Goal: Task Accomplishment & Management: Use online tool/utility

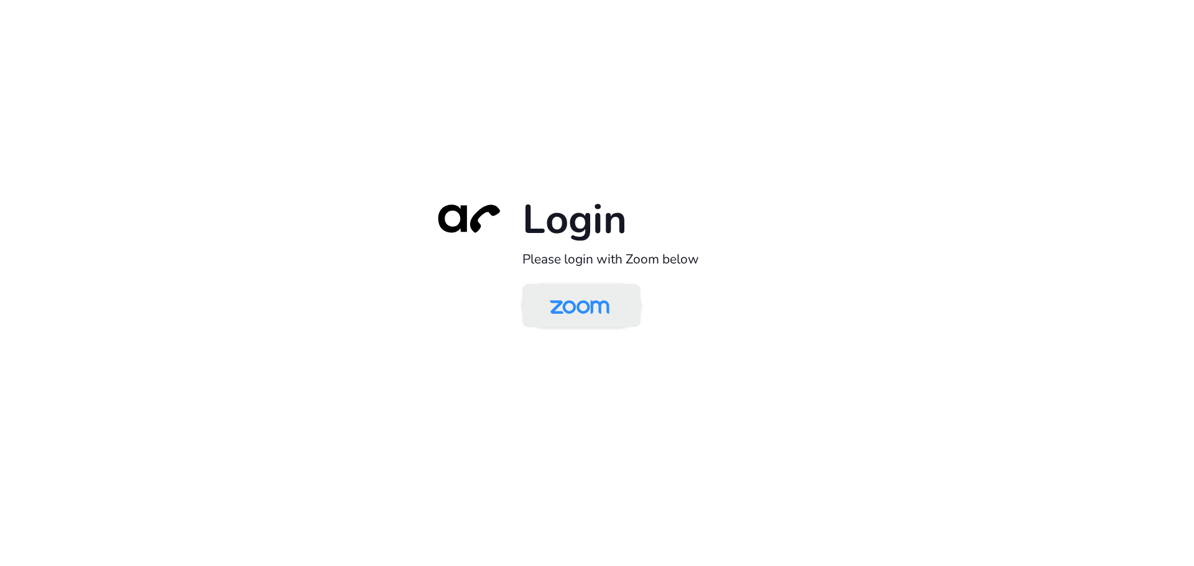
click at [578, 316] on img at bounding box center [580, 307] width 86 height 40
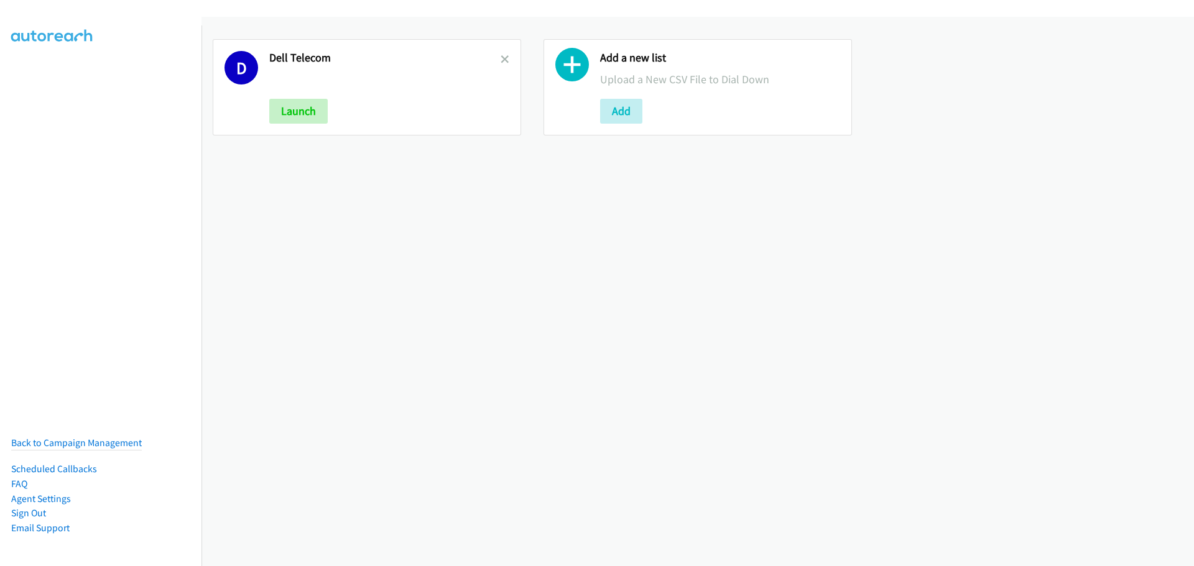
click at [505, 64] on link at bounding box center [505, 59] width 9 height 14
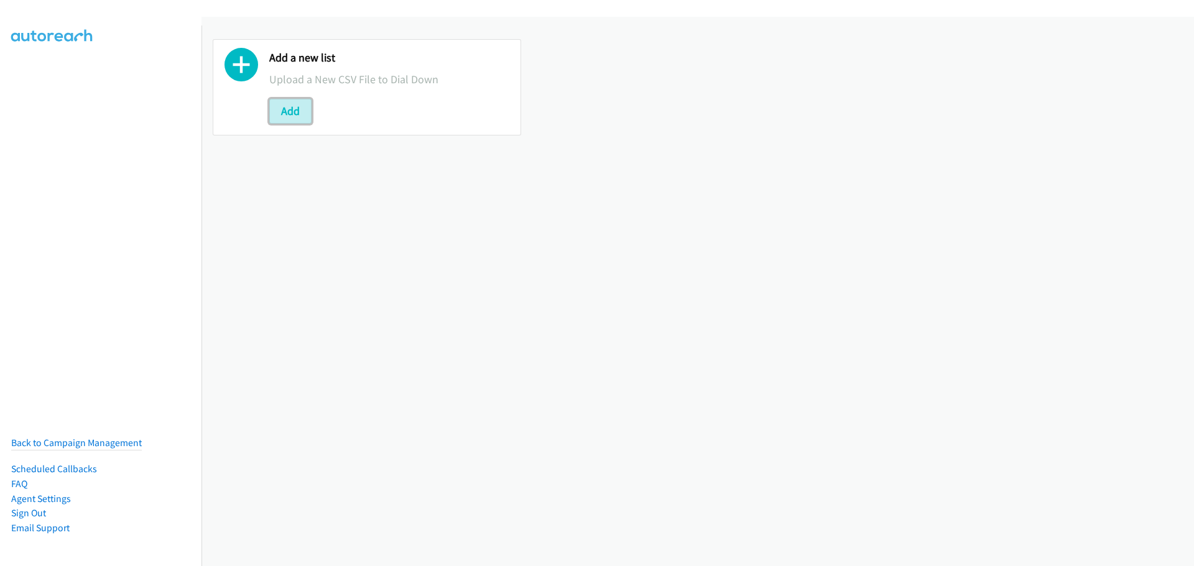
click at [290, 113] on button "Add" at bounding box center [290, 111] width 42 height 25
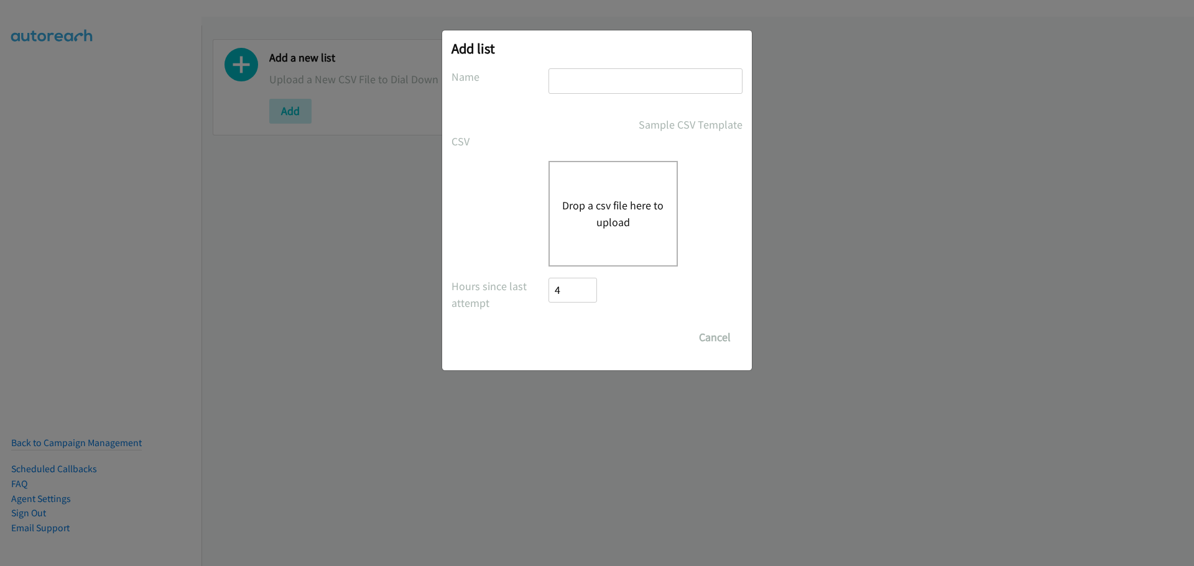
click at [637, 211] on button "Drop a csv file here to upload" at bounding box center [613, 214] width 102 height 34
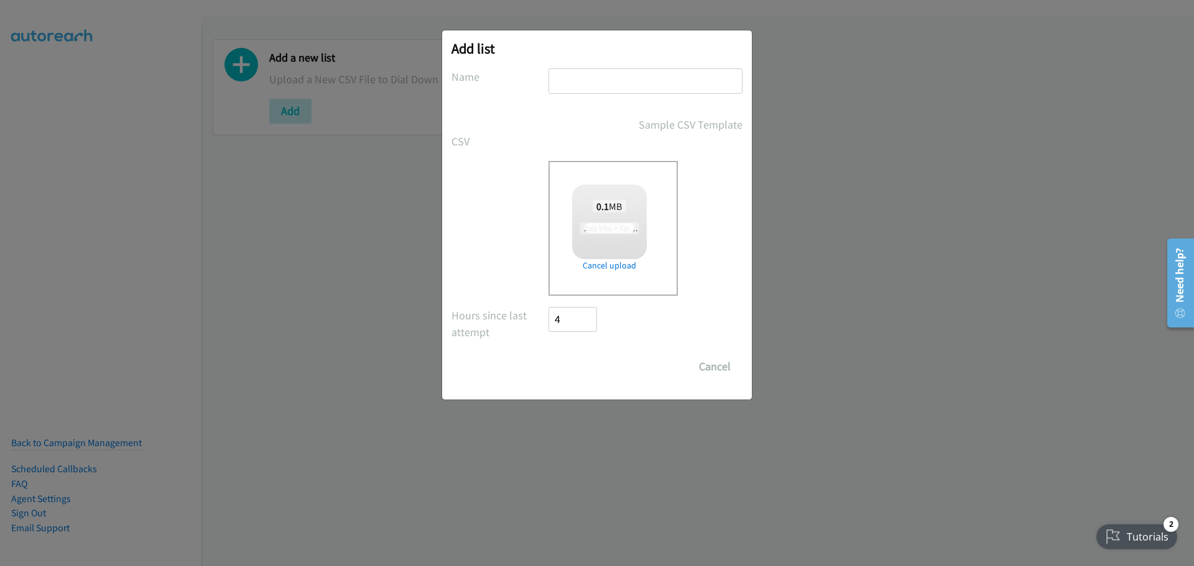
click at [580, 73] on input "text" at bounding box center [645, 80] width 194 height 25
checkbox input "true"
type input "Dell Telecom"
click at [583, 369] on input "Save List" at bounding box center [580, 366] width 65 height 25
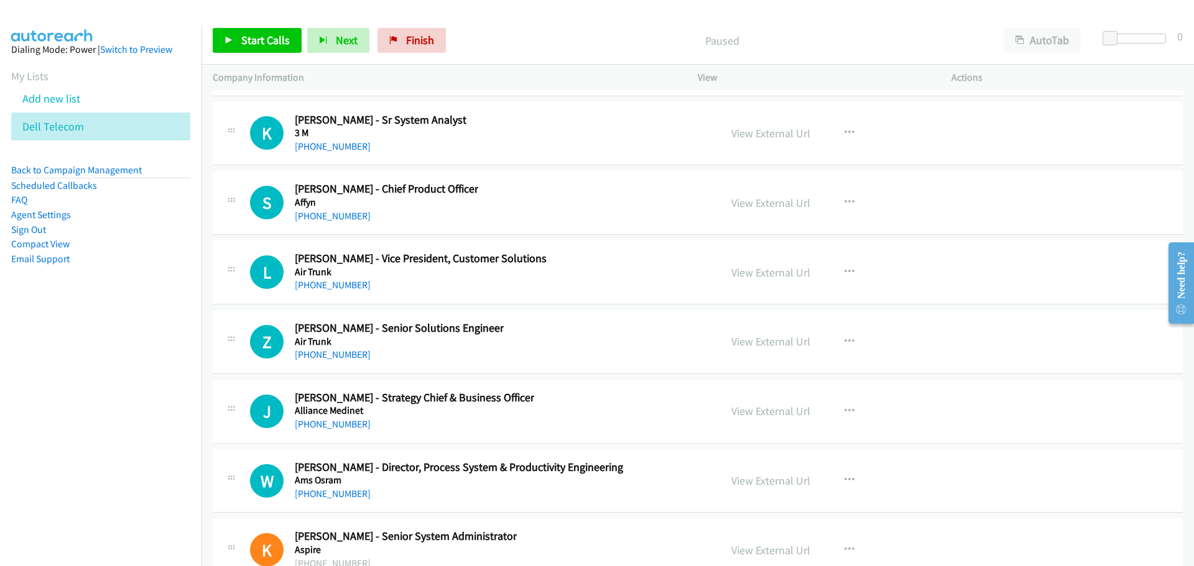
scroll to position [29280, 0]
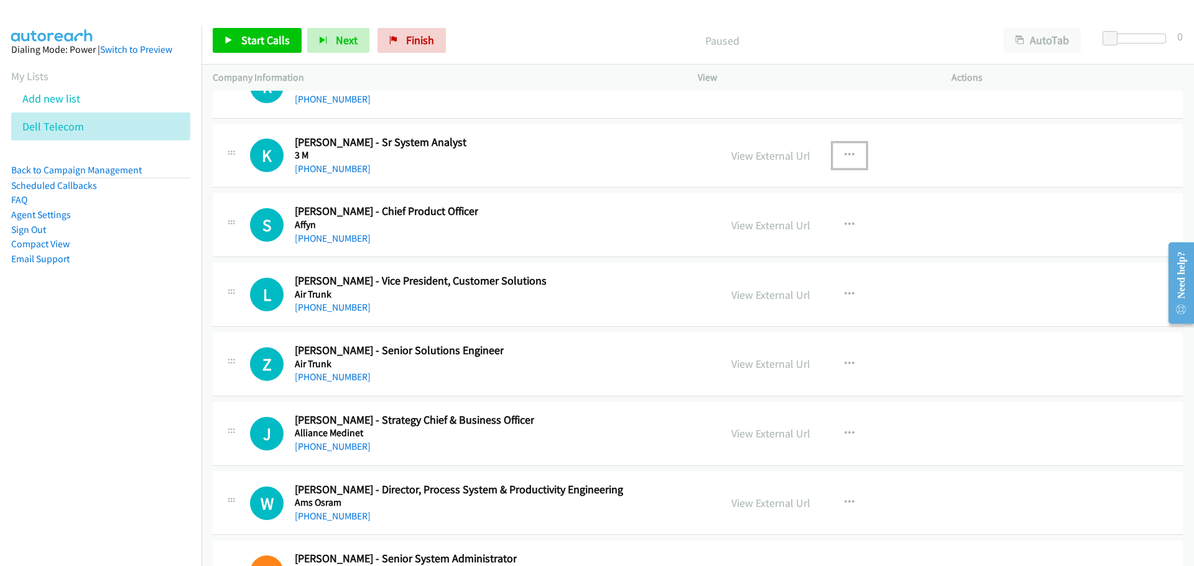
click at [849, 147] on button "button" at bounding box center [850, 155] width 34 height 25
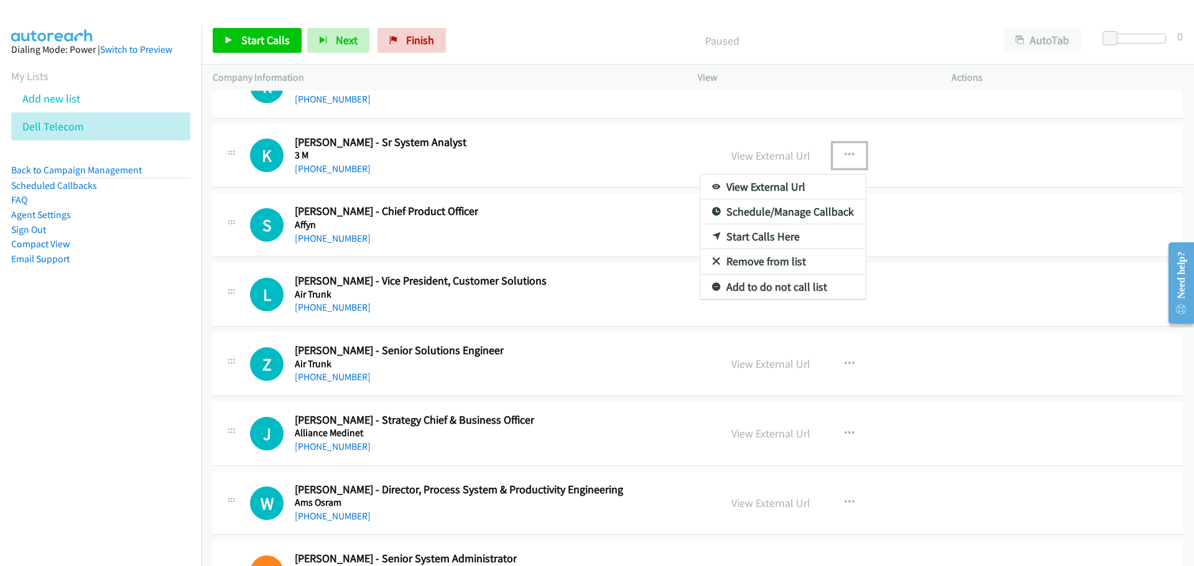
click at [765, 235] on link "Start Calls Here" at bounding box center [782, 236] width 165 height 25
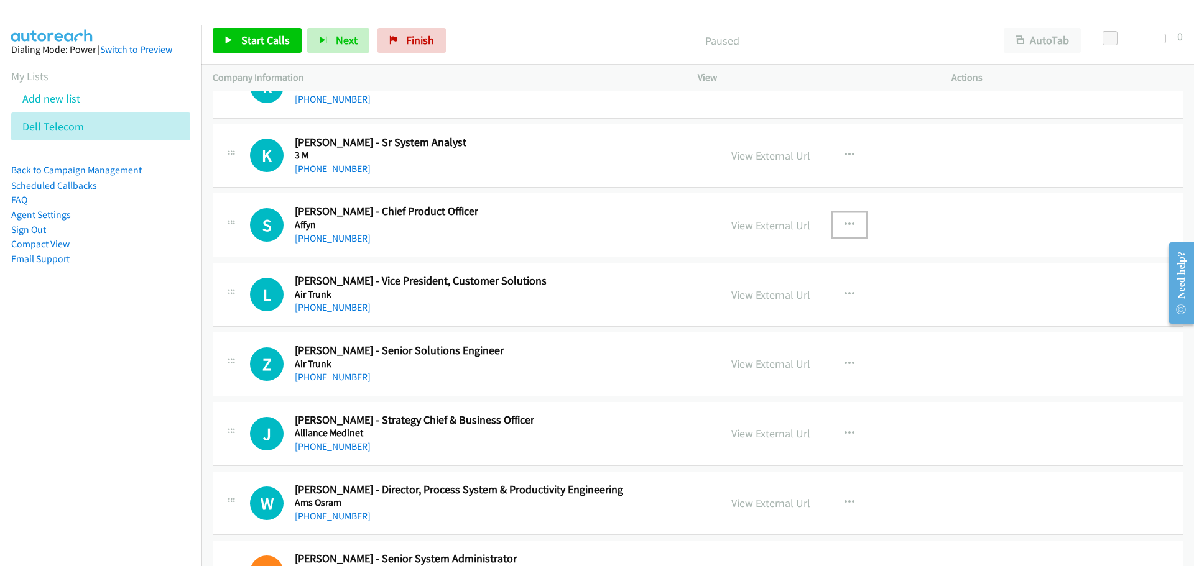
click at [838, 224] on button "button" at bounding box center [850, 225] width 34 height 25
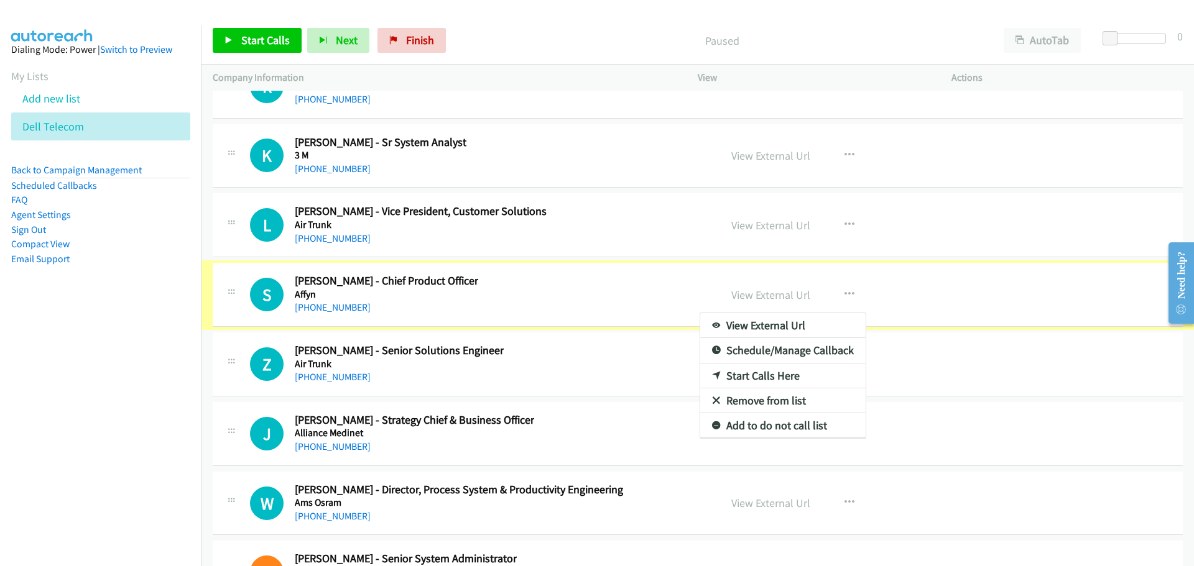
click at [843, 226] on div at bounding box center [597, 283] width 1194 height 566
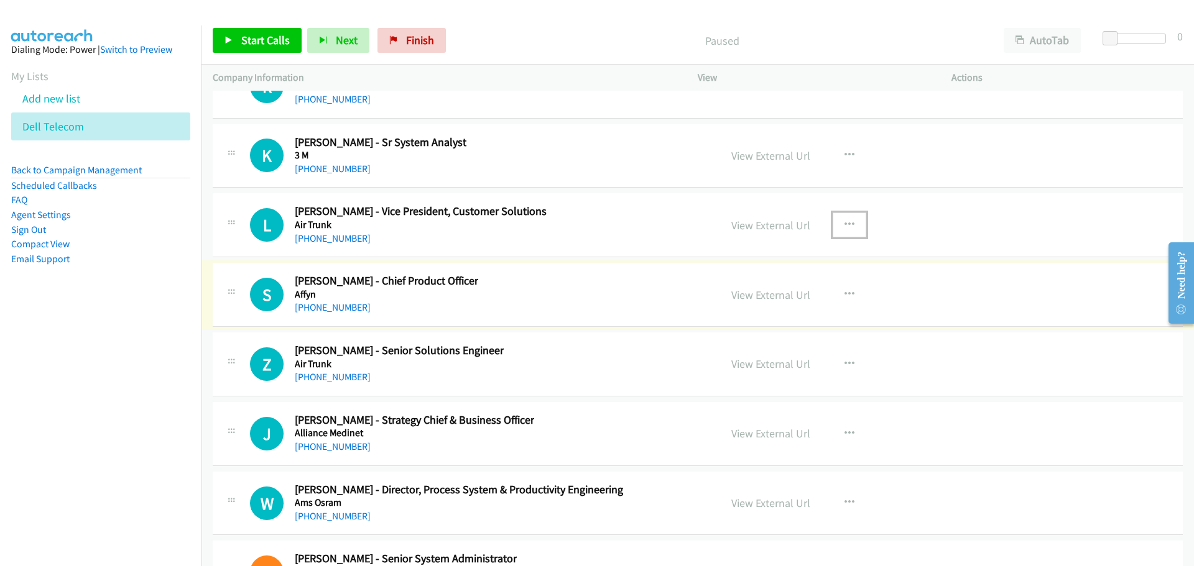
click at [844, 226] on icon "button" at bounding box center [849, 225] width 10 height 10
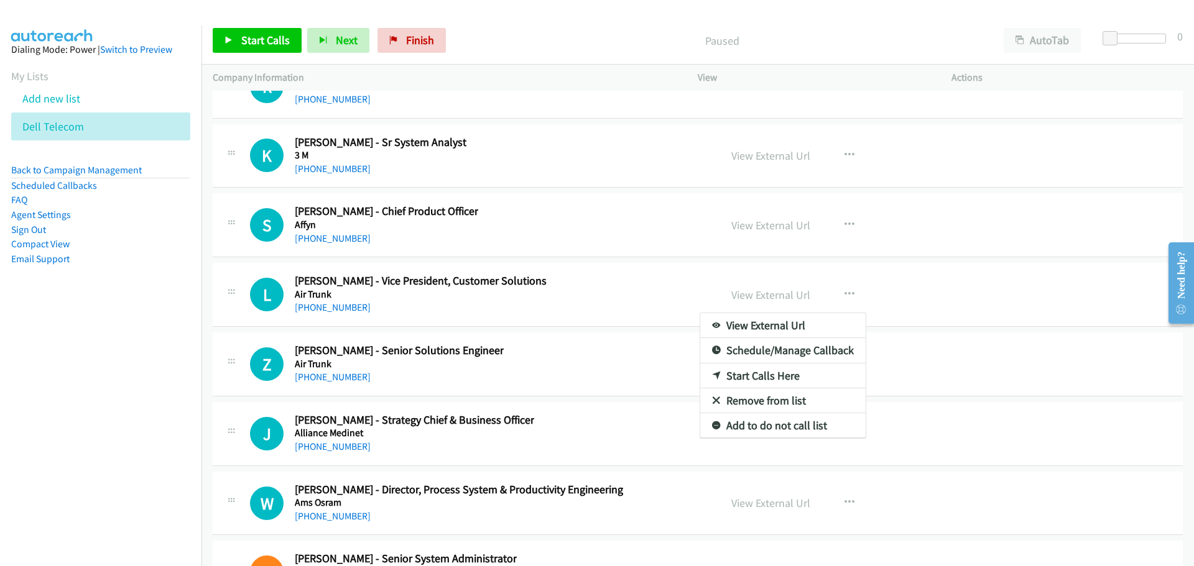
click at [709, 196] on div at bounding box center [597, 283] width 1194 height 566
click at [844, 224] on icon "button" at bounding box center [849, 225] width 10 height 10
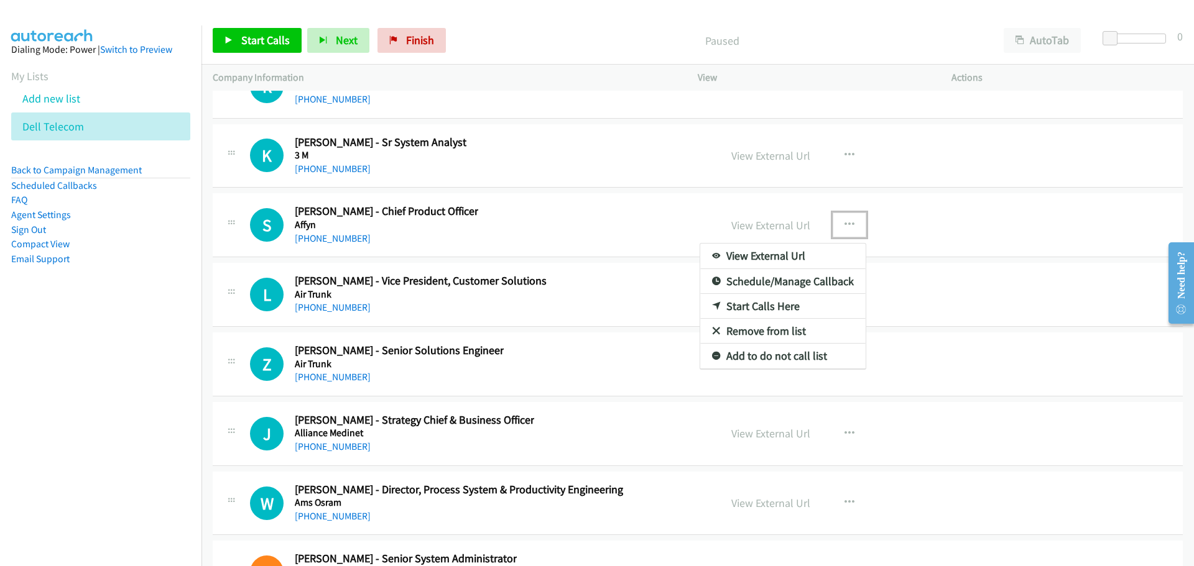
click at [729, 303] on link "Start Calls Here" at bounding box center [782, 306] width 165 height 25
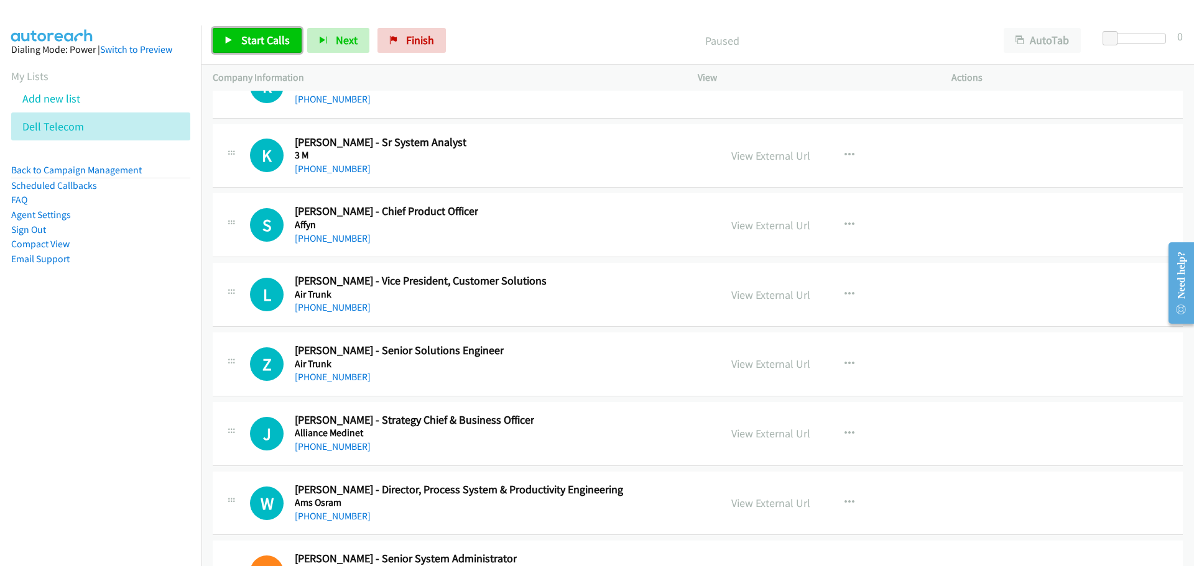
click at [260, 45] on span "Start Calls" at bounding box center [265, 40] width 49 height 14
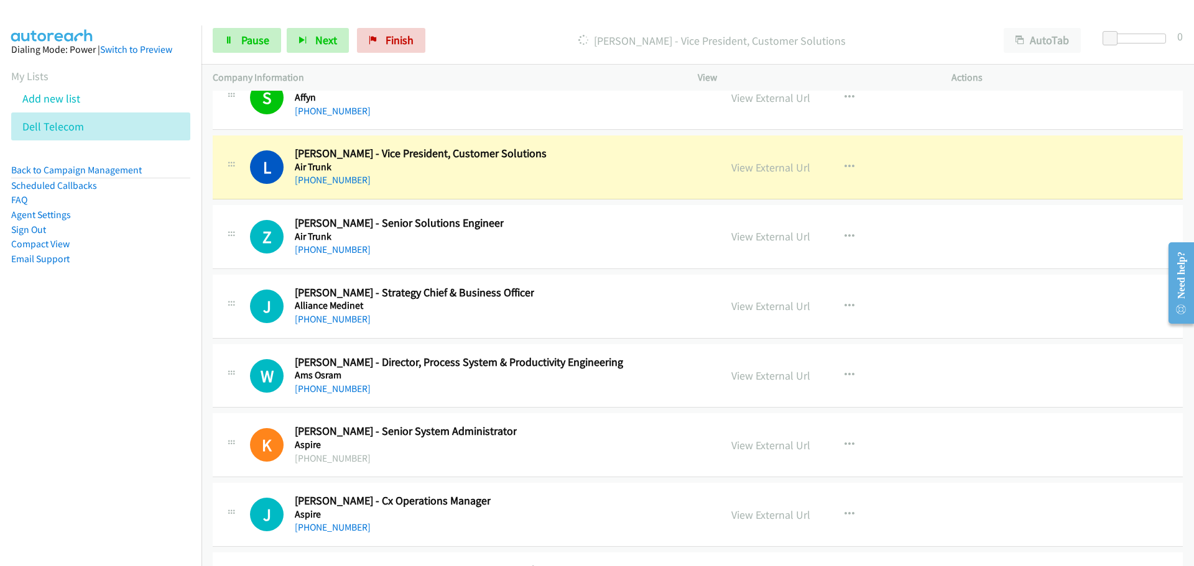
scroll to position [29467, 0]
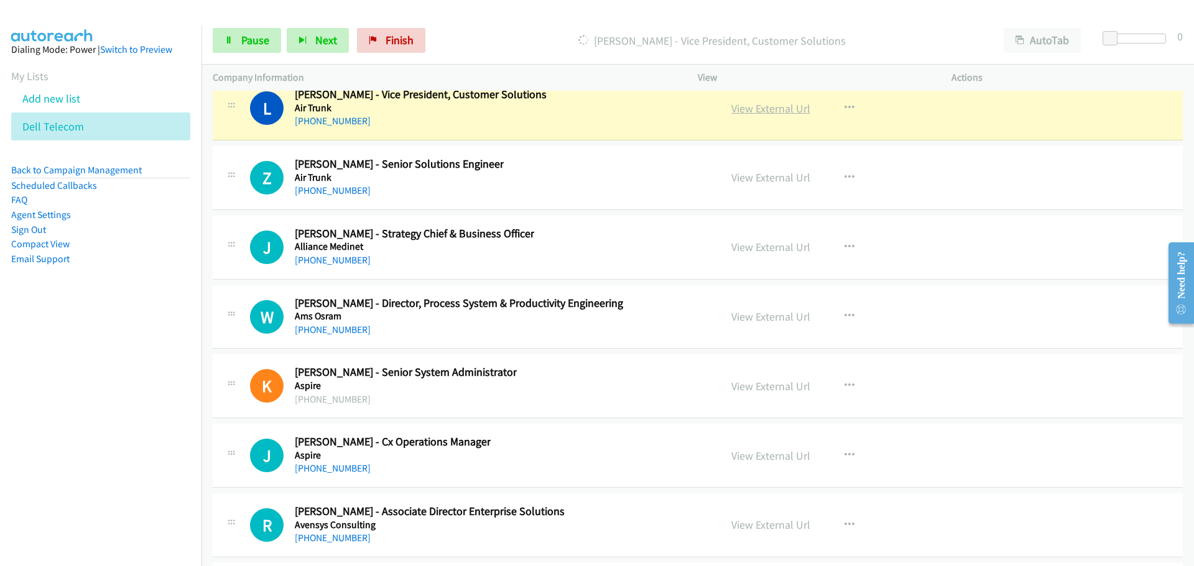
click at [766, 114] on link "View External Url" at bounding box center [770, 108] width 79 height 14
click at [236, 34] on link "Pause" at bounding box center [247, 40] width 68 height 25
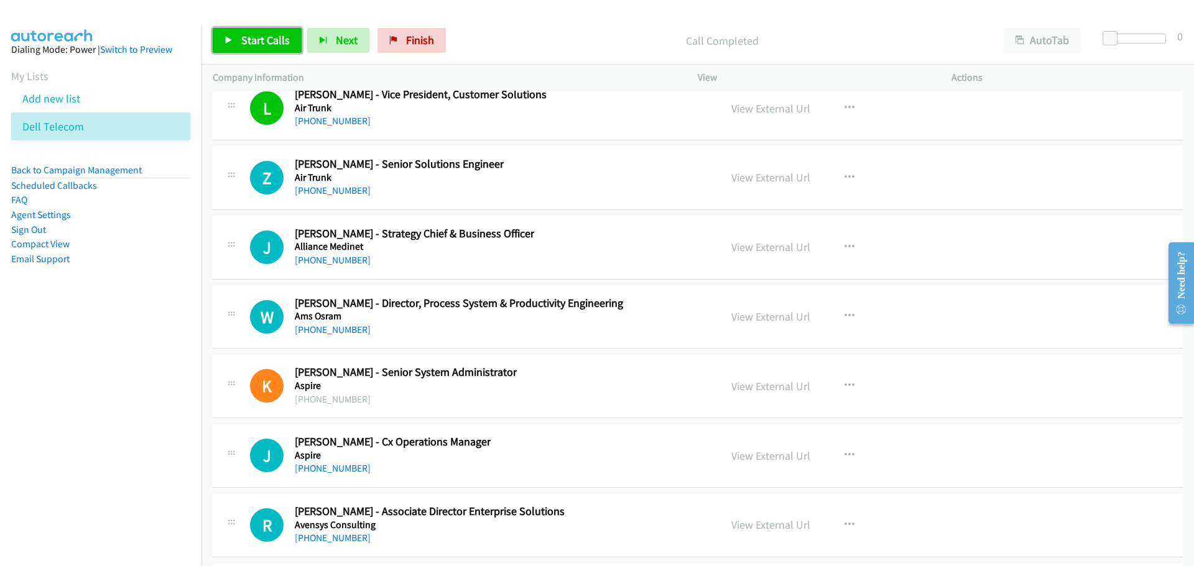
click at [228, 38] on icon at bounding box center [228, 41] width 9 height 9
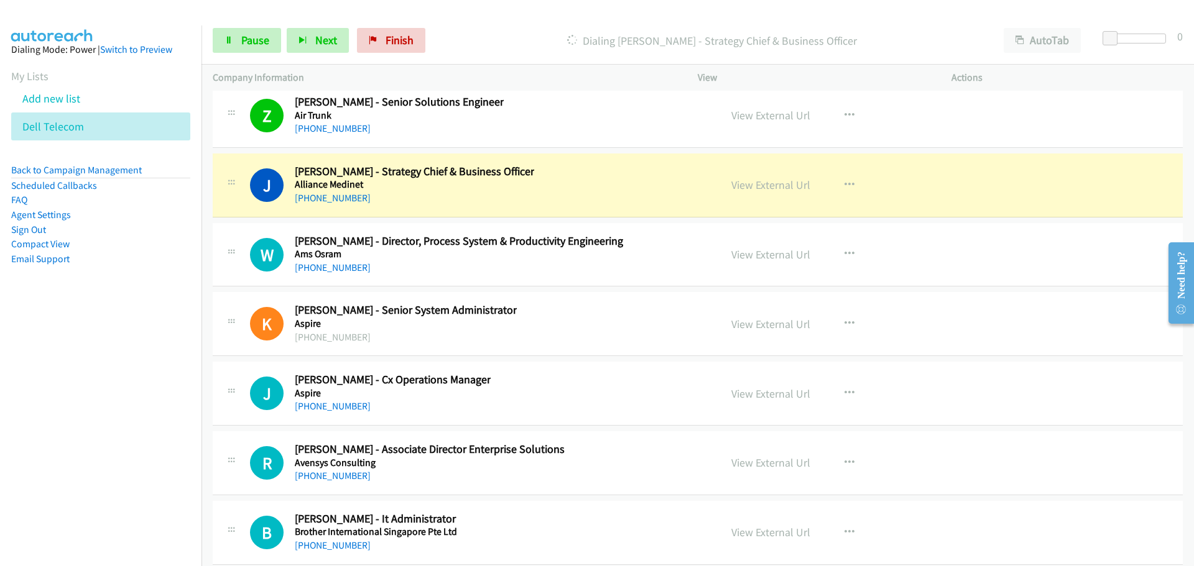
scroll to position [29591, 0]
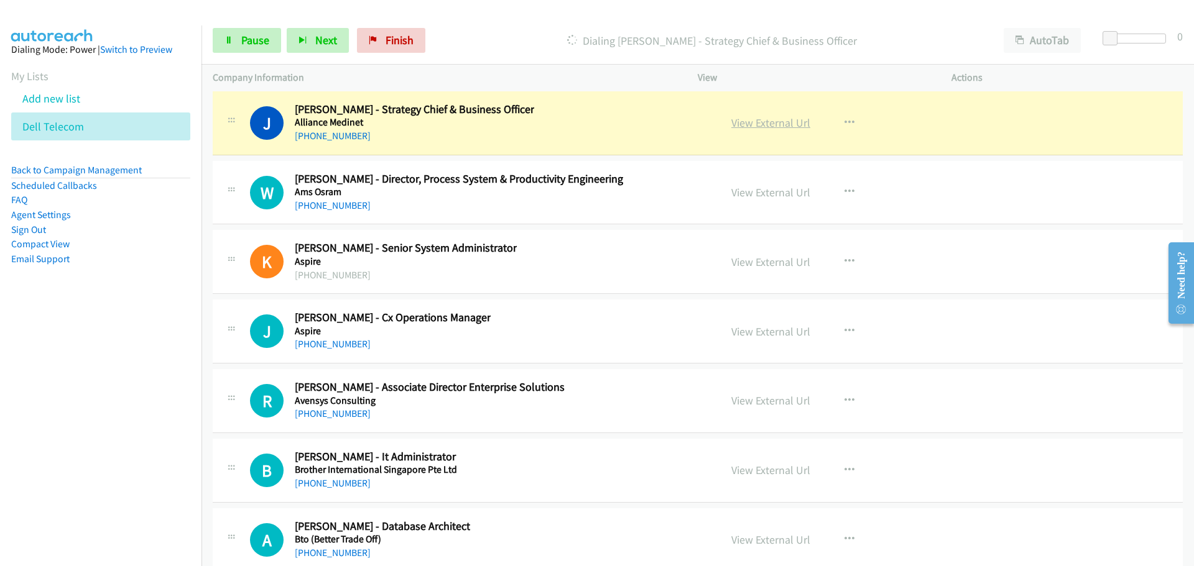
click at [770, 121] on link "View External Url" at bounding box center [770, 123] width 79 height 14
click at [252, 50] on link "Pause" at bounding box center [247, 40] width 68 height 25
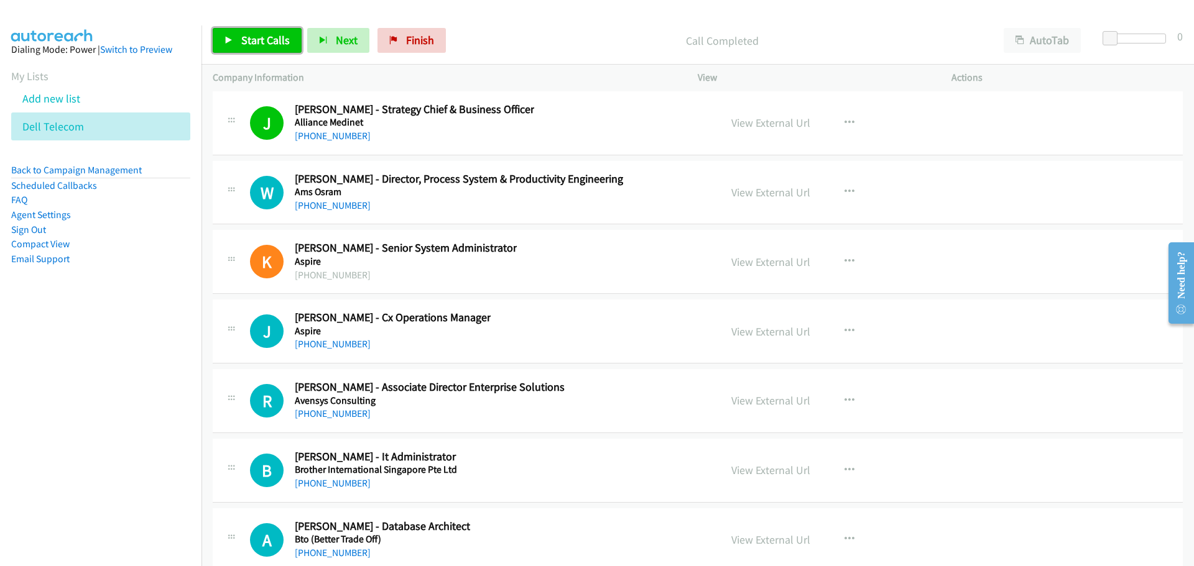
click at [282, 40] on span "Start Calls" at bounding box center [265, 40] width 49 height 14
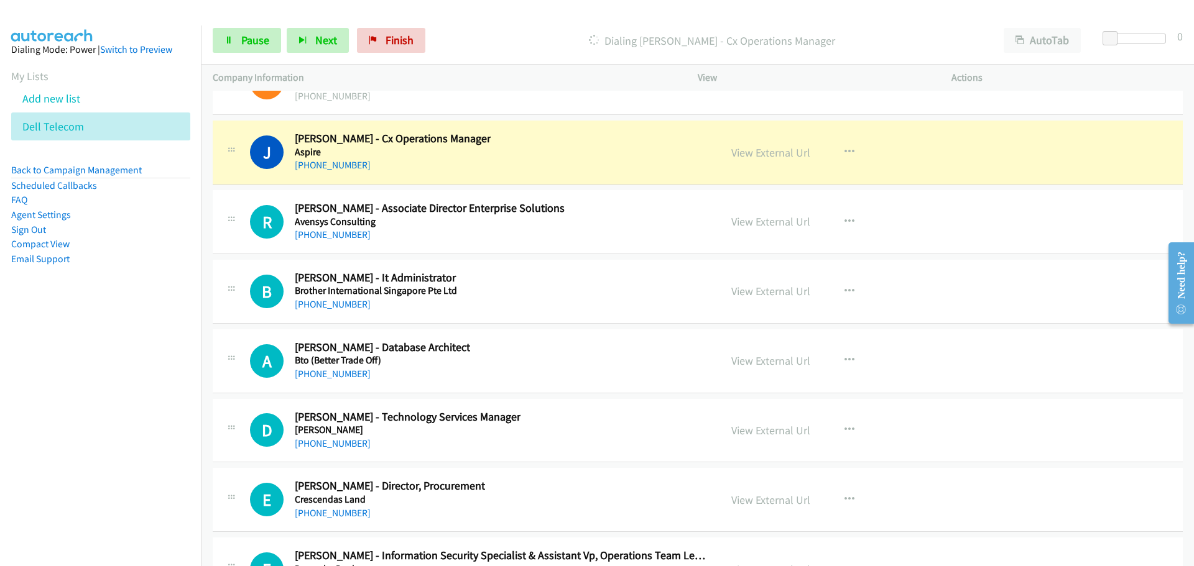
scroll to position [29778, 0]
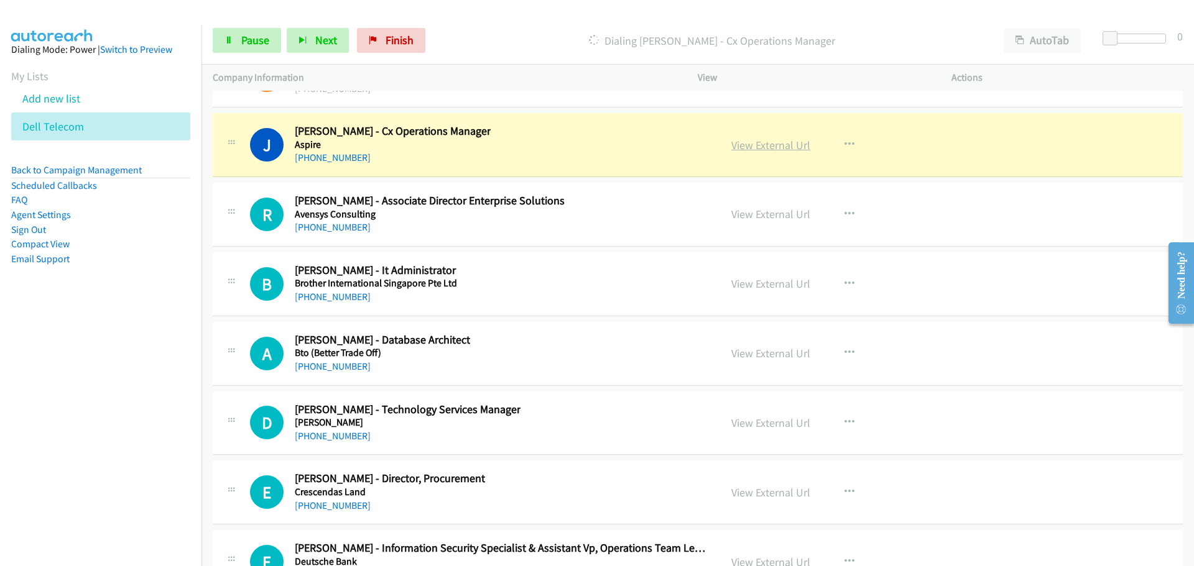
click at [779, 142] on link "View External Url" at bounding box center [770, 145] width 79 height 14
click at [241, 39] on span "Pause" at bounding box center [255, 40] width 28 height 14
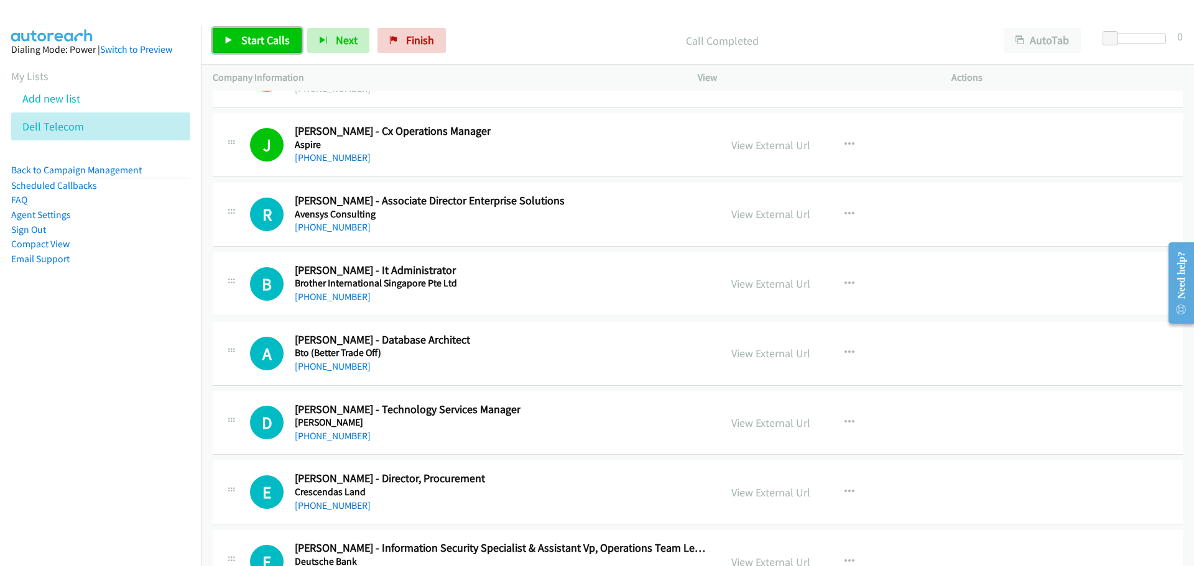
click at [274, 39] on span "Start Calls" at bounding box center [265, 40] width 49 height 14
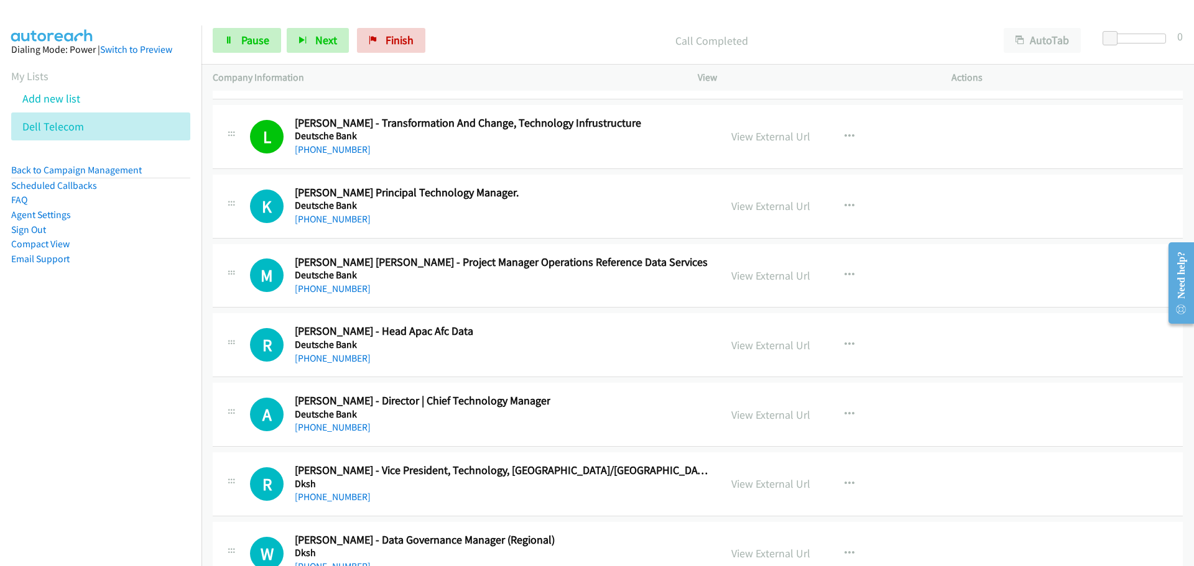
scroll to position [30275, 0]
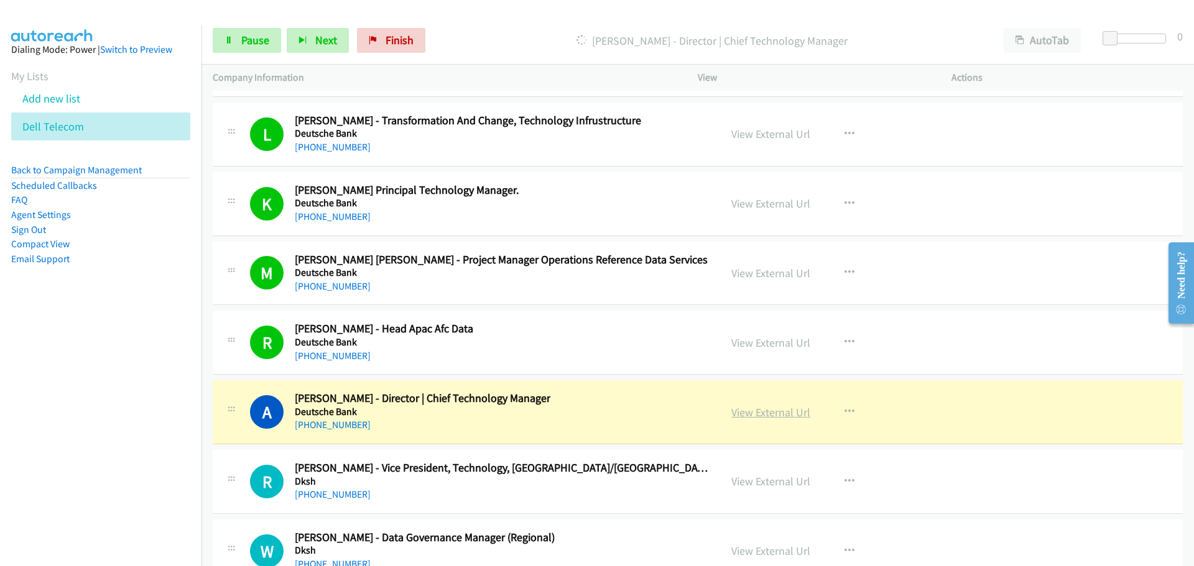
click at [783, 414] on link "View External Url" at bounding box center [770, 412] width 79 height 14
click at [251, 40] on span "Pause" at bounding box center [255, 40] width 28 height 14
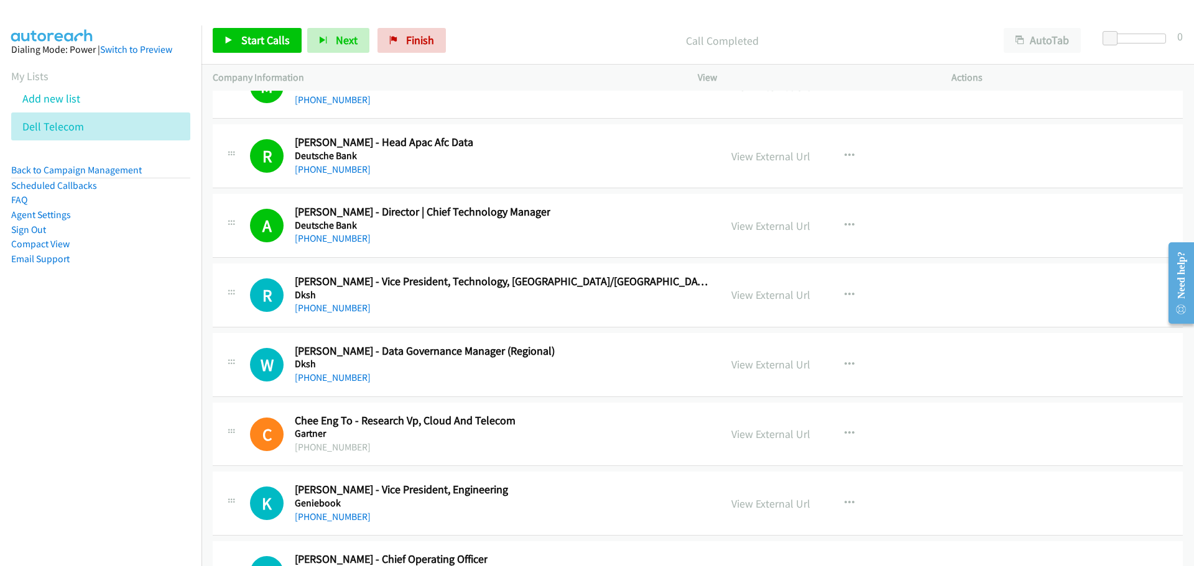
scroll to position [30524, 0]
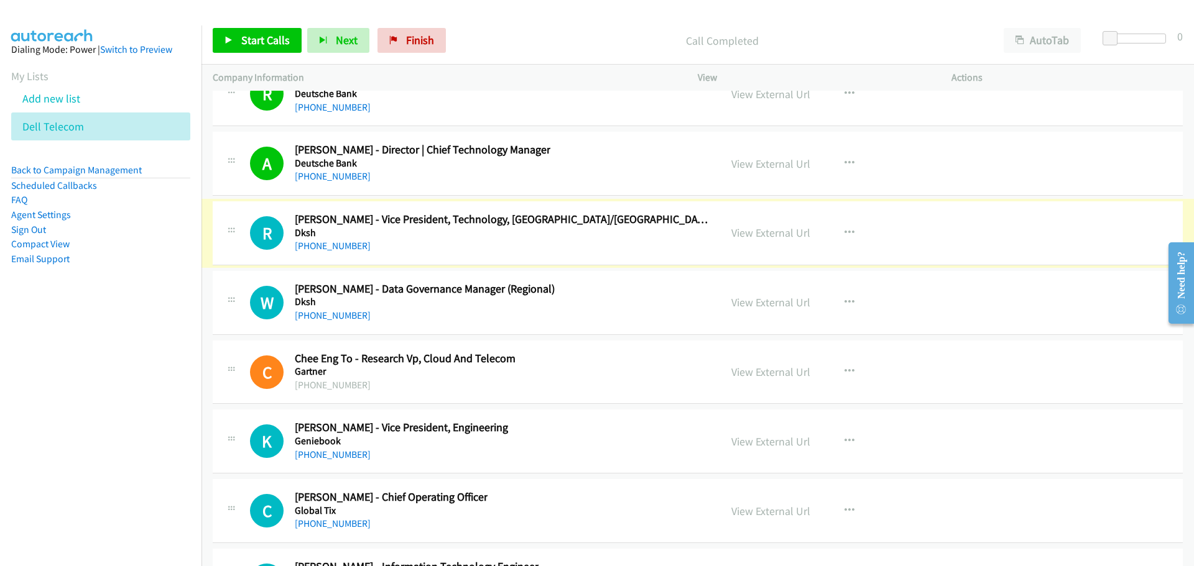
click at [777, 231] on link "View External Url" at bounding box center [770, 233] width 79 height 14
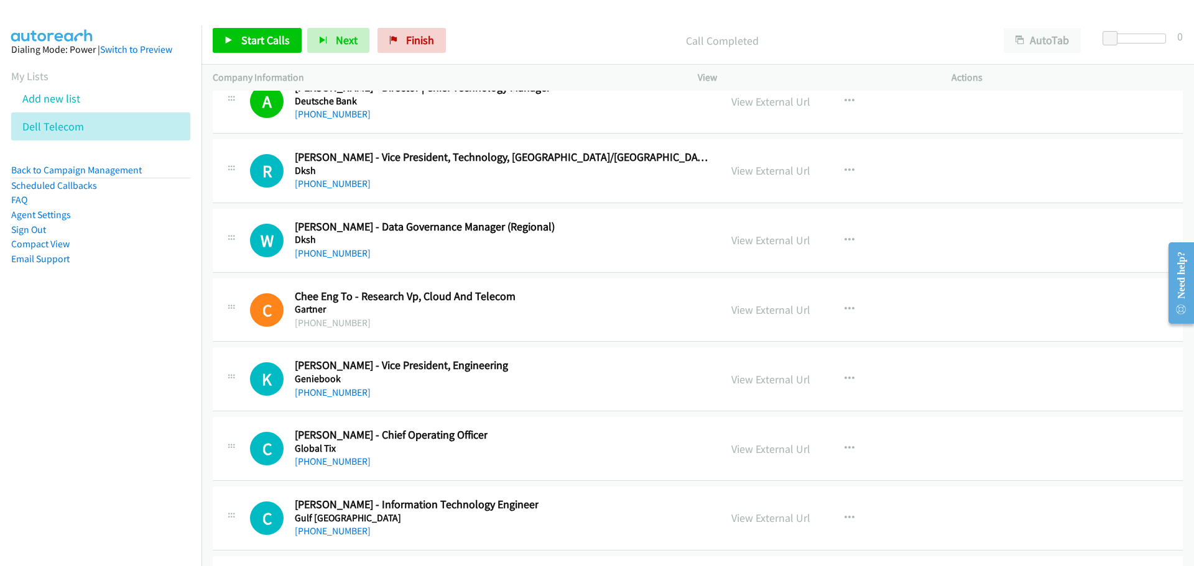
scroll to position [30711, 0]
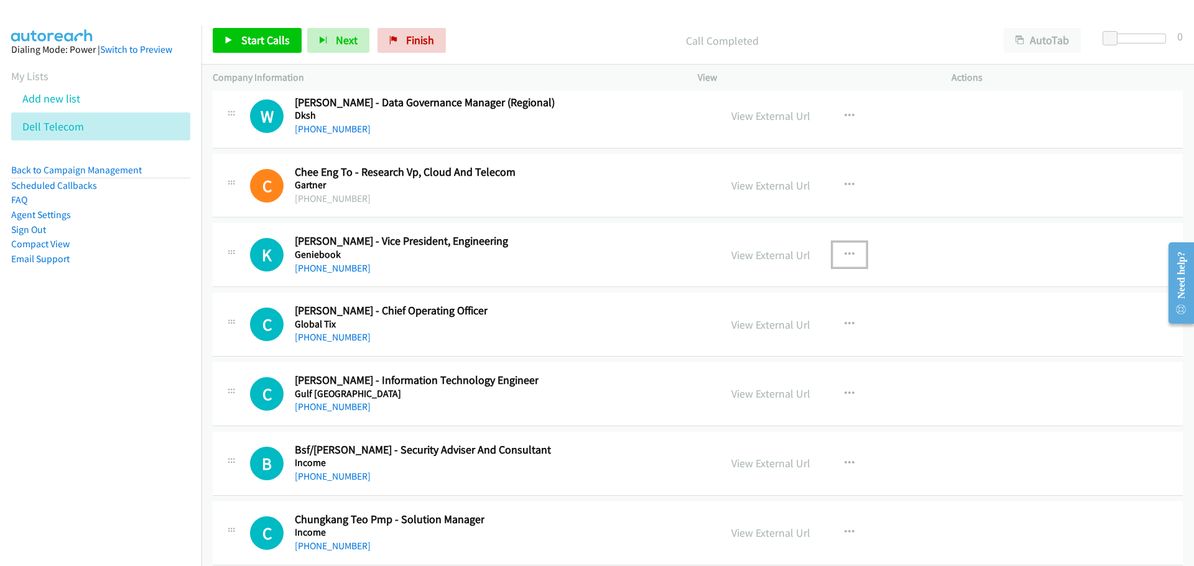
click at [844, 252] on icon "button" at bounding box center [849, 255] width 10 height 10
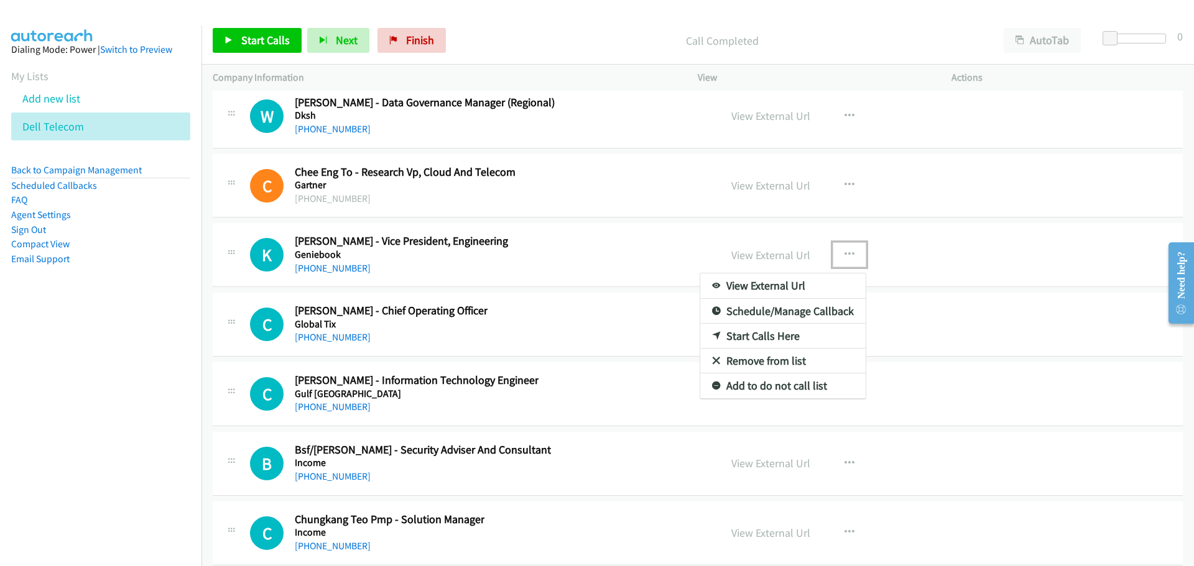
click at [805, 286] on link "View External Url" at bounding box center [782, 286] width 165 height 25
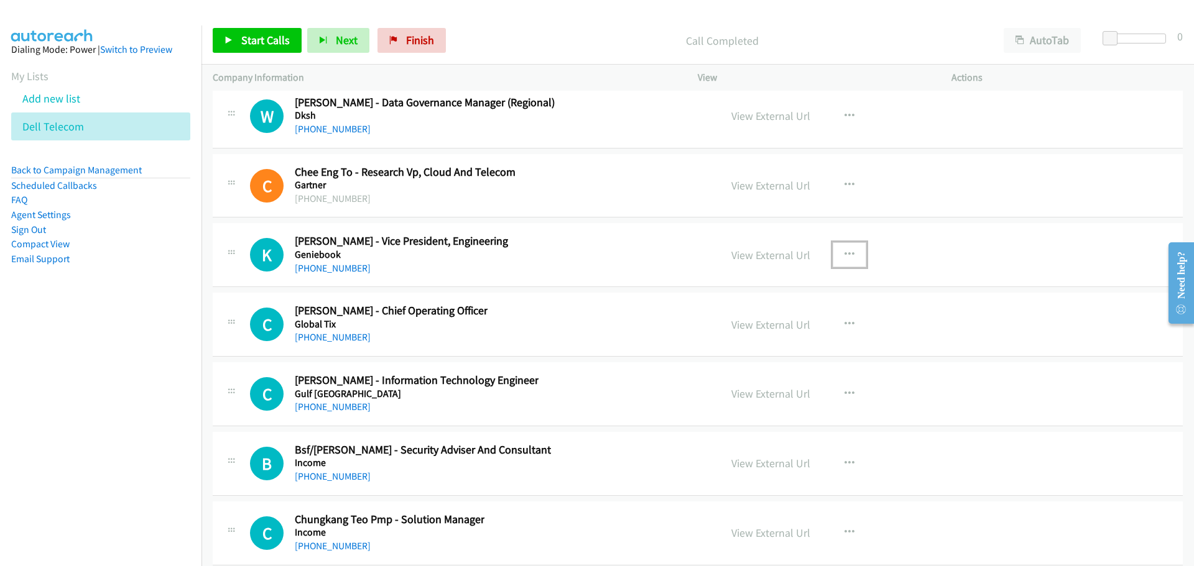
click at [854, 252] on button "button" at bounding box center [850, 255] width 34 height 25
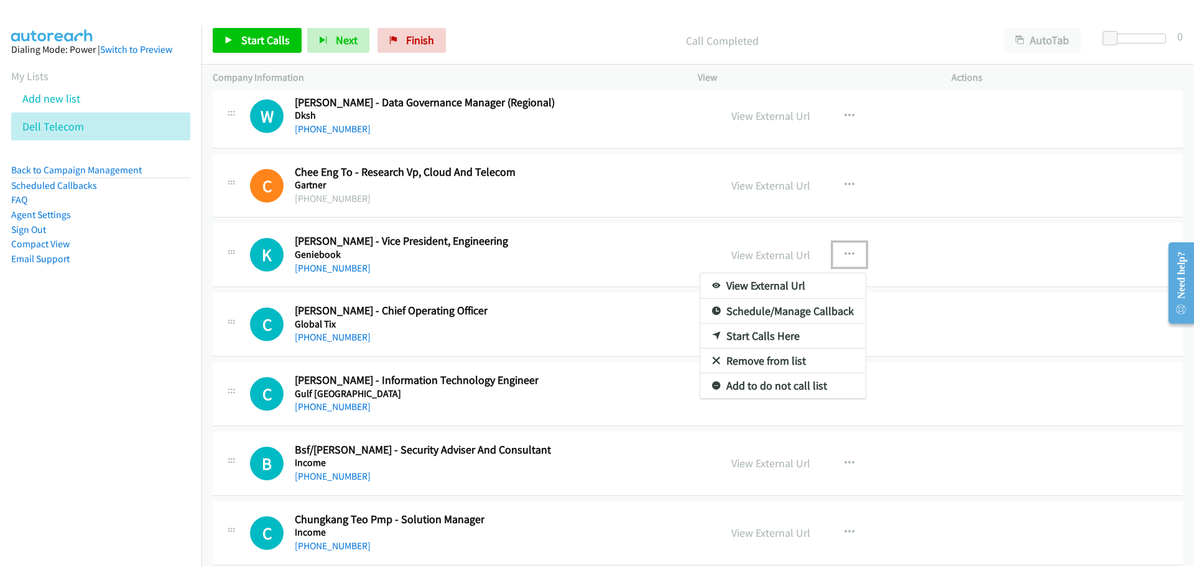
click at [744, 335] on link "Start Calls Here" at bounding box center [782, 336] width 165 height 25
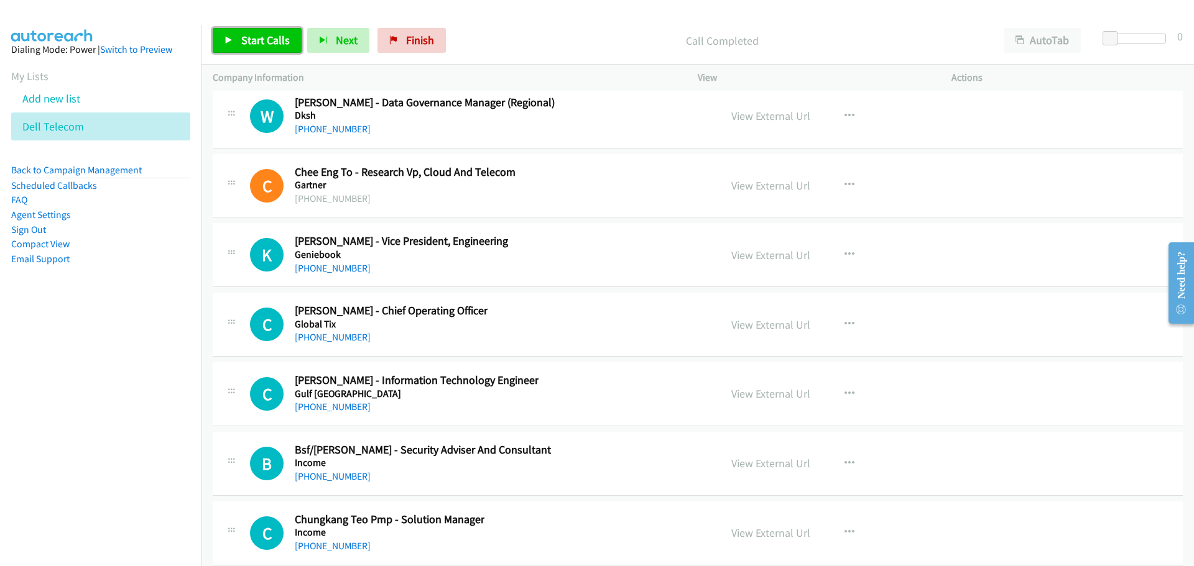
click at [246, 47] on link "Start Calls" at bounding box center [257, 40] width 89 height 25
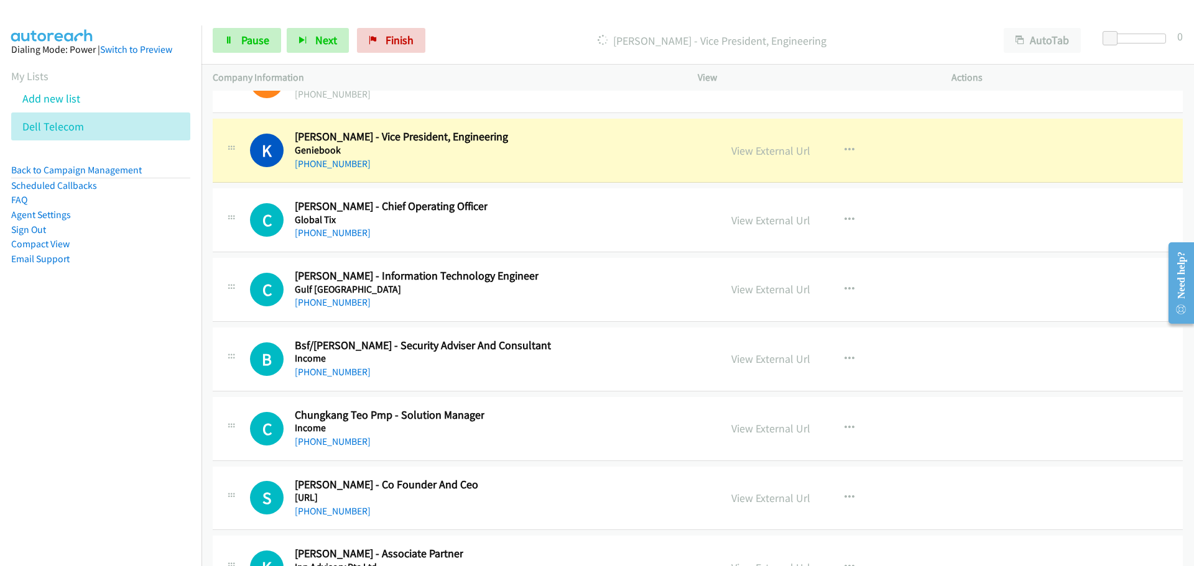
scroll to position [30835, 0]
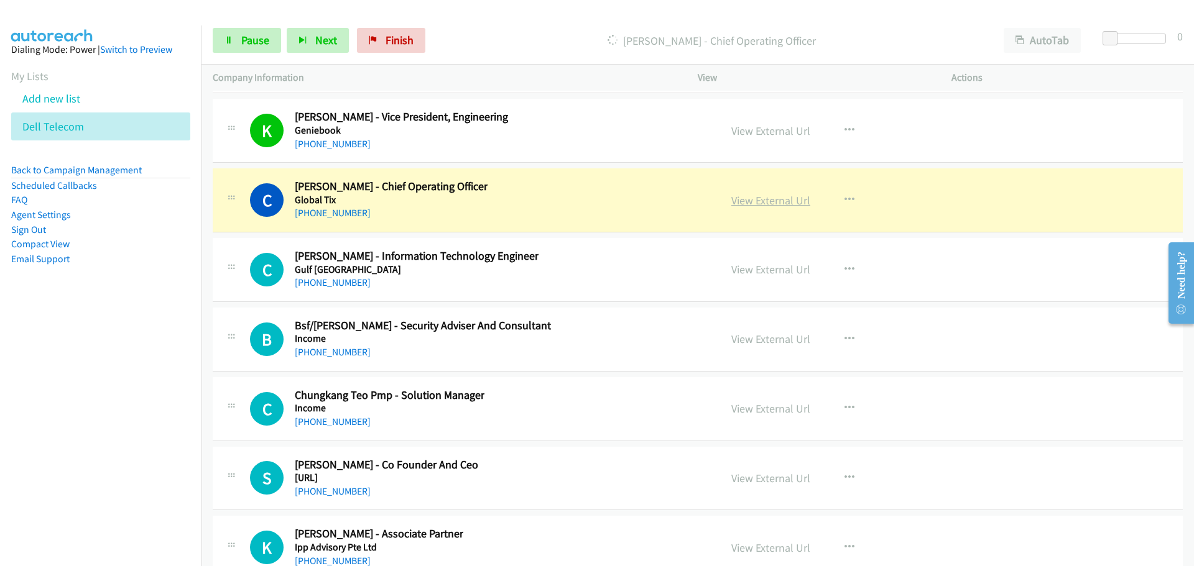
click at [770, 202] on link "View External Url" at bounding box center [770, 200] width 79 height 14
click at [760, 206] on link "View External Url" at bounding box center [770, 200] width 79 height 14
click at [237, 53] on div "Start Calls Pause Next Finish [PERSON_NAME] - Chief Operating Officer AutoTab A…" at bounding box center [697, 41] width 992 height 48
click at [243, 42] on span "Pause" at bounding box center [255, 40] width 28 height 14
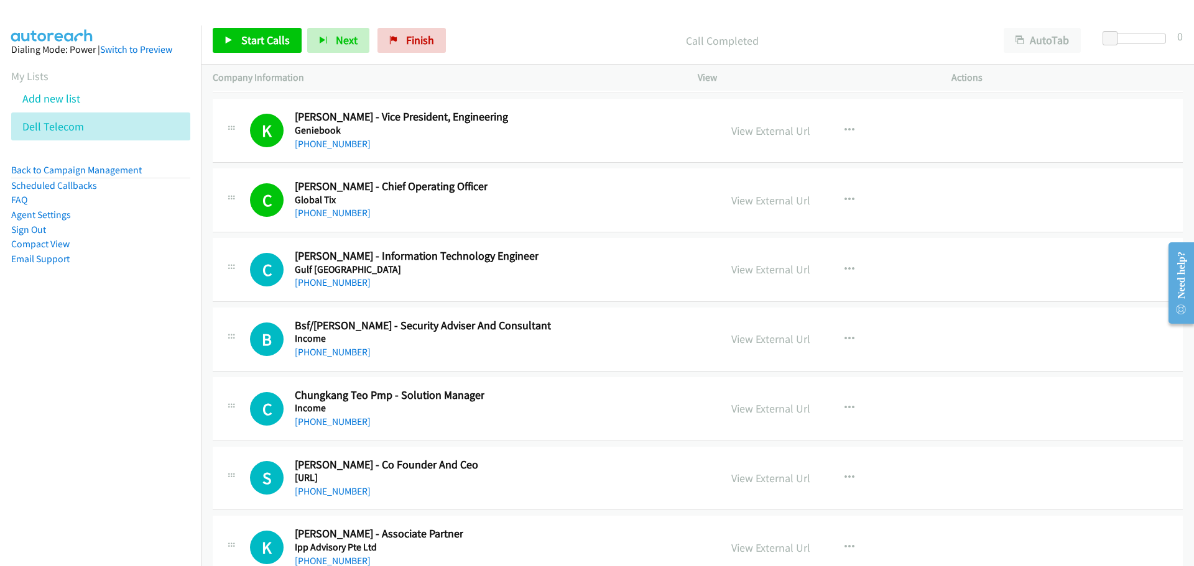
click at [258, 23] on div "Start Calls Pause Next Finish Call Completed AutoTab AutoTab 0" at bounding box center [697, 41] width 992 height 48
click at [258, 33] on span "Start Calls" at bounding box center [265, 40] width 49 height 14
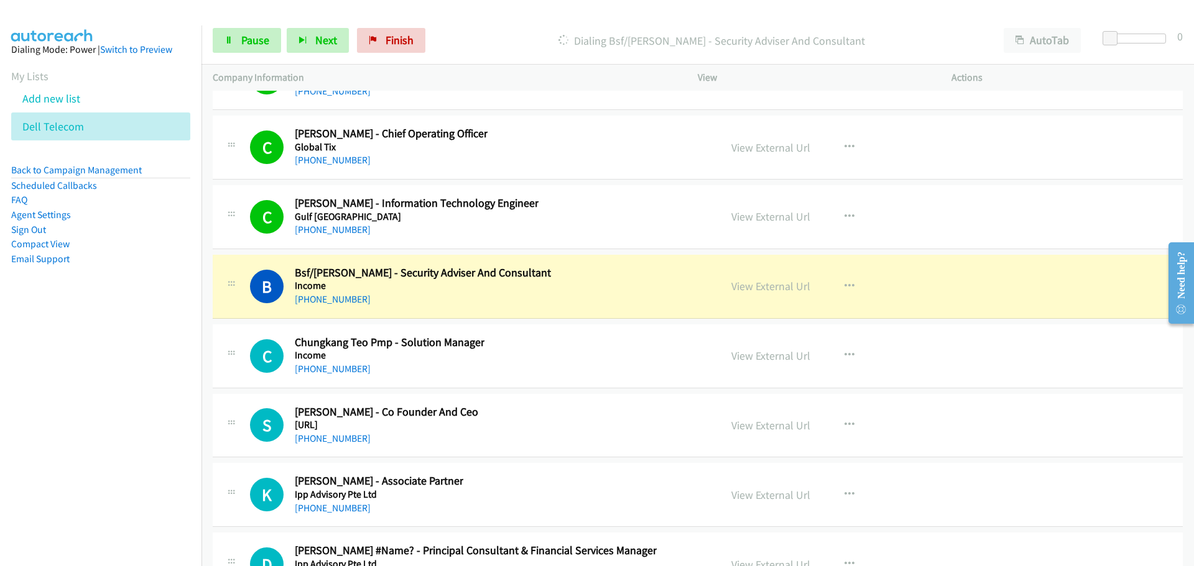
scroll to position [30959, 0]
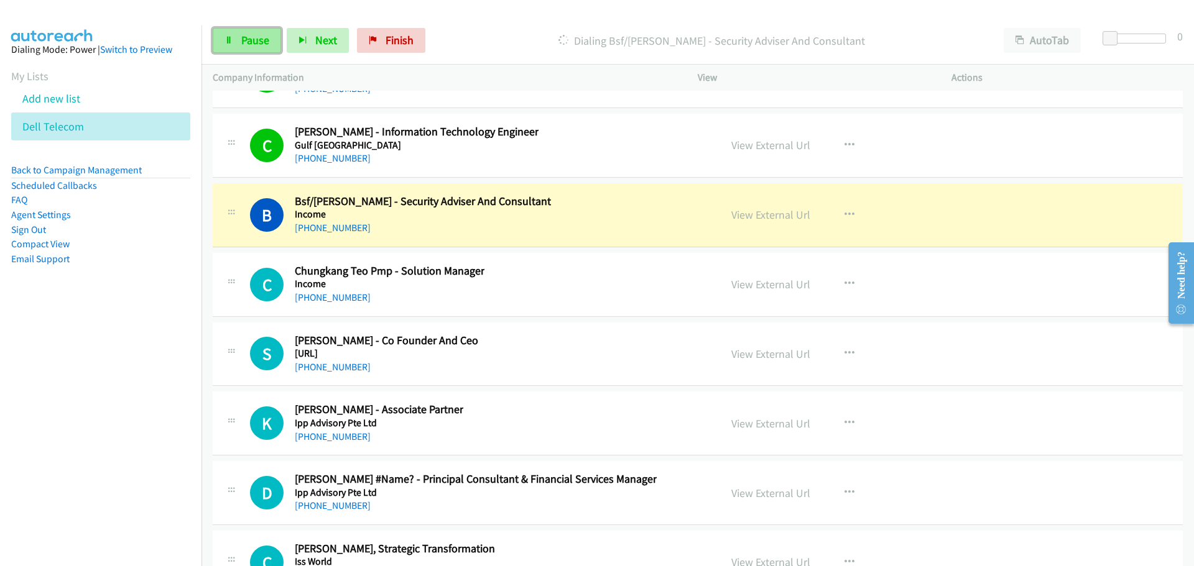
click at [234, 42] on link "Pause" at bounding box center [247, 40] width 68 height 25
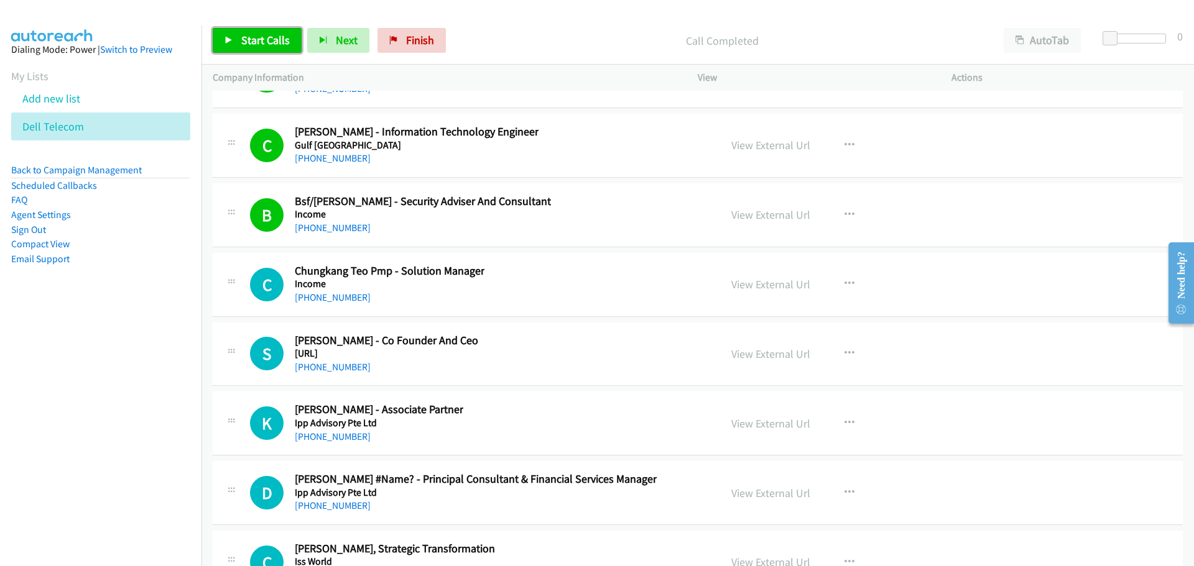
click at [285, 40] on span "Start Calls" at bounding box center [265, 40] width 49 height 14
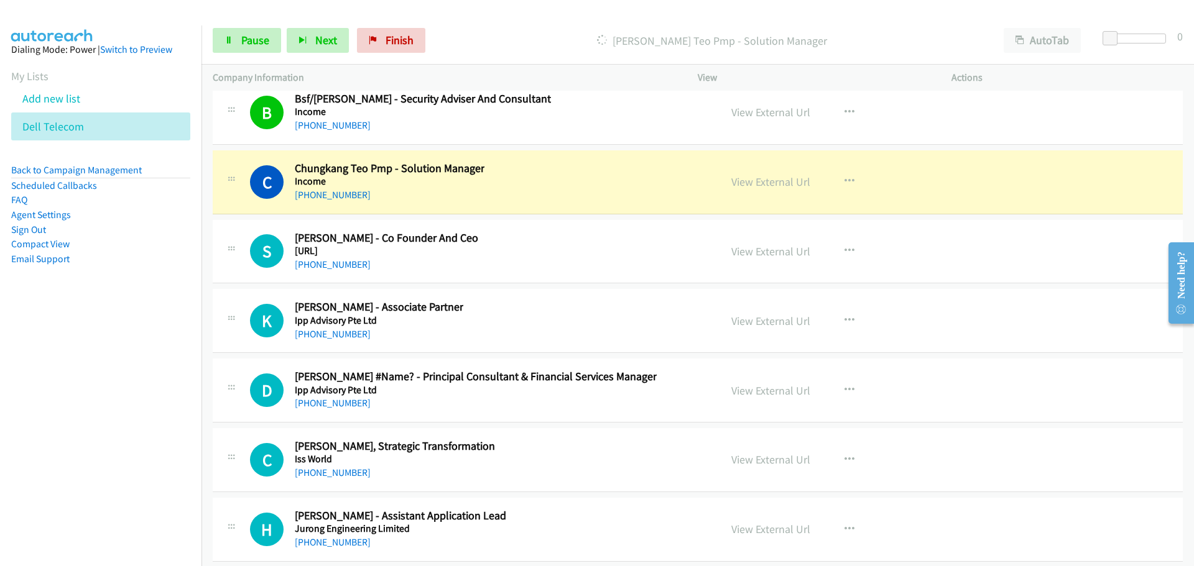
scroll to position [31084, 0]
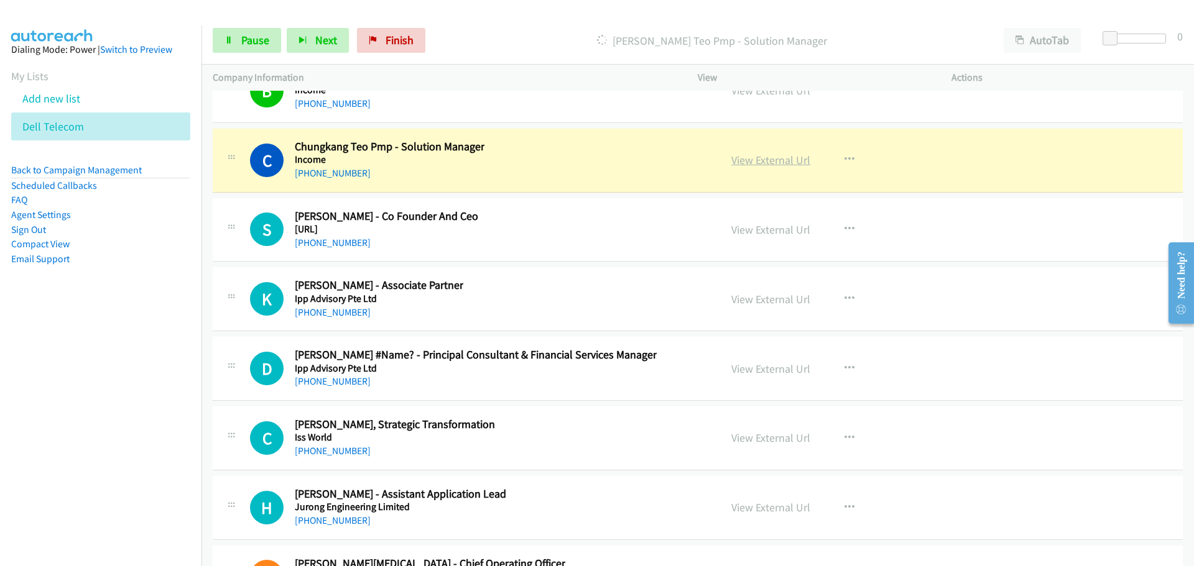
click at [770, 162] on link "View External Url" at bounding box center [770, 160] width 79 height 14
click at [255, 50] on link "Pause" at bounding box center [247, 40] width 68 height 25
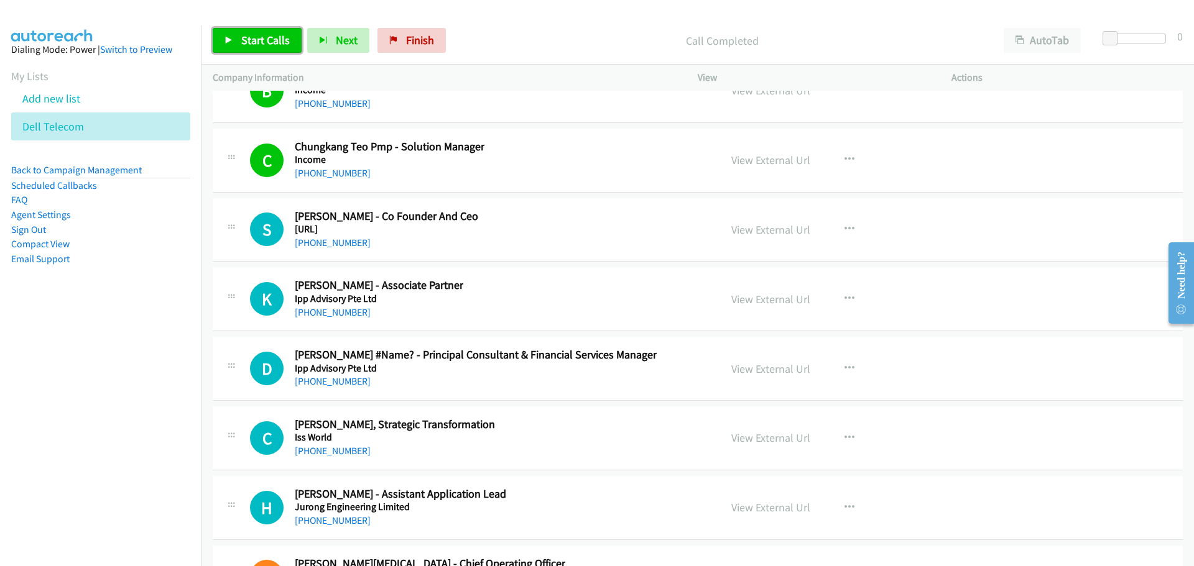
click at [240, 44] on link "Start Calls" at bounding box center [257, 40] width 89 height 25
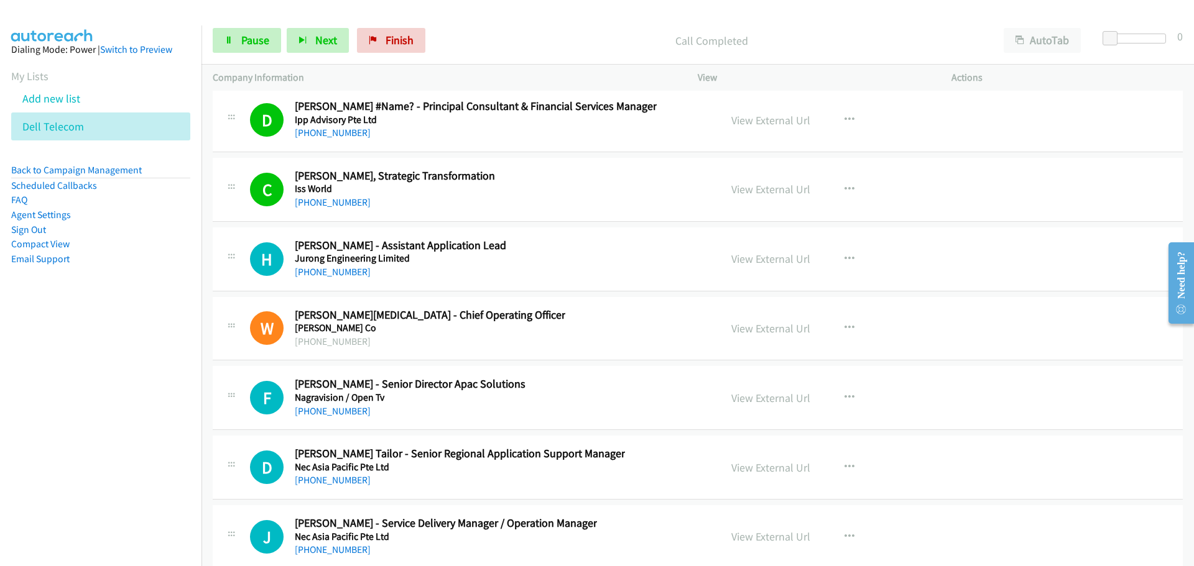
scroll to position [31395, 0]
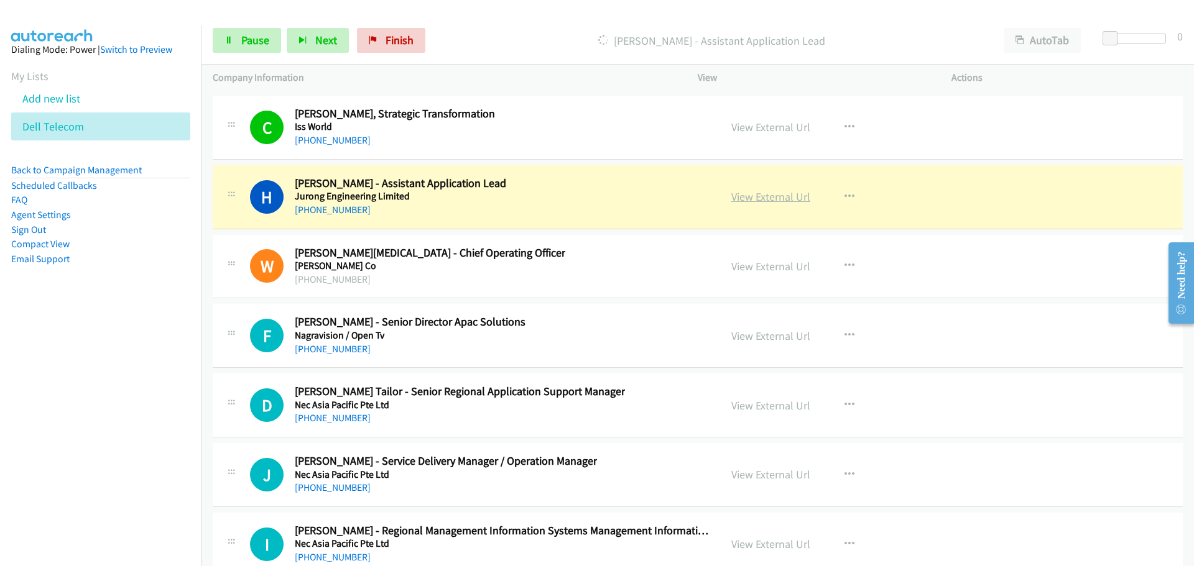
click at [749, 200] on link "View External Url" at bounding box center [770, 197] width 79 height 14
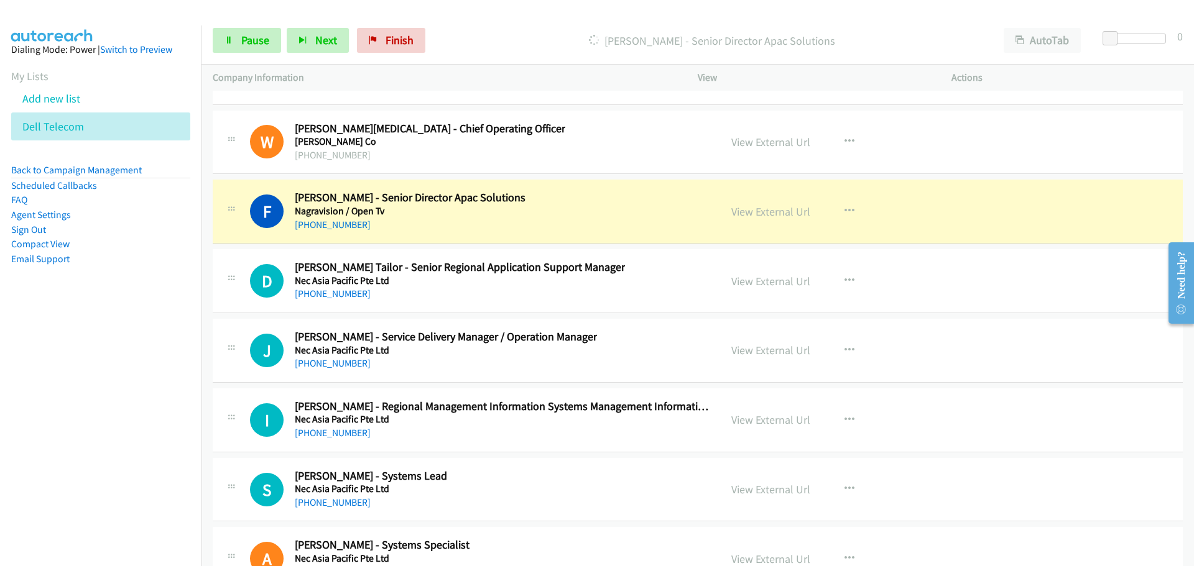
scroll to position [31581, 0]
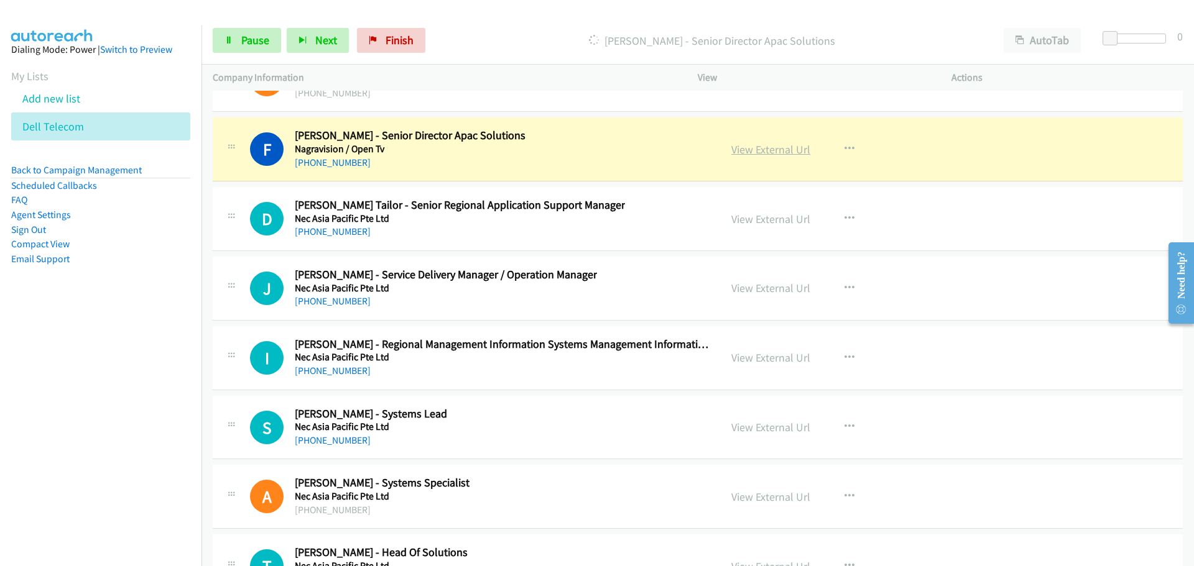
click at [762, 152] on link "View External Url" at bounding box center [770, 149] width 79 height 14
click at [746, 155] on link "View External Url" at bounding box center [770, 149] width 79 height 14
click at [239, 52] on link "Pause" at bounding box center [247, 40] width 68 height 25
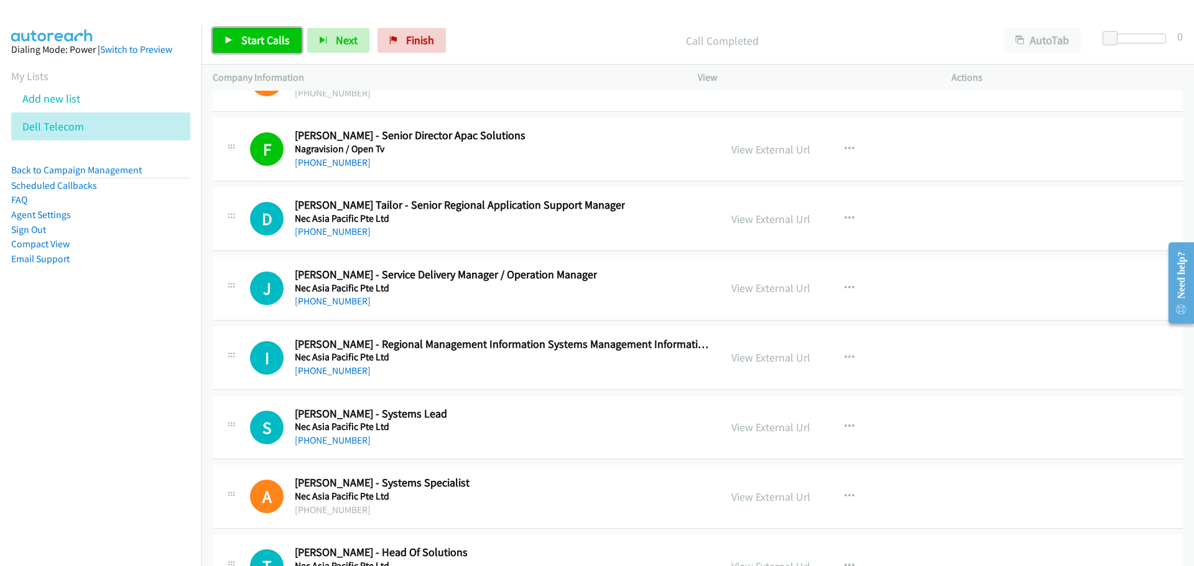
click at [262, 41] on span "Start Calls" at bounding box center [265, 40] width 49 height 14
click at [752, 221] on link "View External Url" at bounding box center [770, 219] width 79 height 14
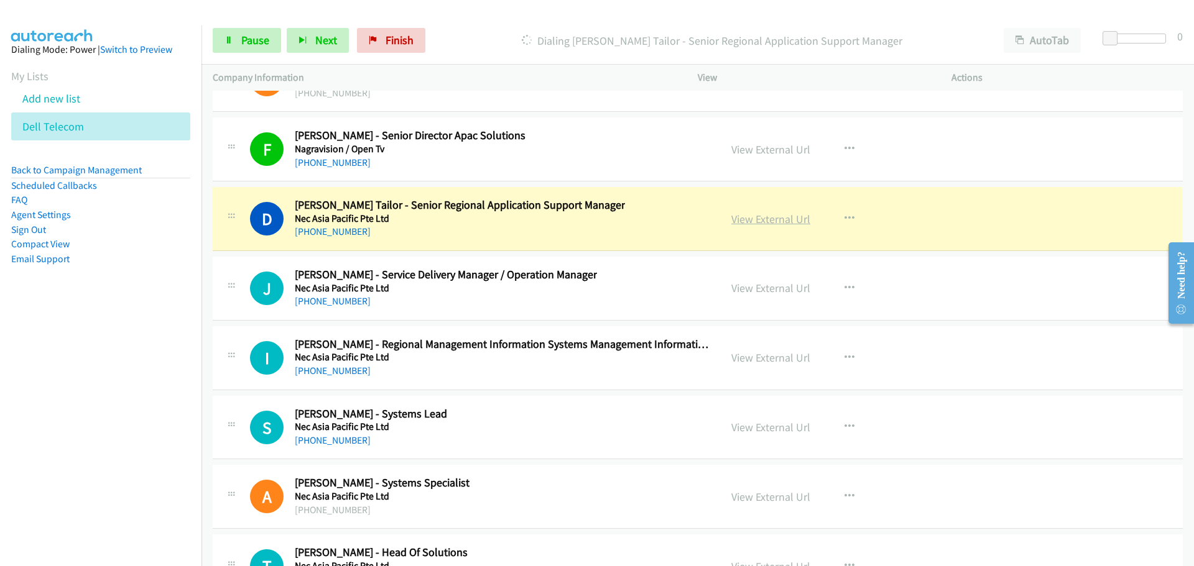
click at [752, 212] on link "View External Url" at bounding box center [770, 219] width 79 height 14
click at [241, 35] on span "Pause" at bounding box center [255, 40] width 28 height 14
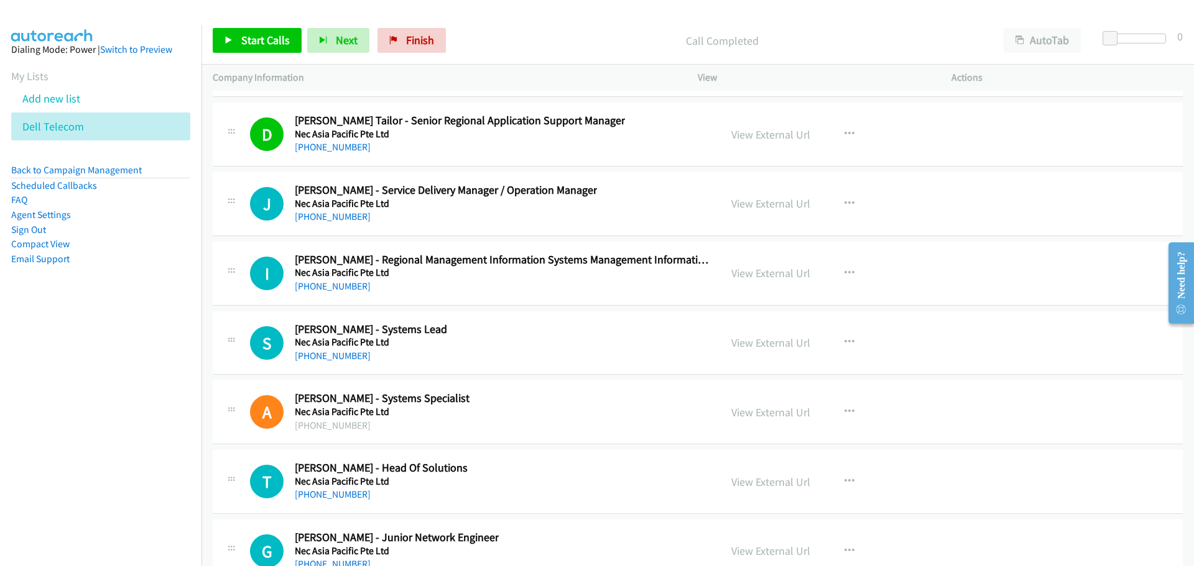
scroll to position [31643, 0]
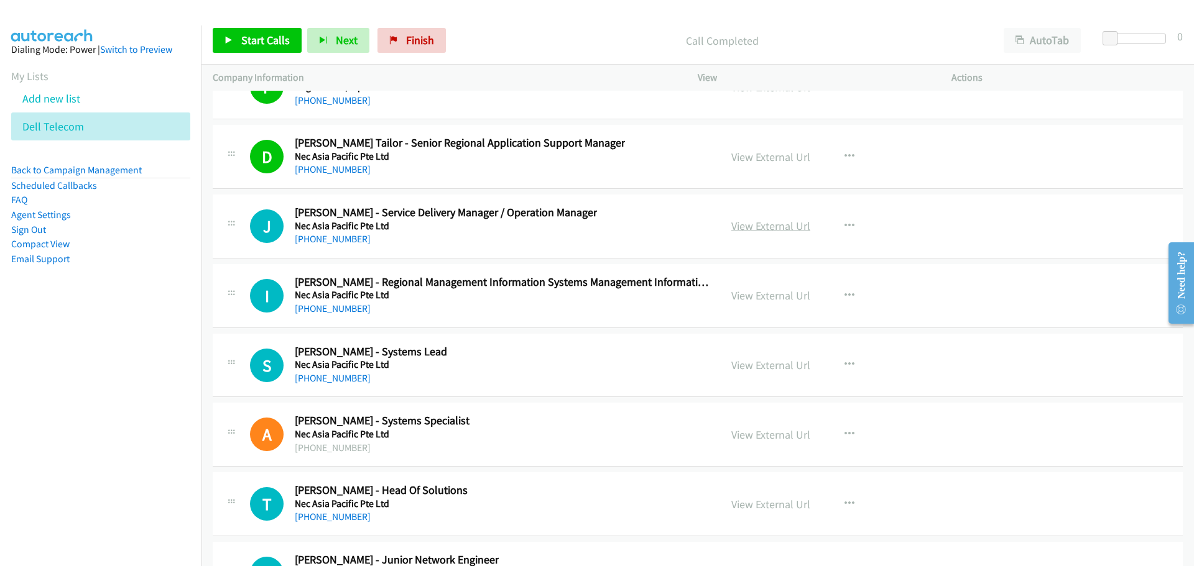
click at [779, 224] on link "View External Url" at bounding box center [770, 226] width 79 height 14
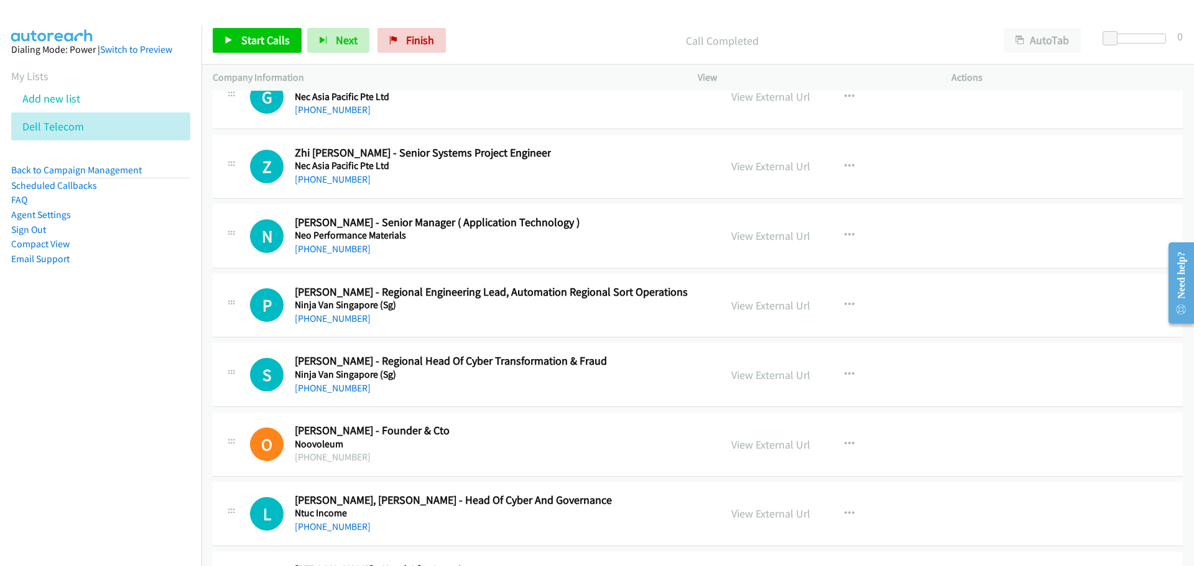
scroll to position [32203, 0]
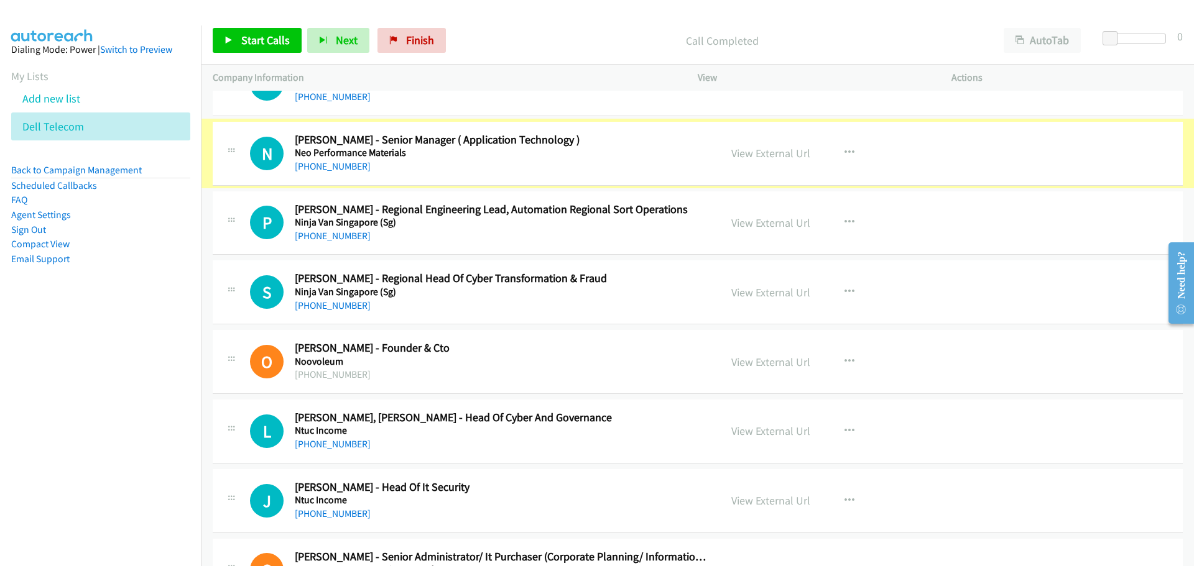
click at [783, 150] on link "View External Url" at bounding box center [770, 153] width 79 height 14
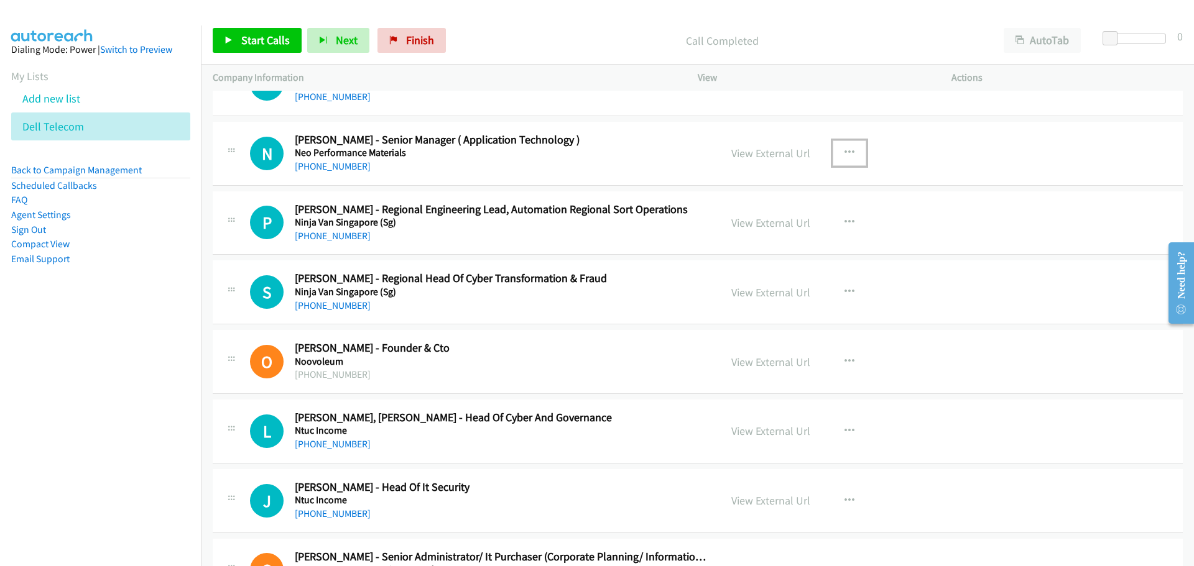
click at [838, 157] on button "button" at bounding box center [850, 153] width 34 height 25
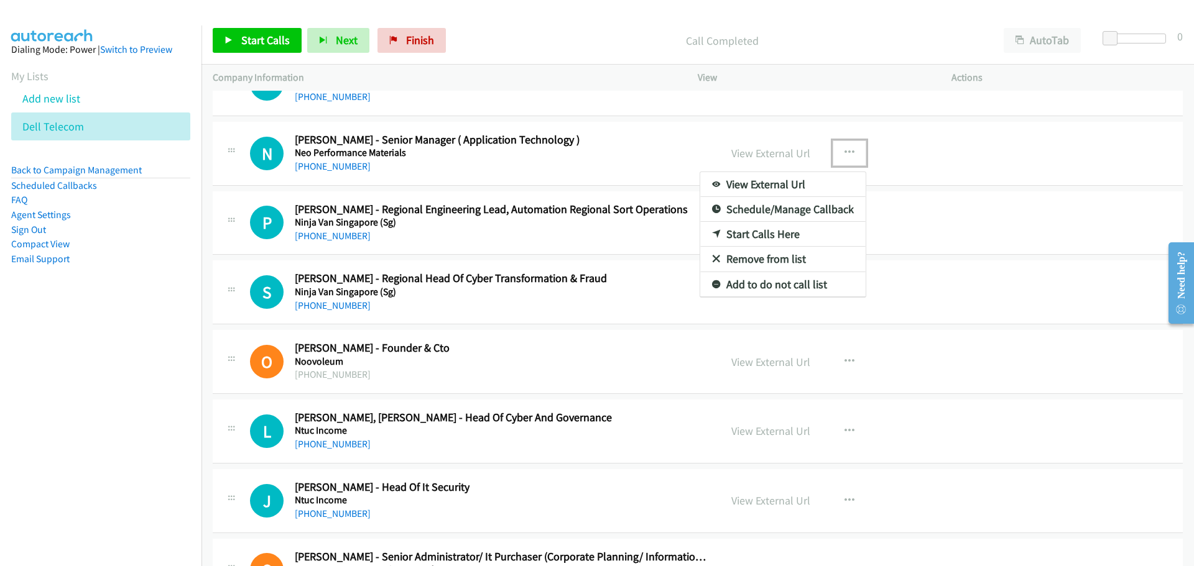
click at [758, 231] on link "Start Calls Here" at bounding box center [782, 234] width 165 height 25
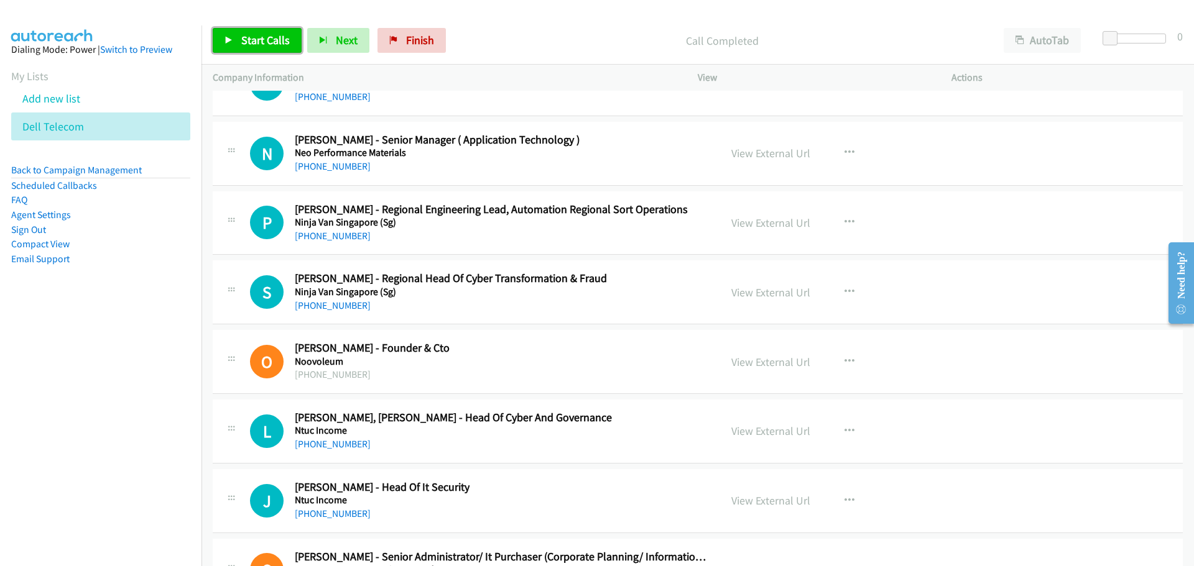
click at [281, 44] on span "Start Calls" at bounding box center [265, 40] width 49 height 14
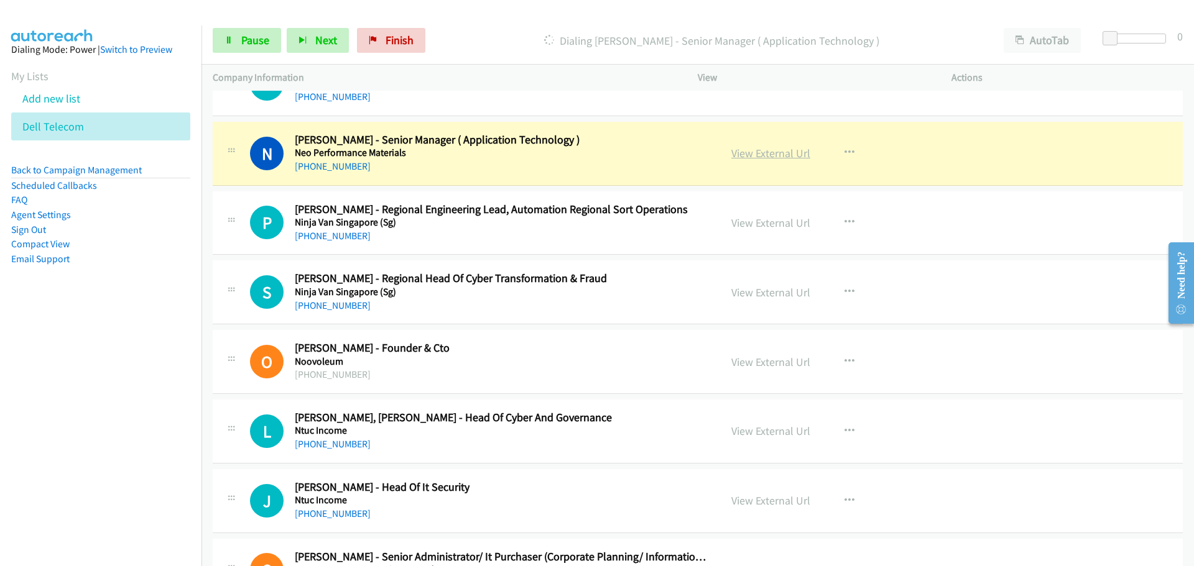
click at [737, 152] on link "View External Url" at bounding box center [770, 153] width 79 height 14
click at [251, 40] on span "Pause" at bounding box center [255, 40] width 28 height 14
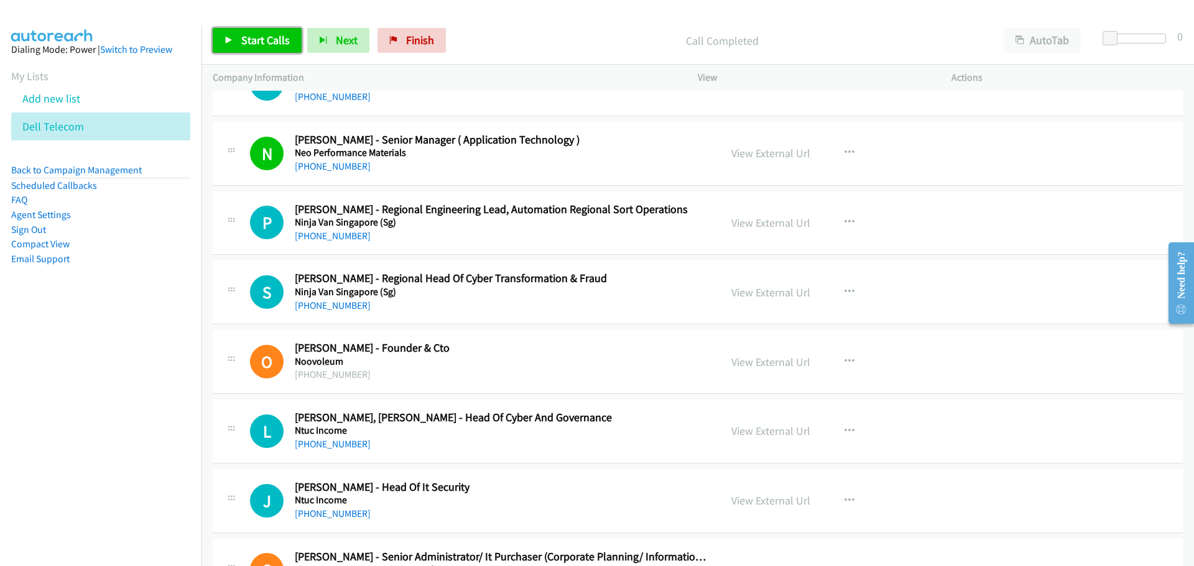
click at [266, 36] on span "Start Calls" at bounding box center [265, 40] width 49 height 14
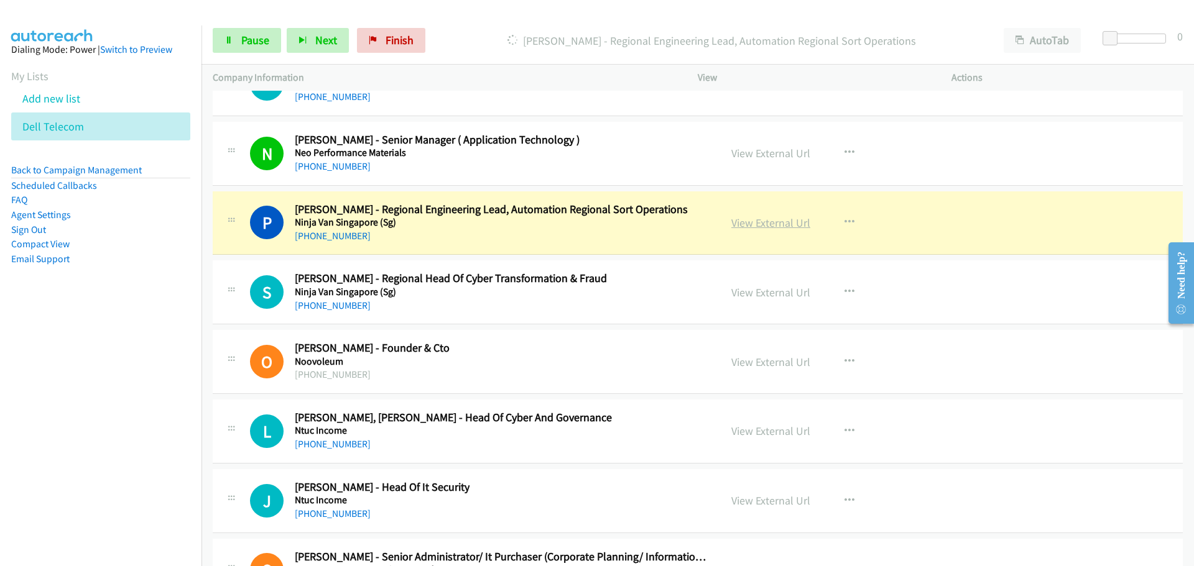
click at [776, 218] on link "View External Url" at bounding box center [770, 223] width 79 height 14
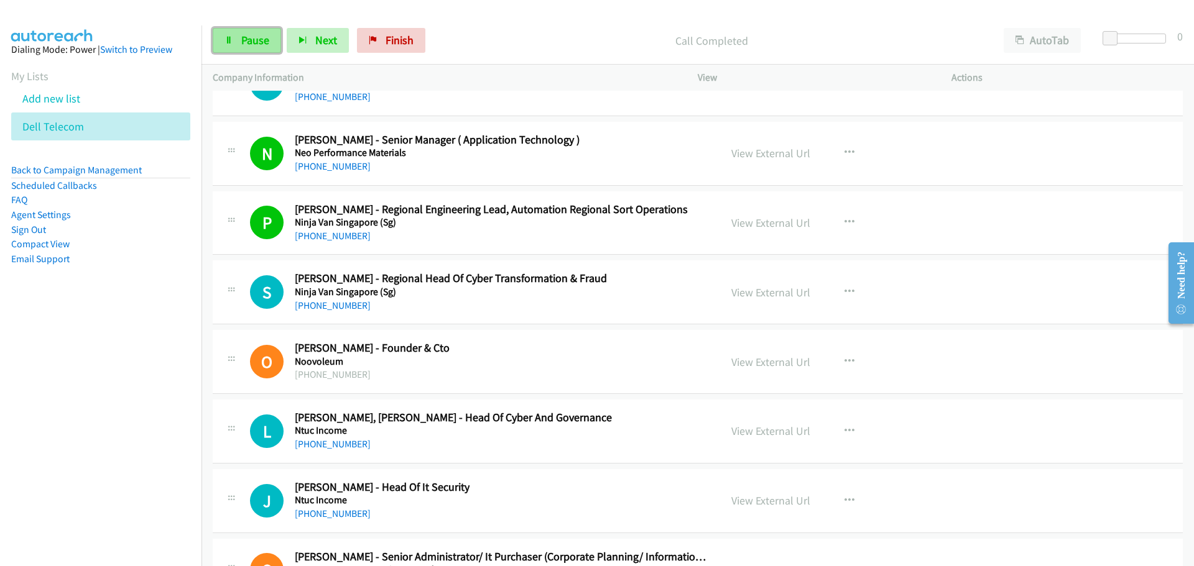
click at [252, 48] on link "Pause" at bounding box center [247, 40] width 68 height 25
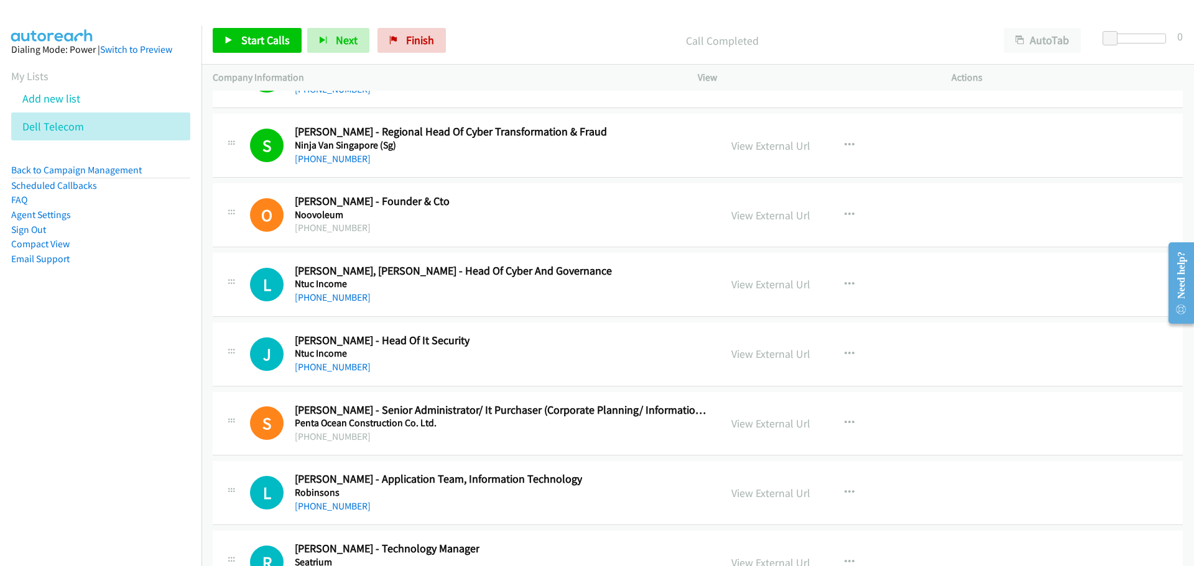
scroll to position [32389, 0]
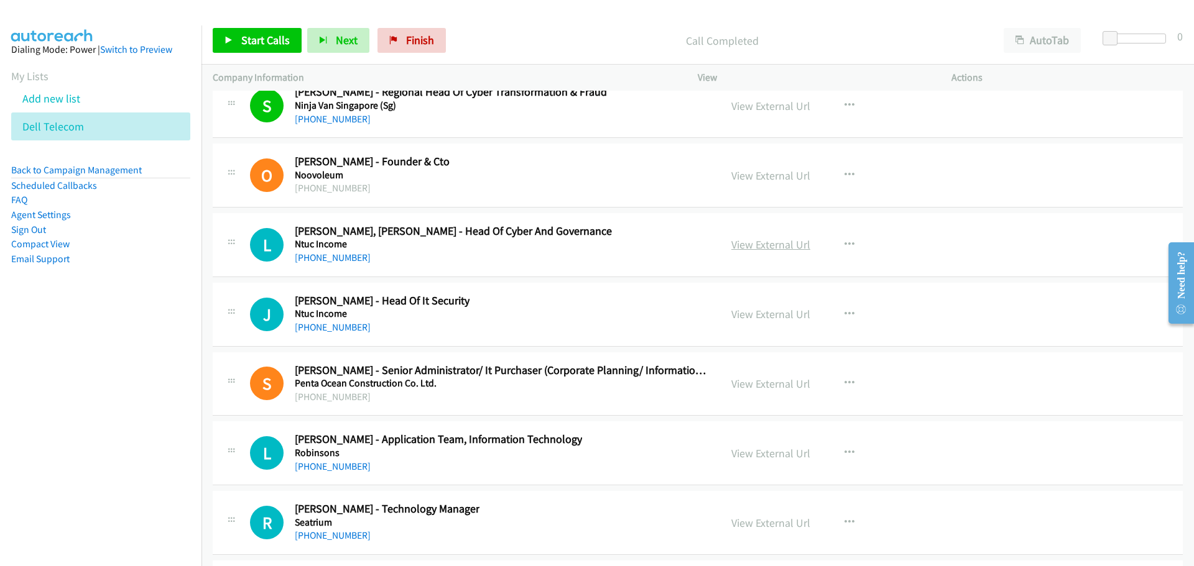
click at [752, 247] on link "View External Url" at bounding box center [770, 245] width 79 height 14
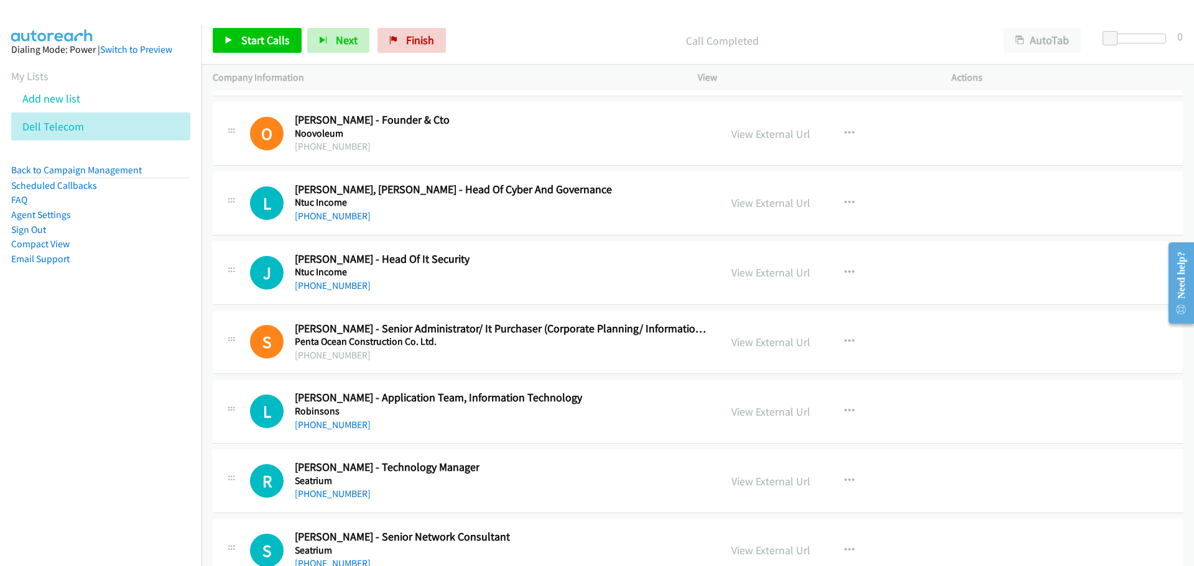
scroll to position [32452, 0]
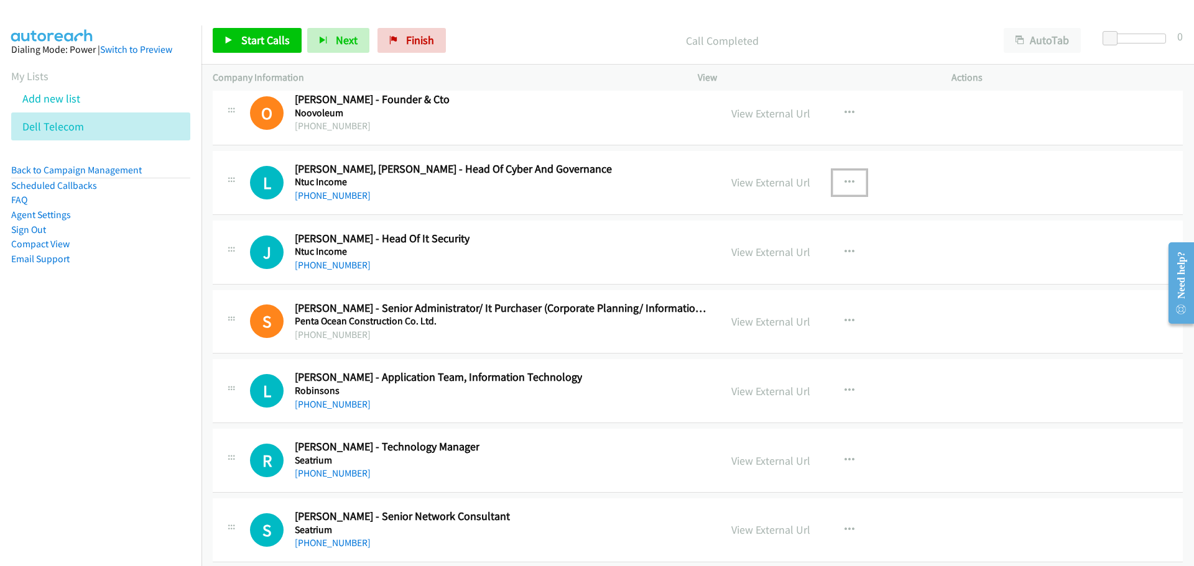
click at [847, 173] on button "button" at bounding box center [850, 182] width 34 height 25
click at [764, 262] on link "Start Calls Here" at bounding box center [782, 263] width 165 height 25
click at [849, 183] on button "button" at bounding box center [850, 182] width 34 height 25
click at [443, 175] on div at bounding box center [597, 283] width 1194 height 566
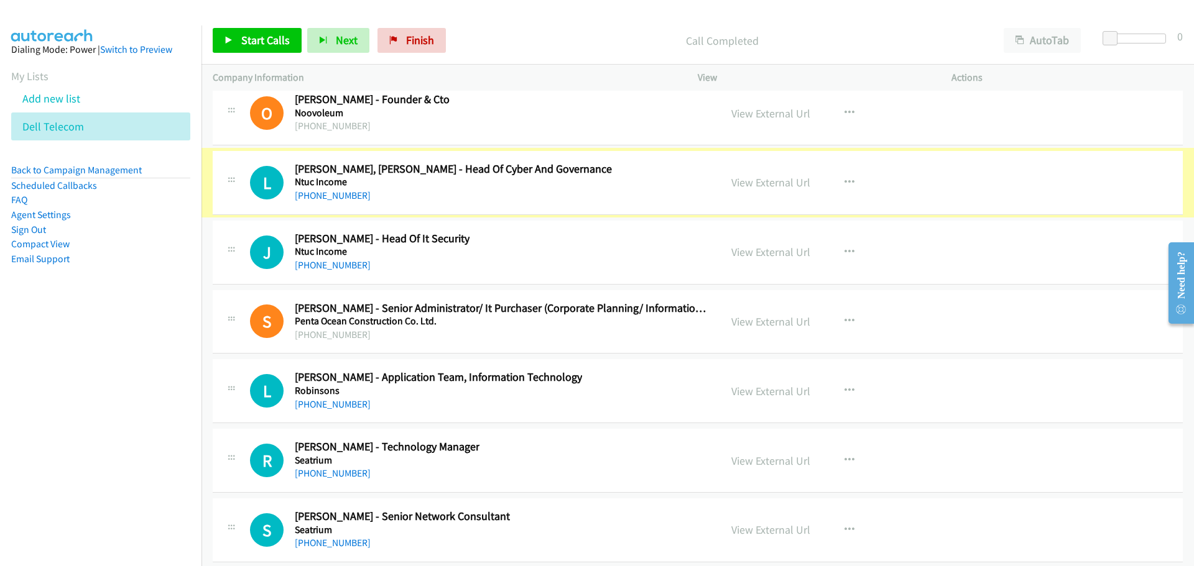
click at [768, 182] on link "View External Url" at bounding box center [770, 182] width 79 height 14
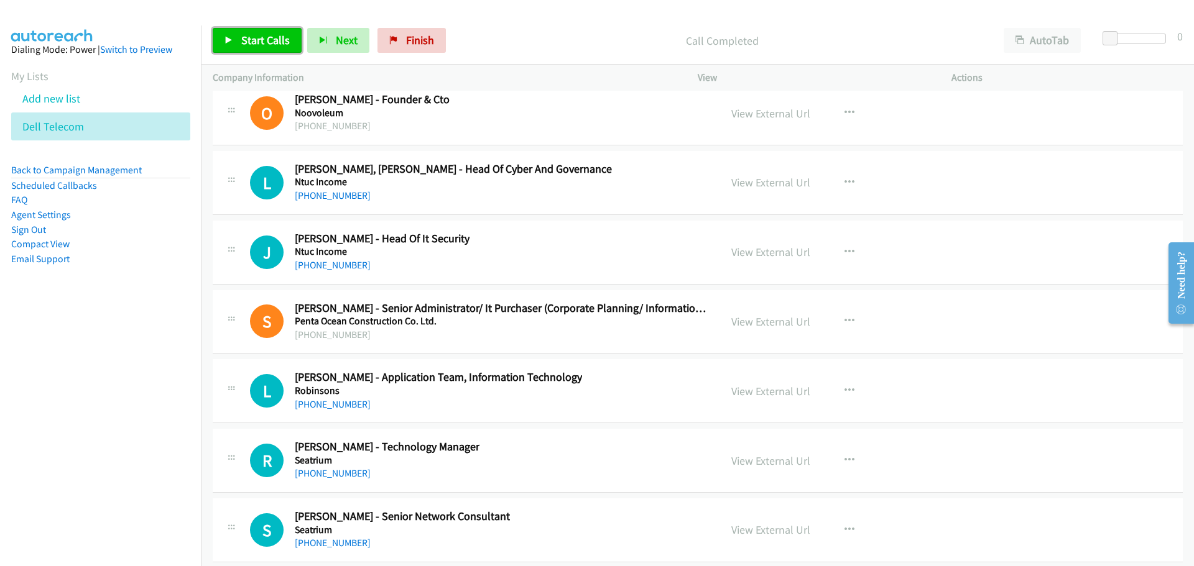
click at [267, 40] on span "Start Calls" at bounding box center [265, 40] width 49 height 14
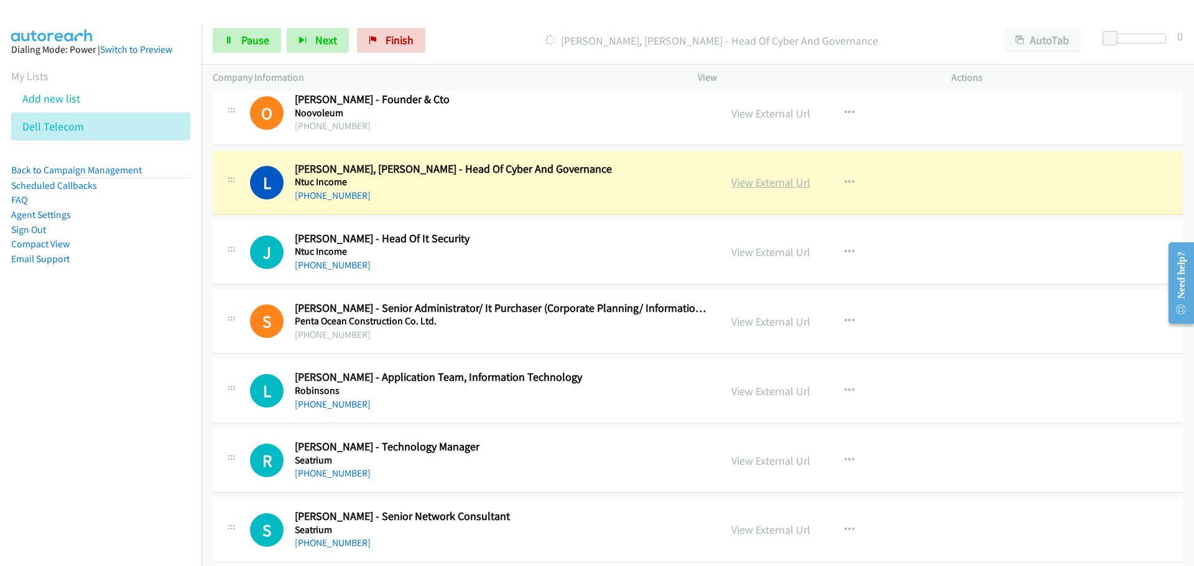
click at [755, 183] on link "View External Url" at bounding box center [770, 182] width 79 height 14
click at [257, 31] on link "Pause" at bounding box center [247, 40] width 68 height 25
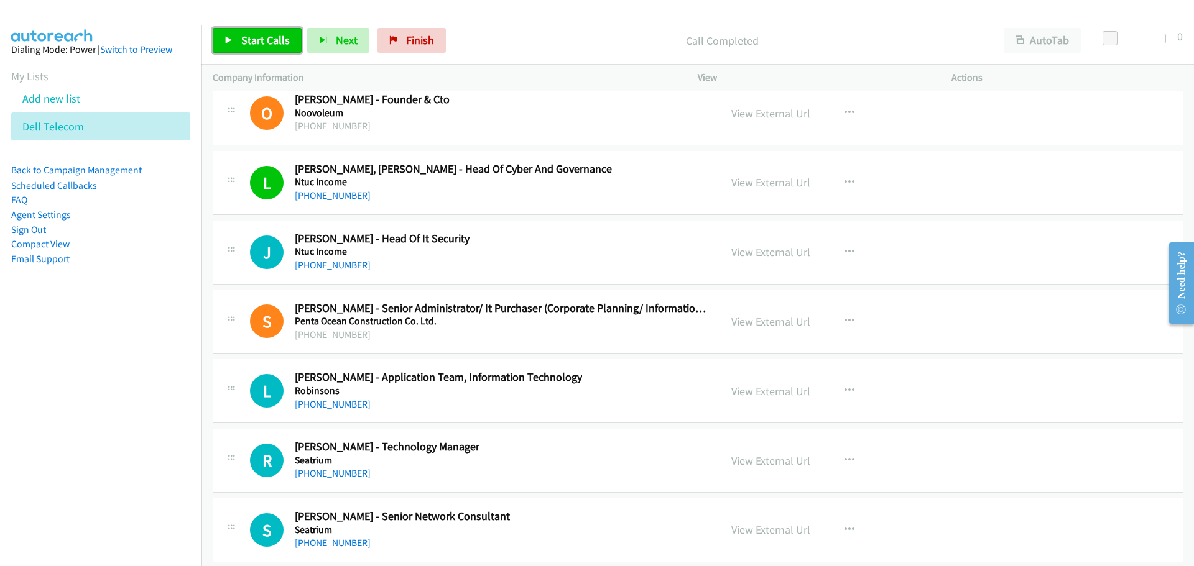
click at [231, 37] on icon at bounding box center [228, 41] width 9 height 9
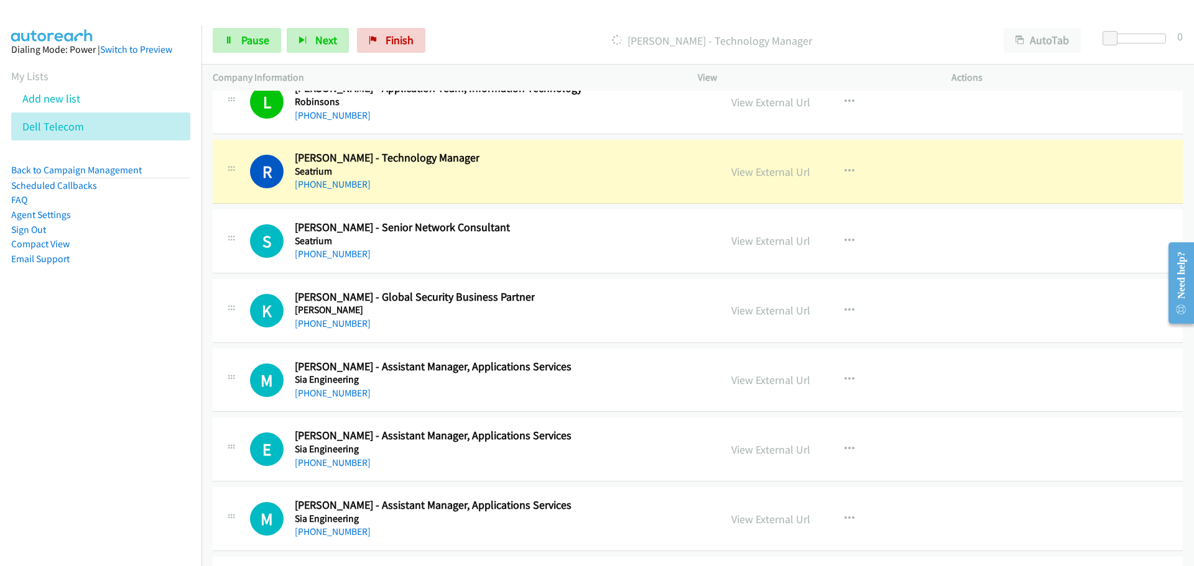
scroll to position [32763, 0]
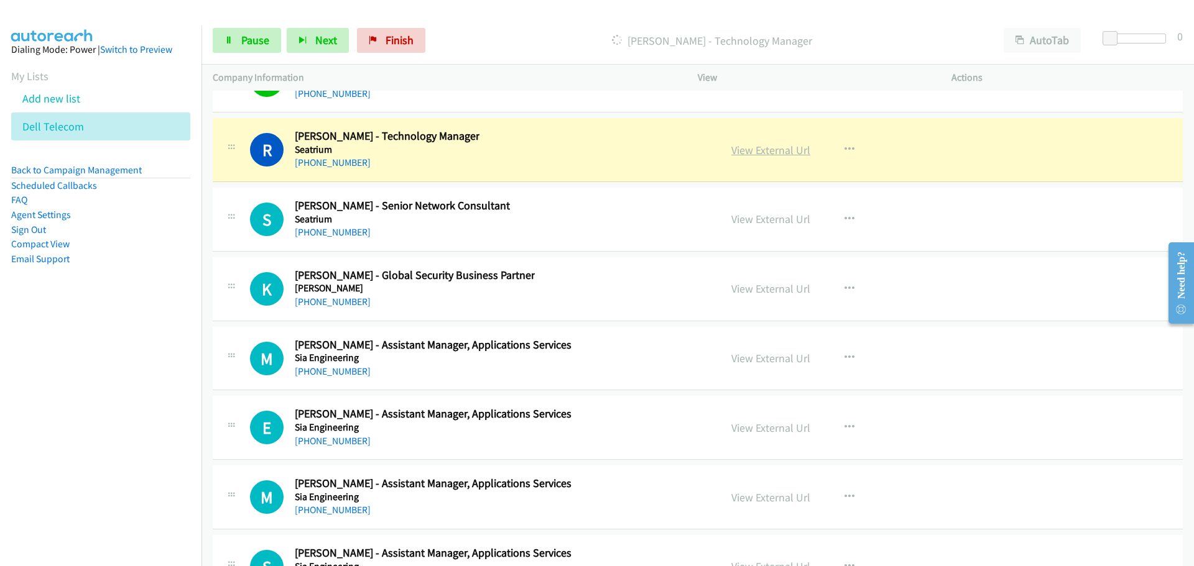
click at [770, 148] on link "View External Url" at bounding box center [770, 150] width 79 height 14
click at [241, 47] on span "Pause" at bounding box center [255, 40] width 28 height 14
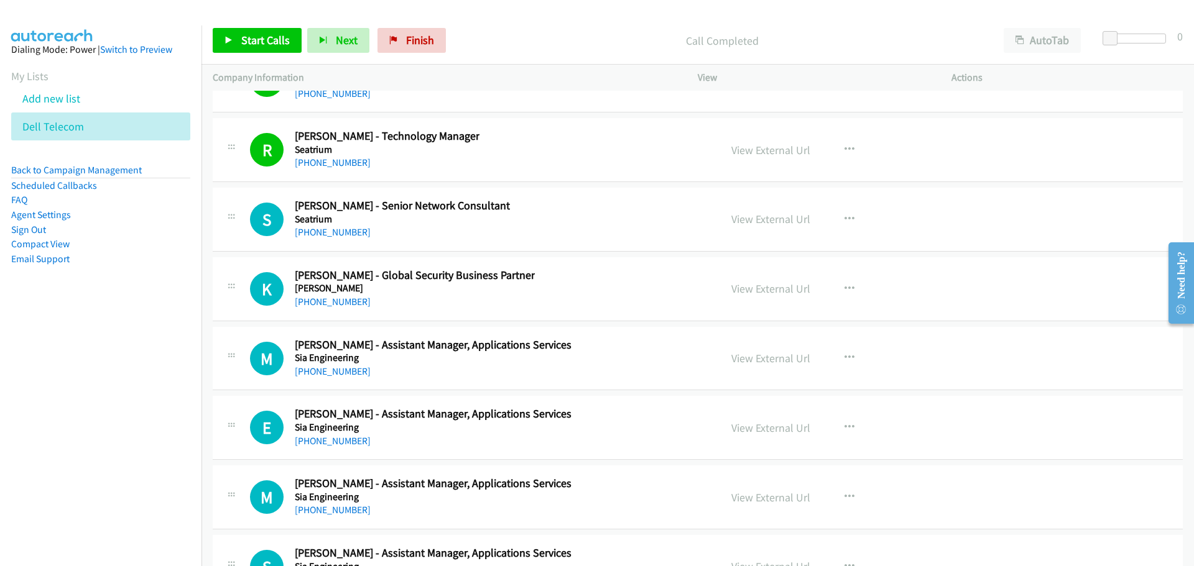
scroll to position [32825, 0]
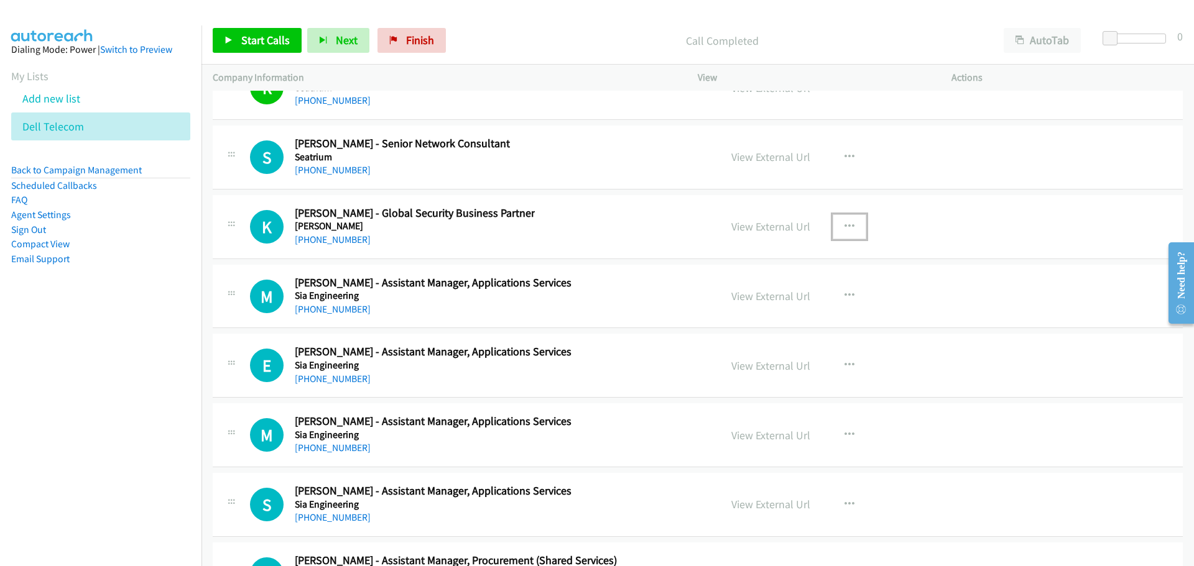
click at [844, 224] on icon "button" at bounding box center [849, 227] width 10 height 10
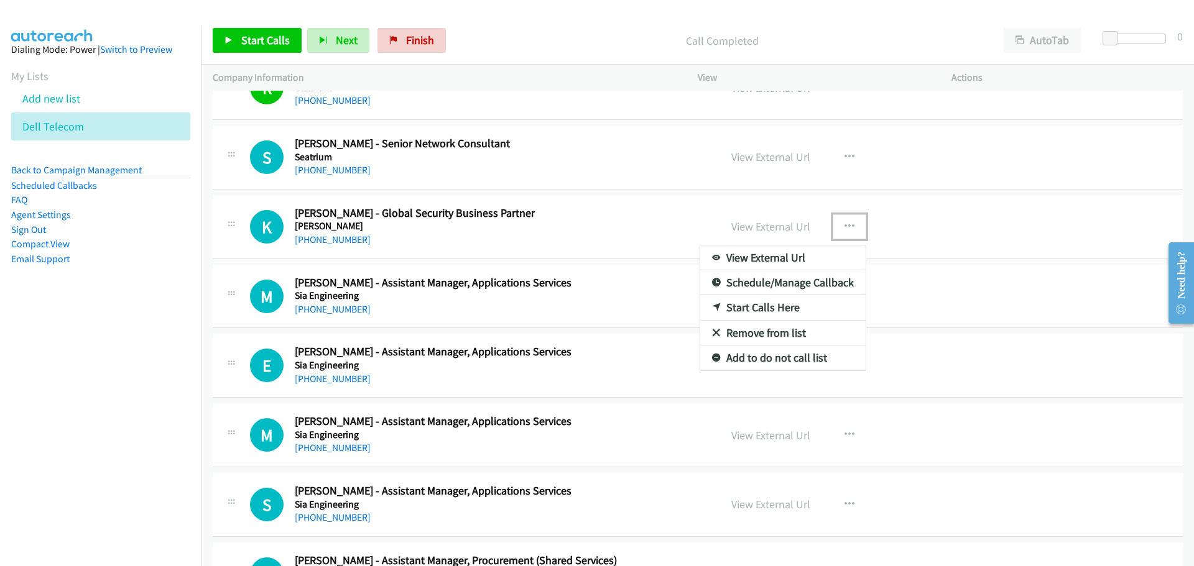
click at [728, 302] on link "Start Calls Here" at bounding box center [782, 307] width 165 height 25
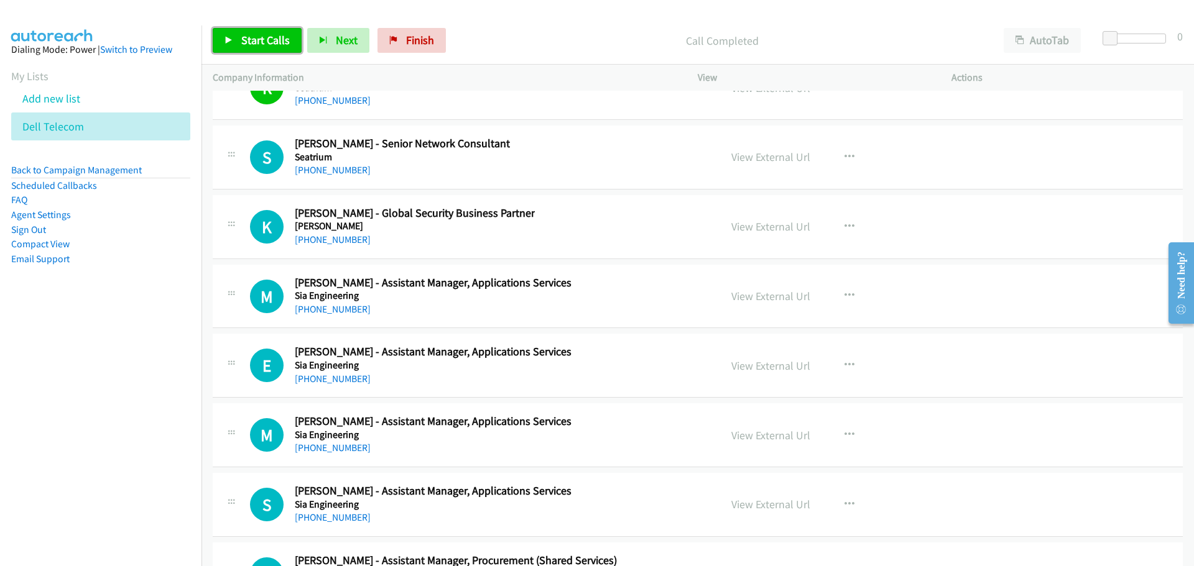
click at [256, 42] on span "Start Calls" at bounding box center [265, 40] width 49 height 14
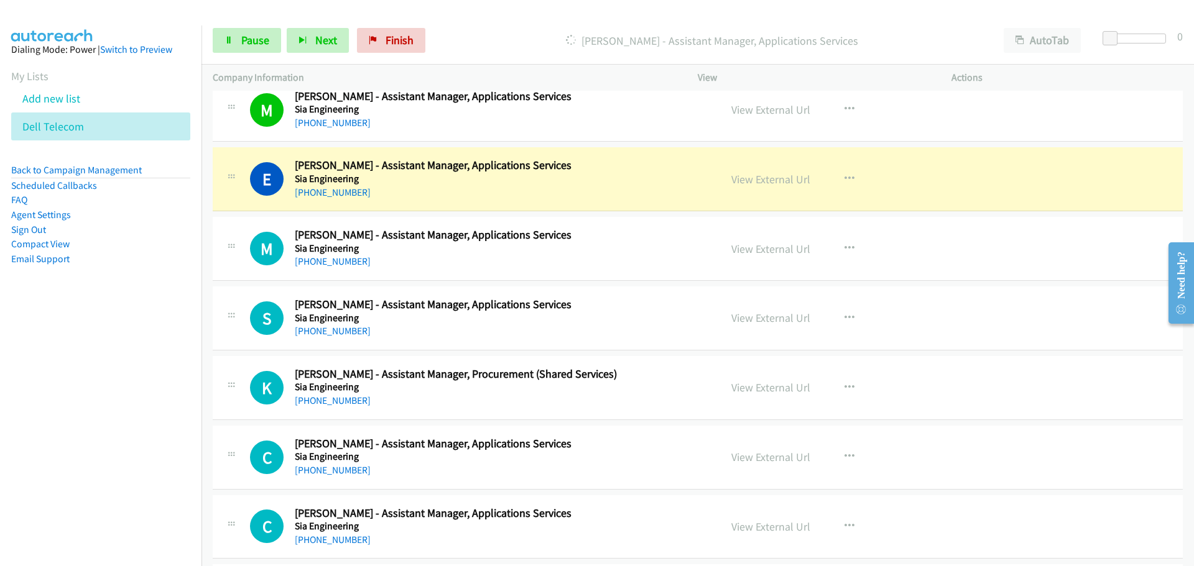
scroll to position [33073, 0]
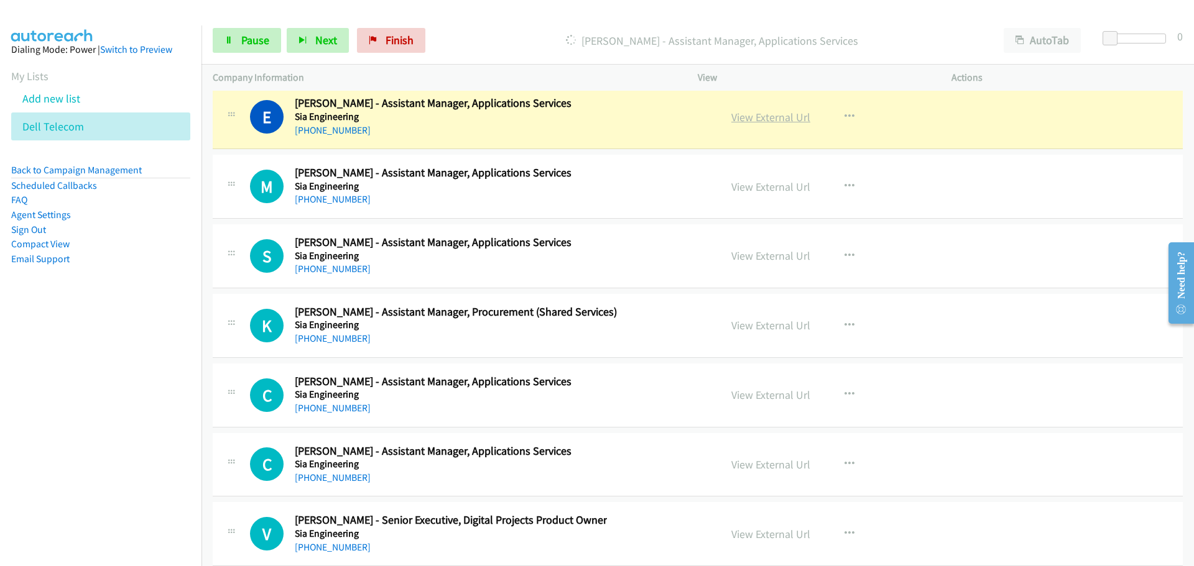
click at [743, 111] on link "View External Url" at bounding box center [770, 117] width 79 height 14
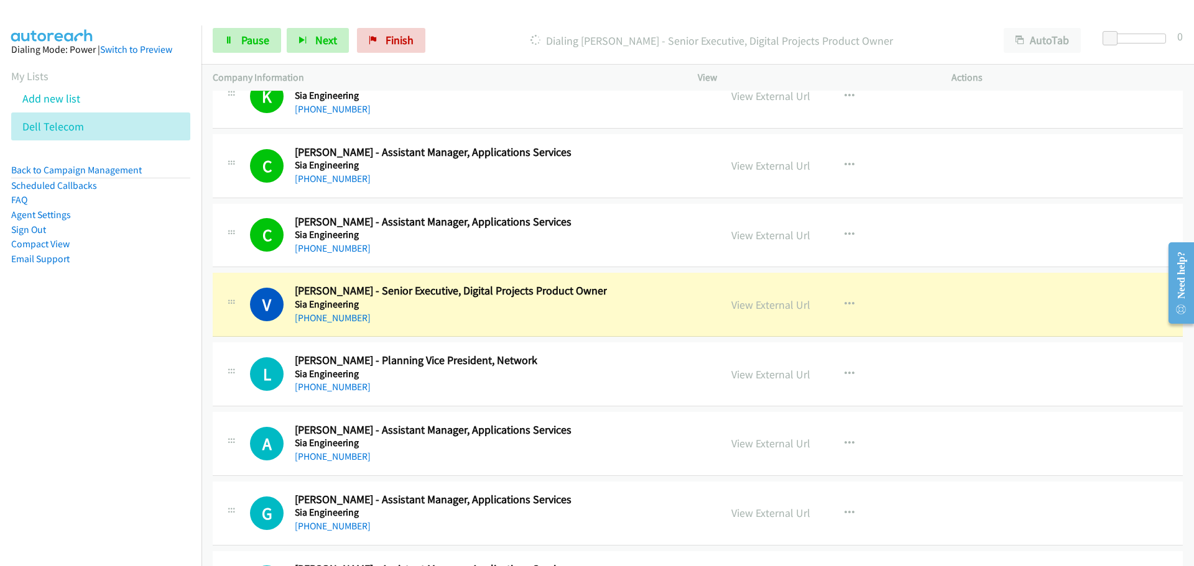
scroll to position [33322, 0]
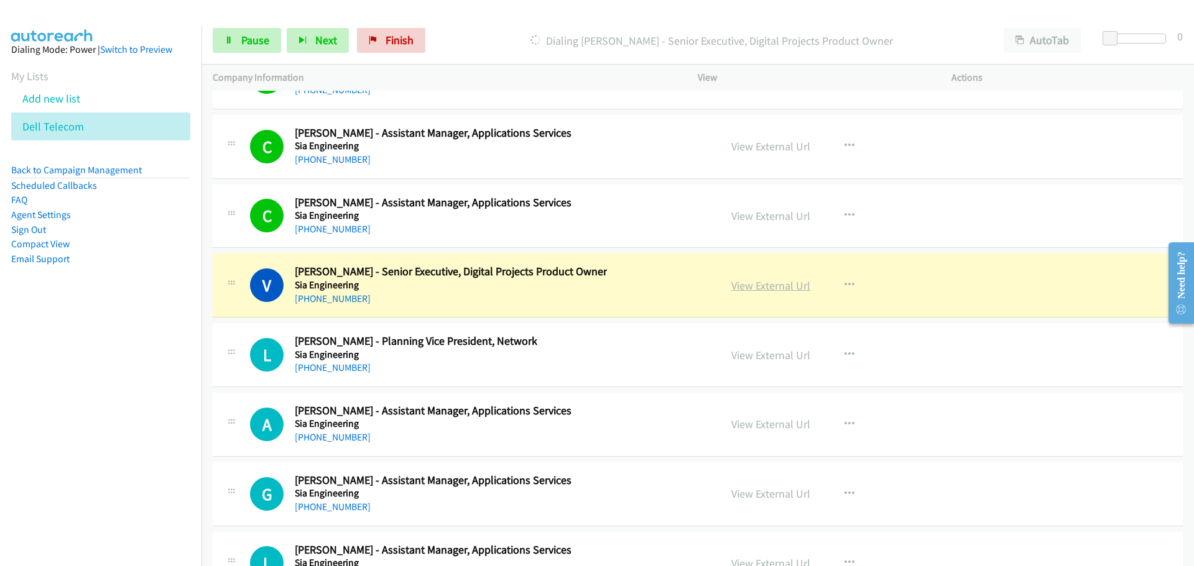
click at [754, 284] on link "View External Url" at bounding box center [770, 286] width 79 height 14
click at [265, 36] on span "Pause" at bounding box center [255, 40] width 28 height 14
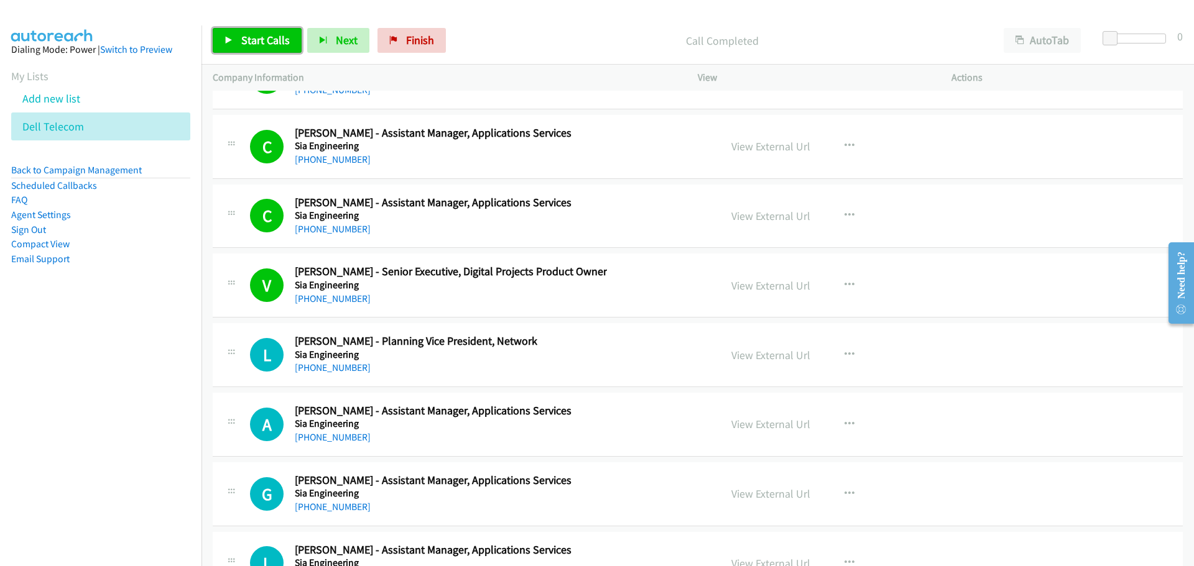
click at [282, 37] on span "Start Calls" at bounding box center [265, 40] width 49 height 14
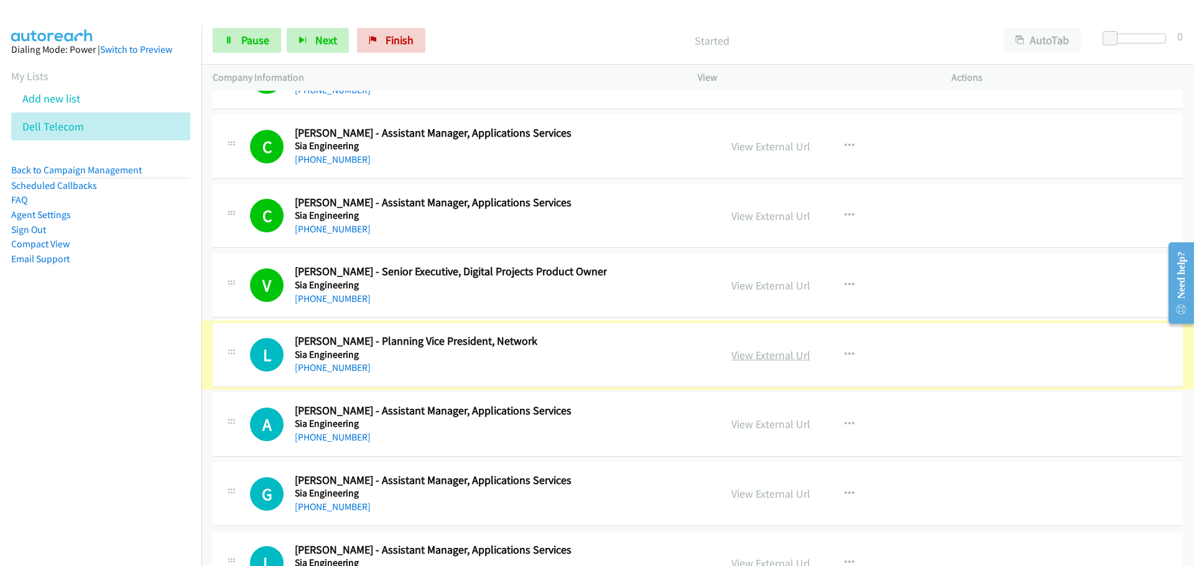
click at [783, 355] on link "View External Url" at bounding box center [770, 355] width 79 height 14
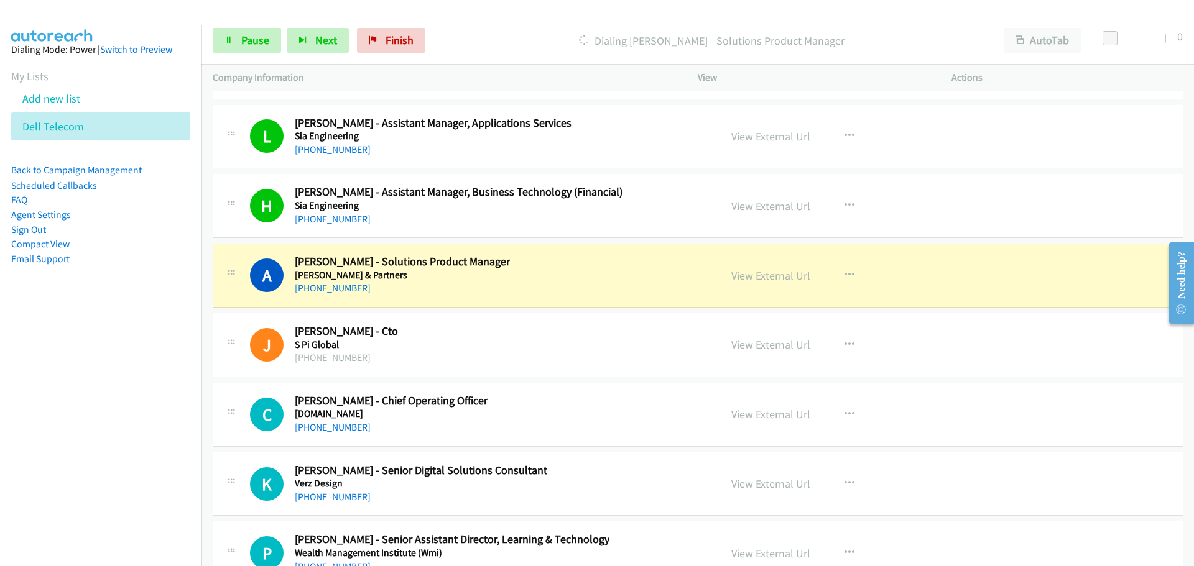
scroll to position [33820, 0]
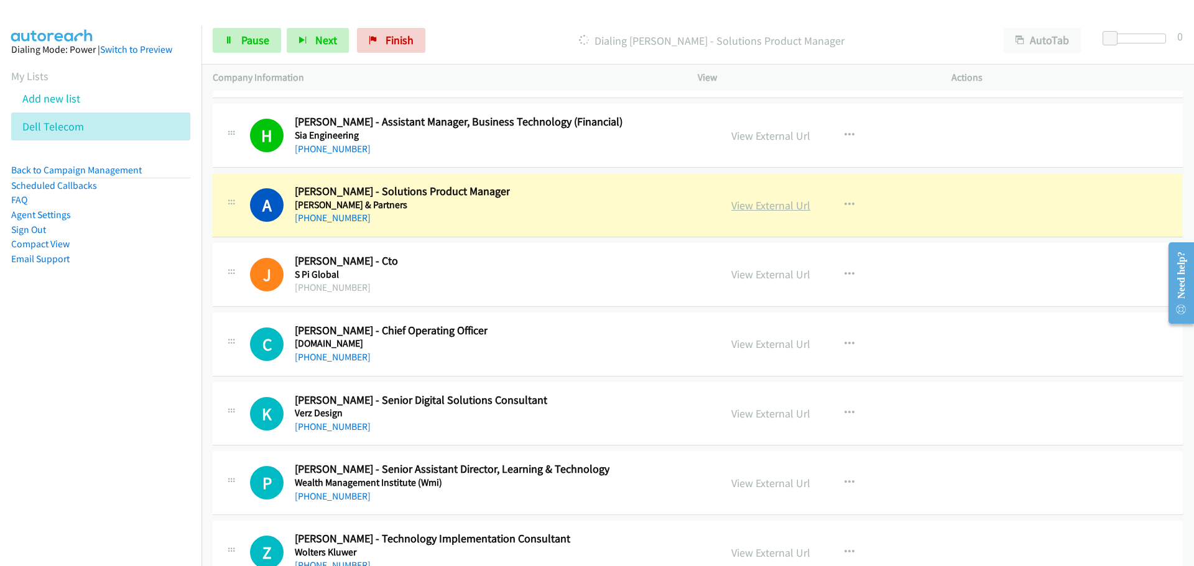
click at [746, 210] on link "View External Url" at bounding box center [770, 205] width 79 height 14
click at [248, 43] on span "Pause" at bounding box center [255, 40] width 28 height 14
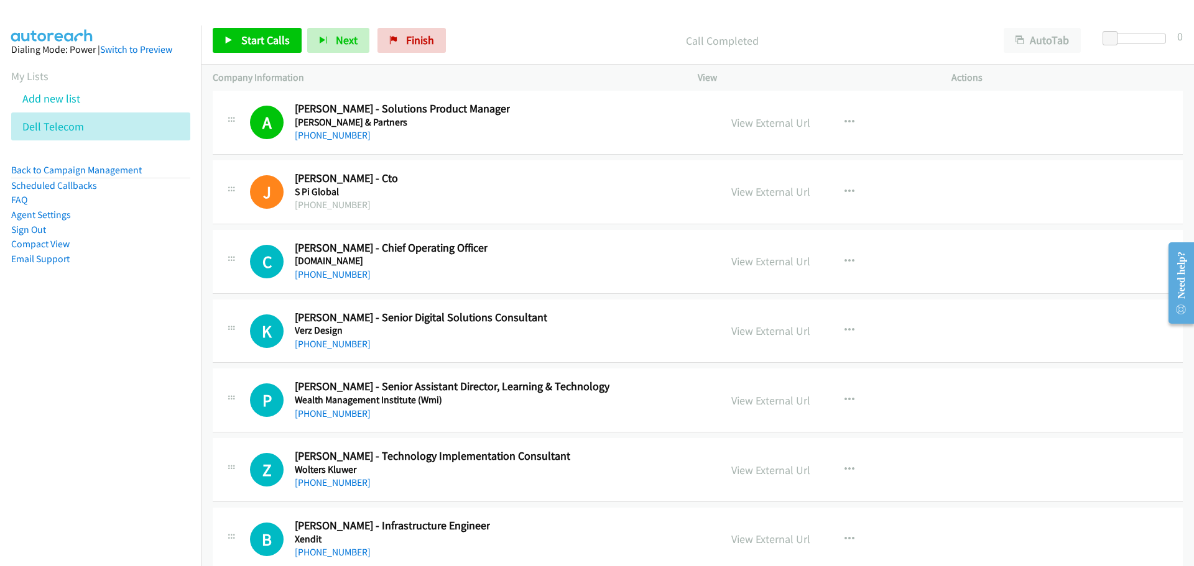
scroll to position [33882, 0]
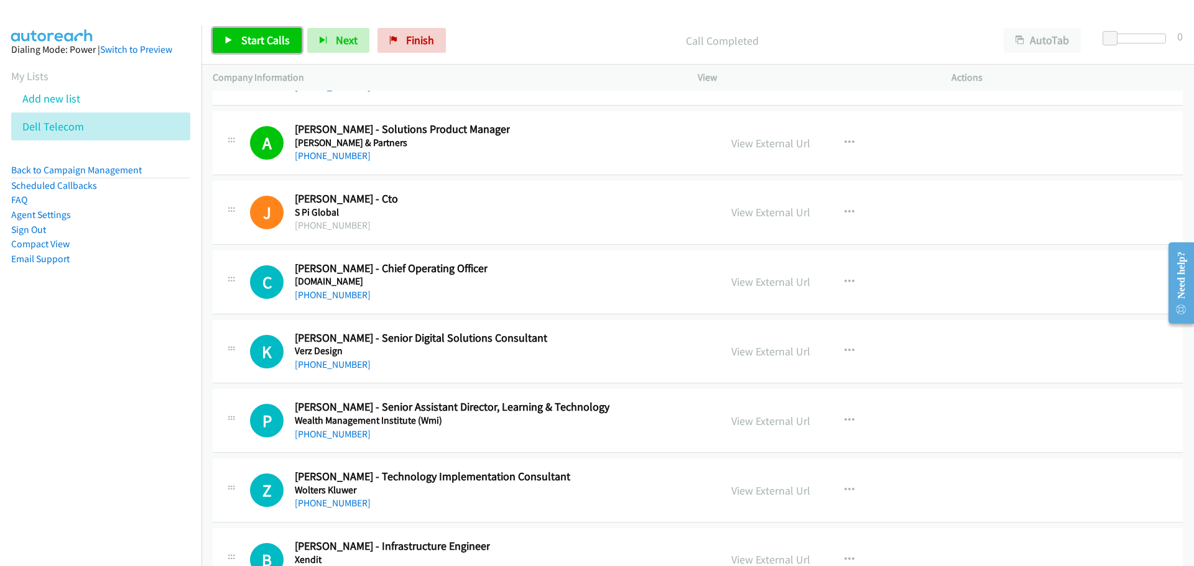
click at [245, 28] on link "Start Calls" at bounding box center [257, 40] width 89 height 25
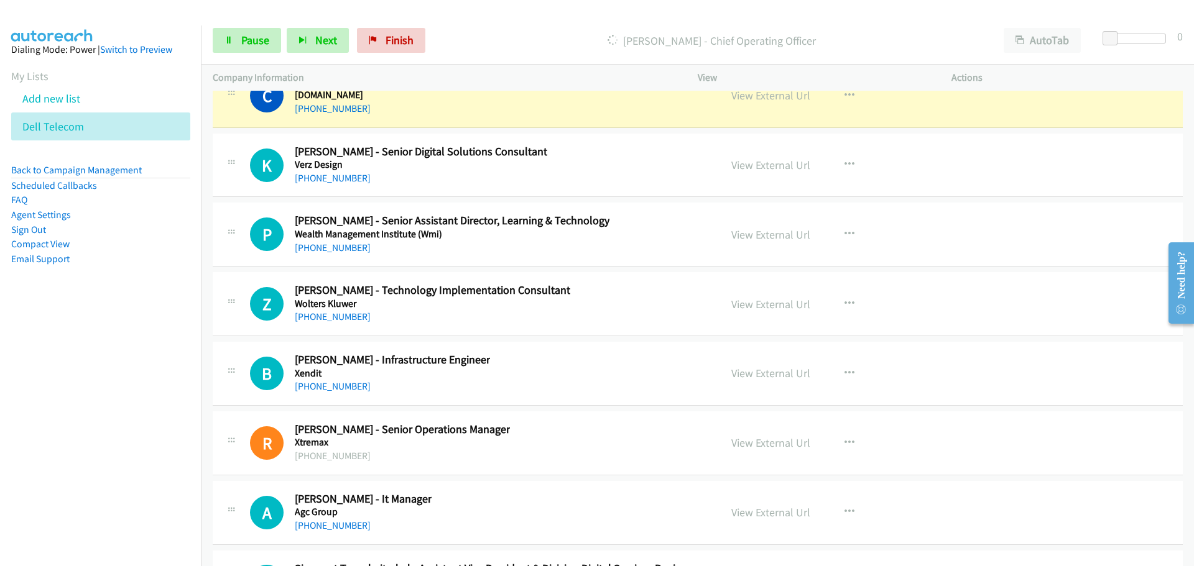
scroll to position [34006, 0]
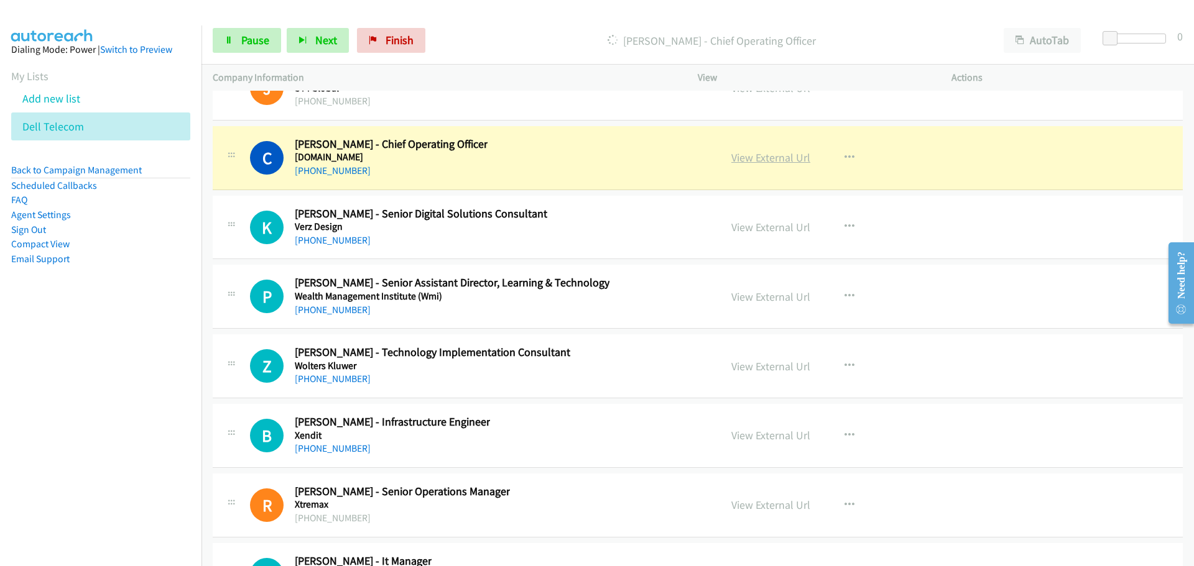
click at [746, 157] on link "View External Url" at bounding box center [770, 157] width 79 height 14
click at [243, 40] on span "Pause" at bounding box center [255, 40] width 28 height 14
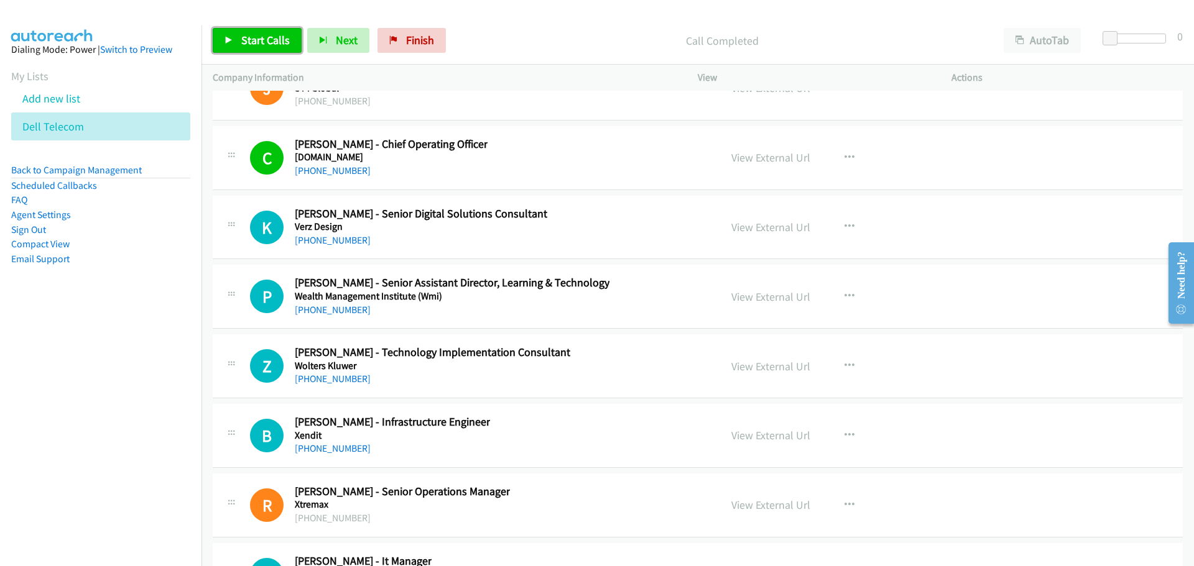
click at [251, 45] on span "Start Calls" at bounding box center [265, 40] width 49 height 14
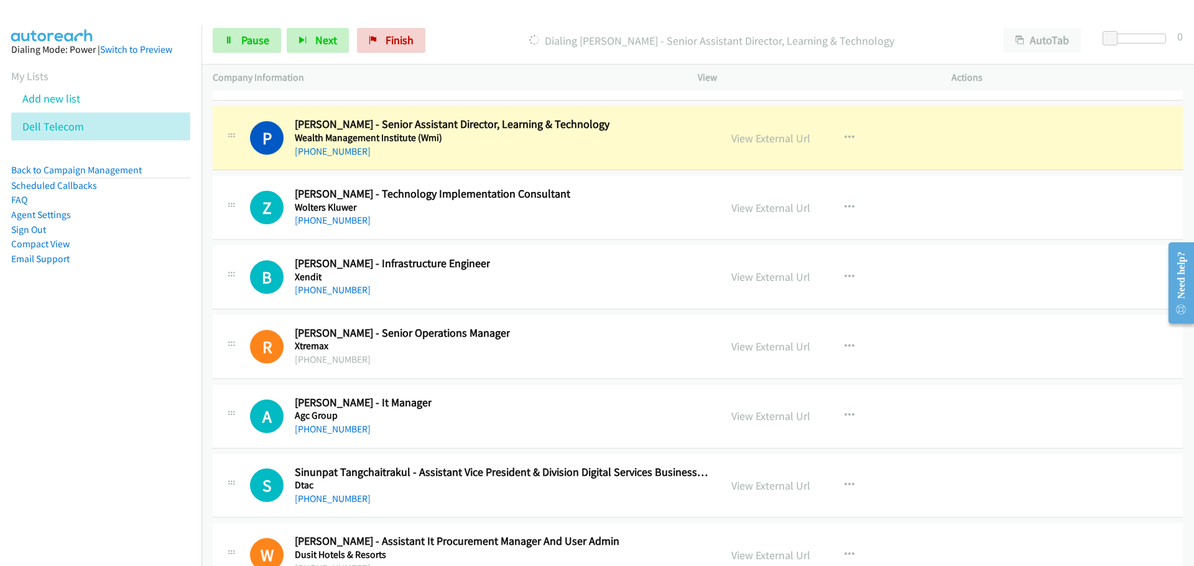
scroll to position [34193, 0]
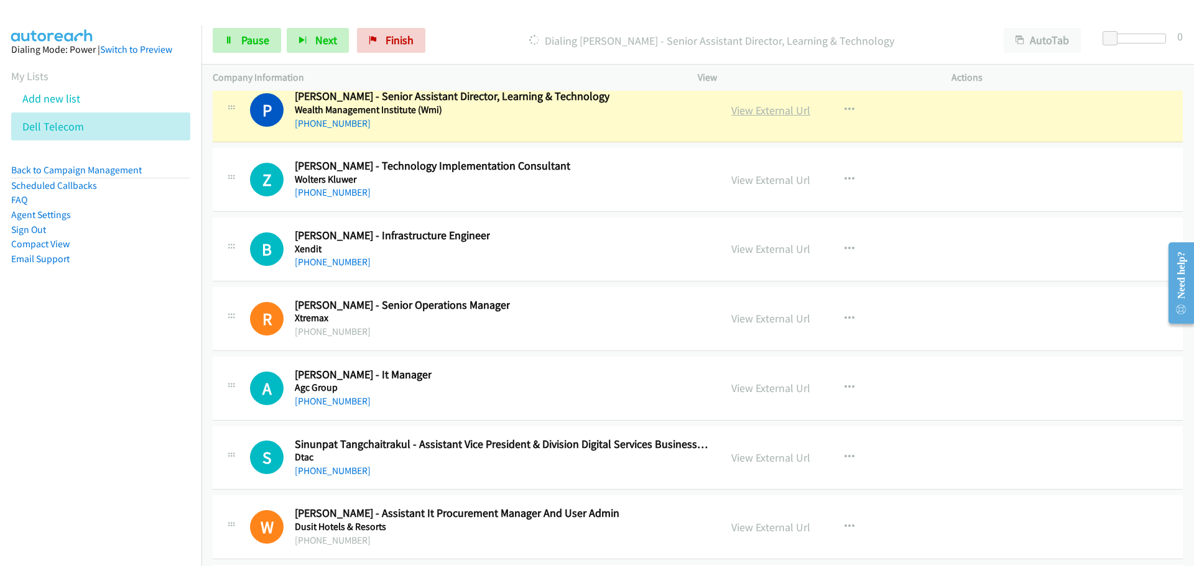
click at [755, 114] on link "View External Url" at bounding box center [770, 110] width 79 height 14
click at [250, 37] on span "Pause" at bounding box center [255, 40] width 28 height 14
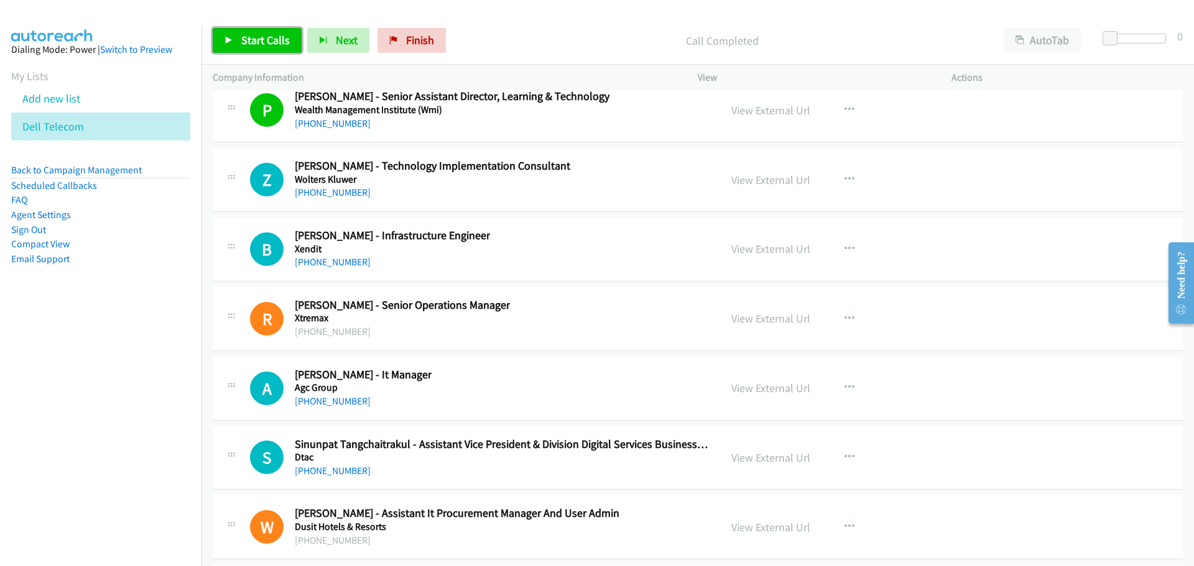
click at [270, 47] on link "Start Calls" at bounding box center [257, 40] width 89 height 25
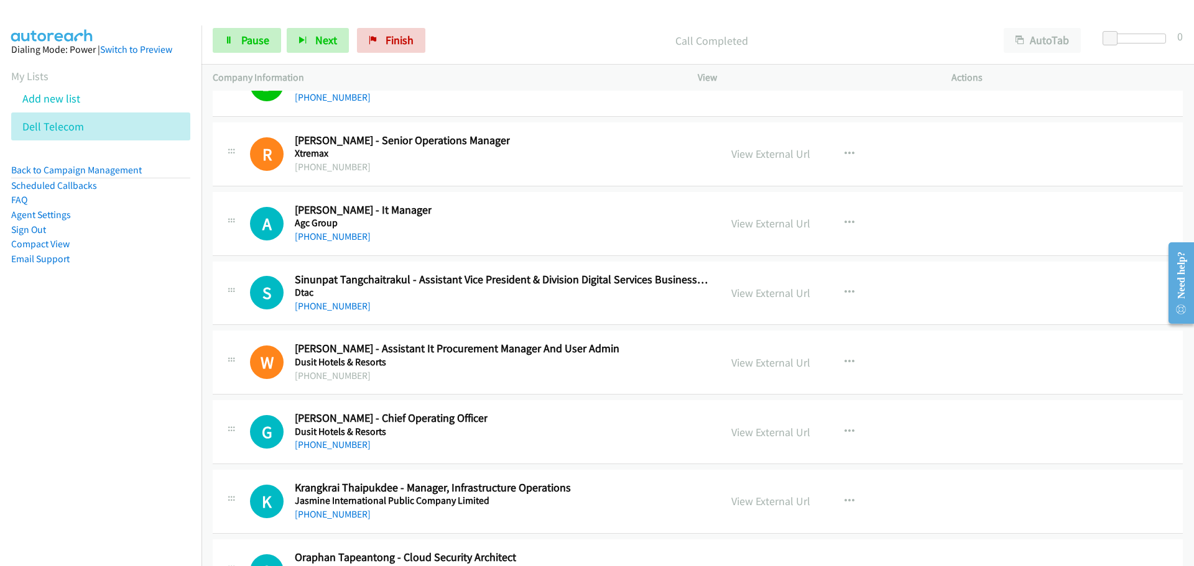
scroll to position [34379, 0]
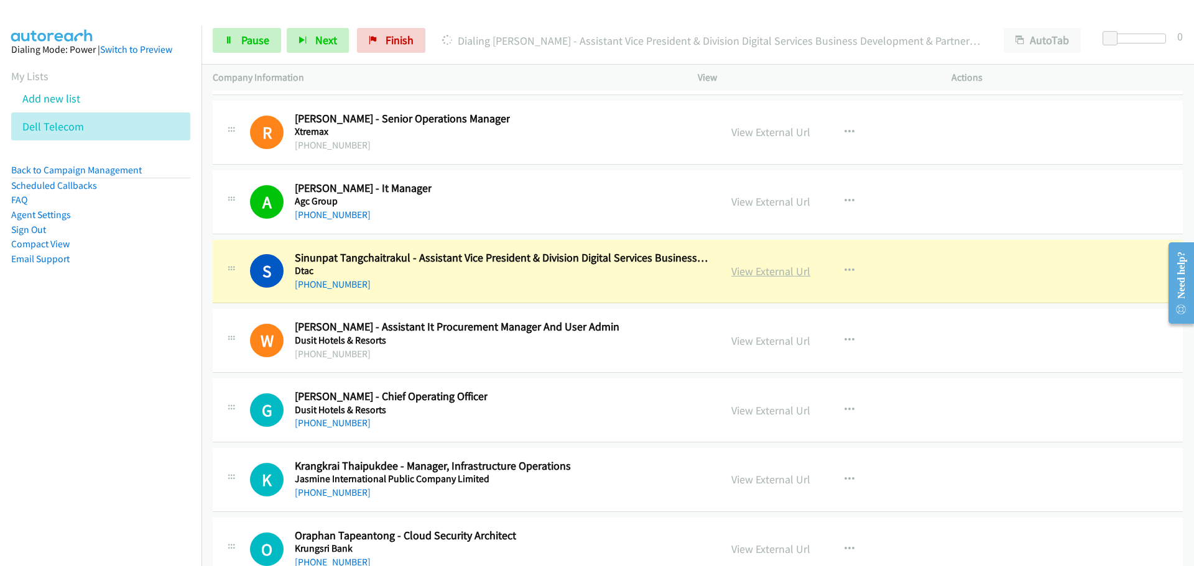
click at [786, 273] on link "View External Url" at bounding box center [770, 271] width 79 height 14
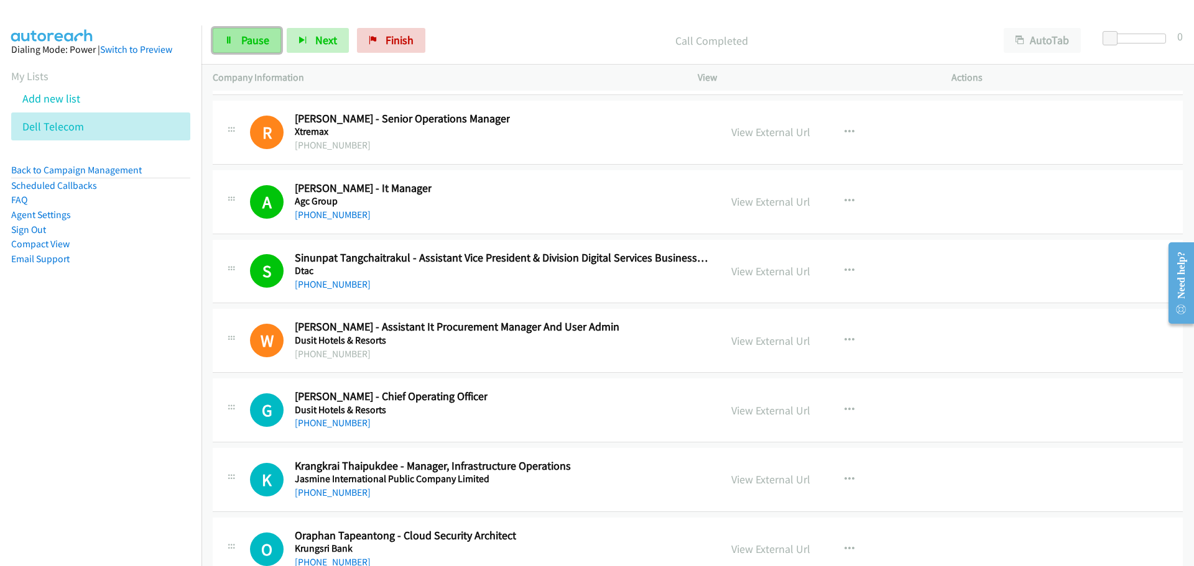
click at [262, 31] on link "Pause" at bounding box center [247, 40] width 68 height 25
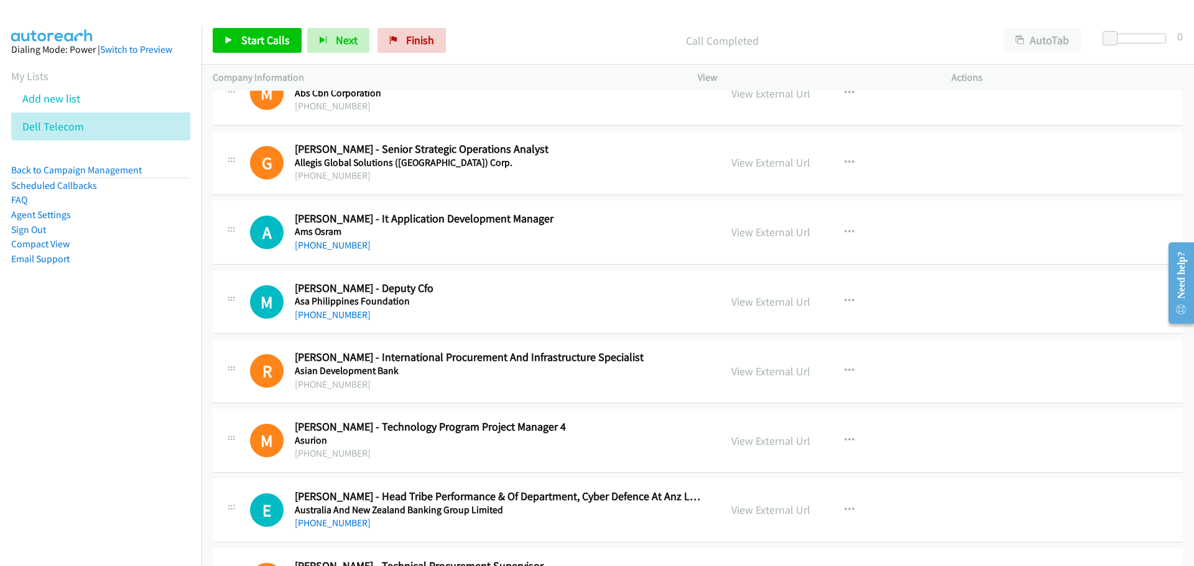
scroll to position [11745, 0]
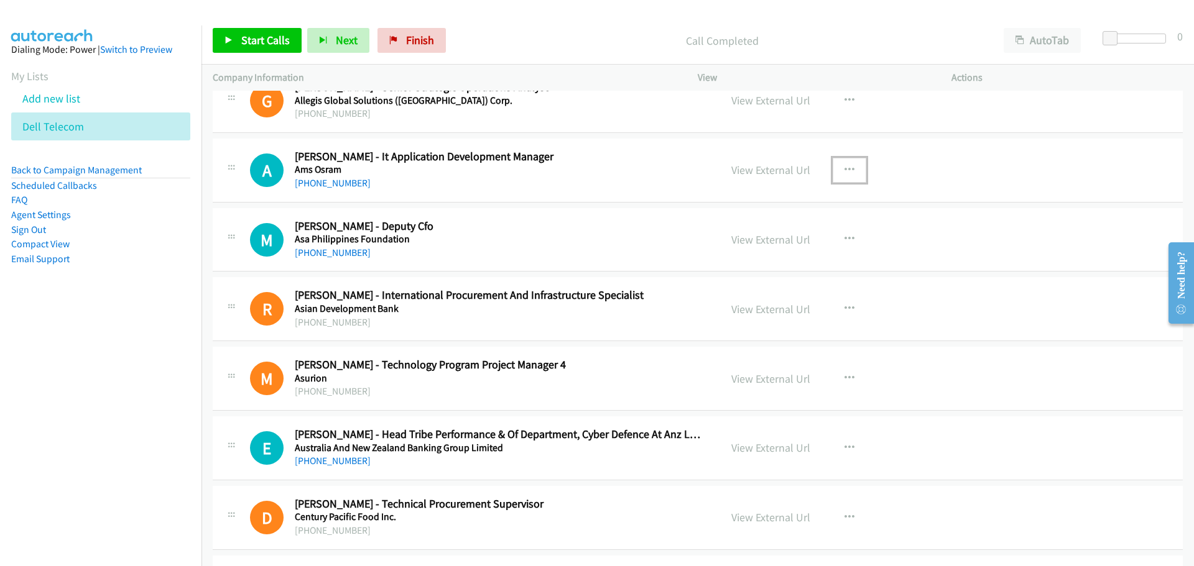
click at [839, 164] on button "button" at bounding box center [850, 170] width 34 height 25
click at [734, 251] on link "Start Calls Here" at bounding box center [782, 251] width 165 height 25
click at [280, 44] on span "Start Calls" at bounding box center [265, 40] width 49 height 14
click at [230, 37] on icon at bounding box center [228, 41] width 9 height 9
click at [244, 30] on link "Start Calls" at bounding box center [257, 40] width 89 height 25
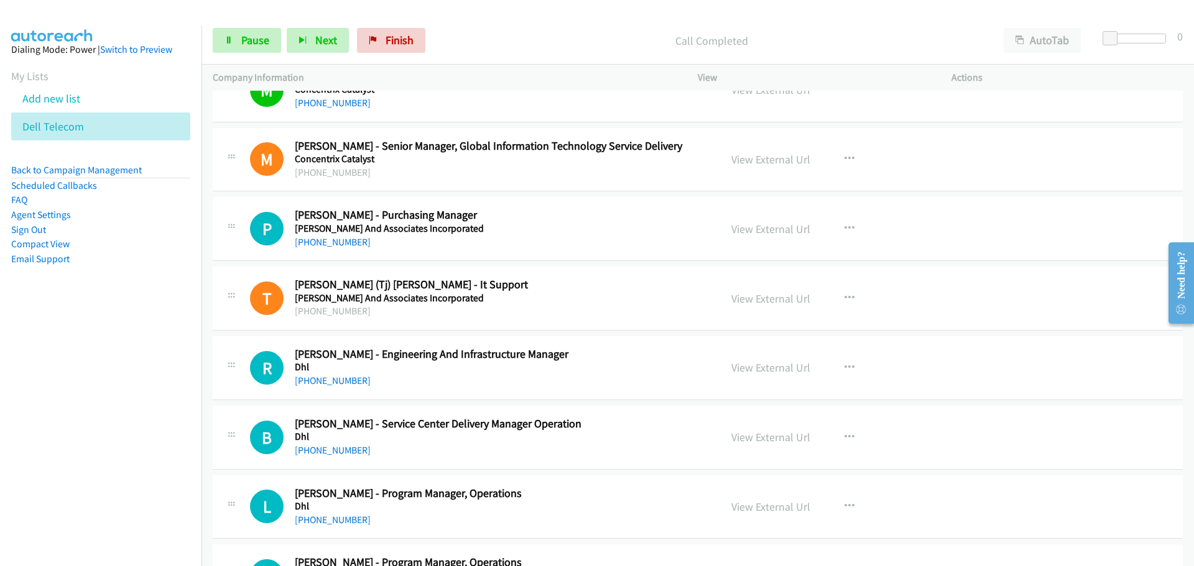
scroll to position [12305, 0]
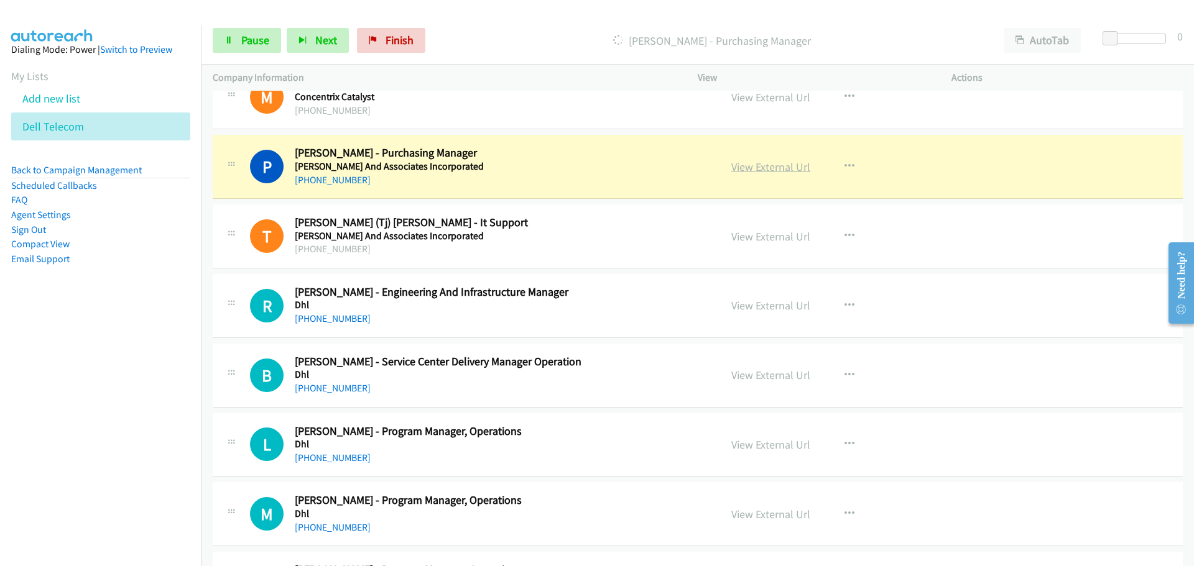
click at [768, 170] on link "View External Url" at bounding box center [770, 167] width 79 height 14
click at [248, 45] on span "Pause" at bounding box center [255, 40] width 28 height 14
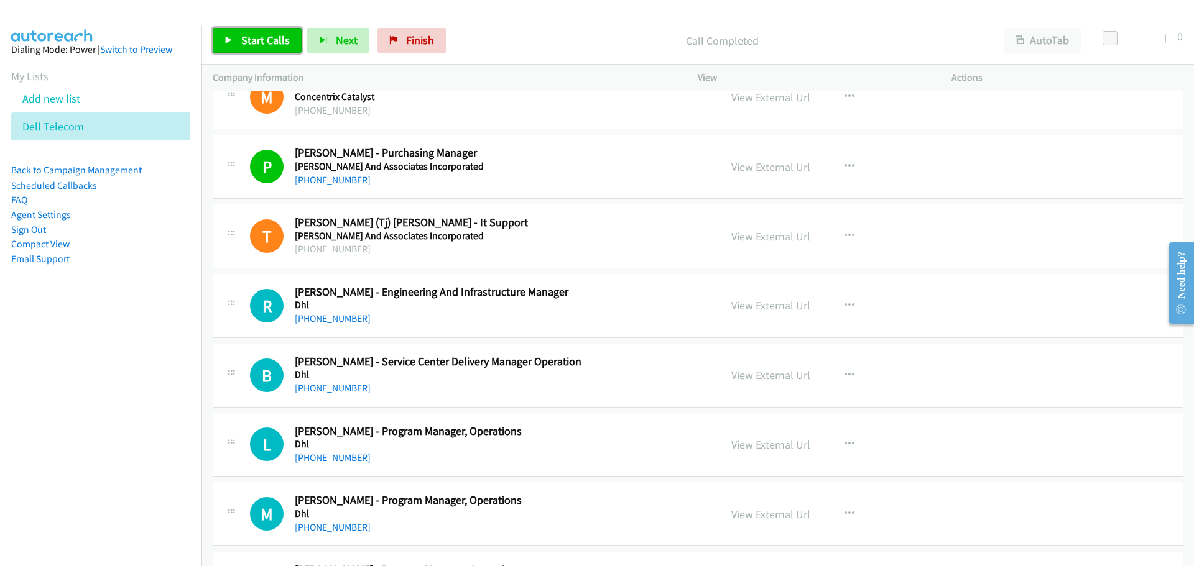
click at [252, 34] on span "Start Calls" at bounding box center [265, 40] width 49 height 14
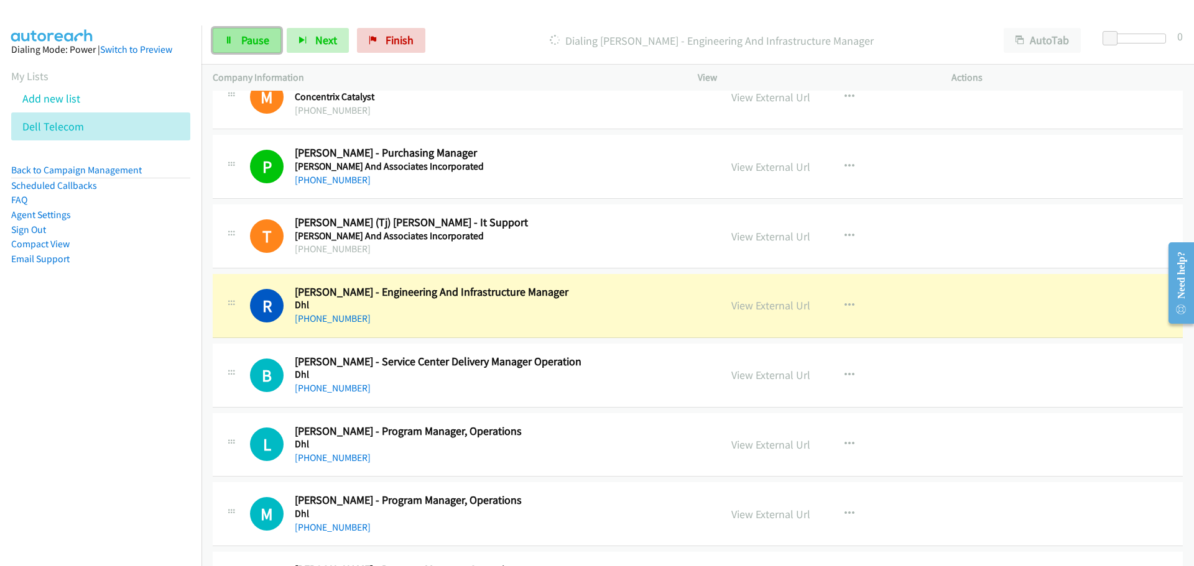
click at [245, 44] on span "Pause" at bounding box center [255, 40] width 28 height 14
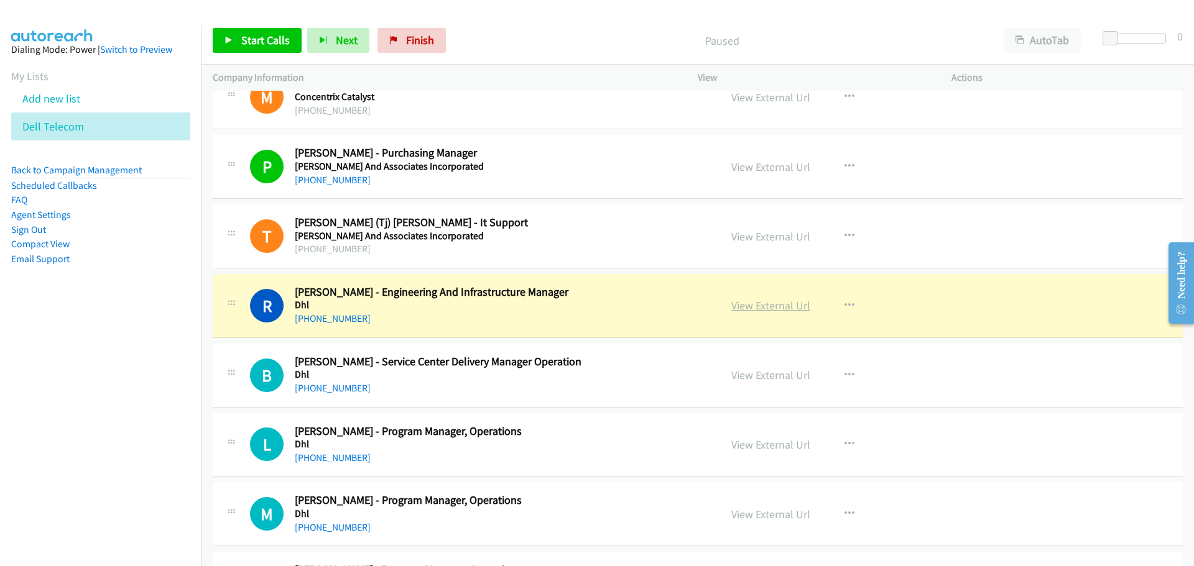
click at [752, 307] on link "View External Url" at bounding box center [770, 305] width 79 height 14
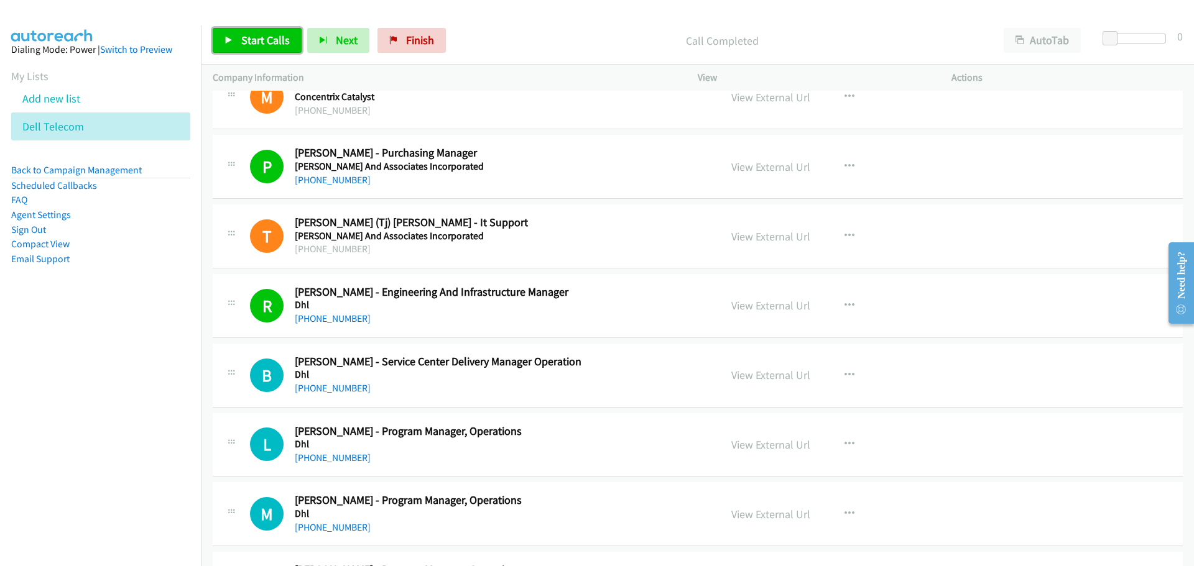
click at [270, 47] on link "Start Calls" at bounding box center [257, 40] width 89 height 25
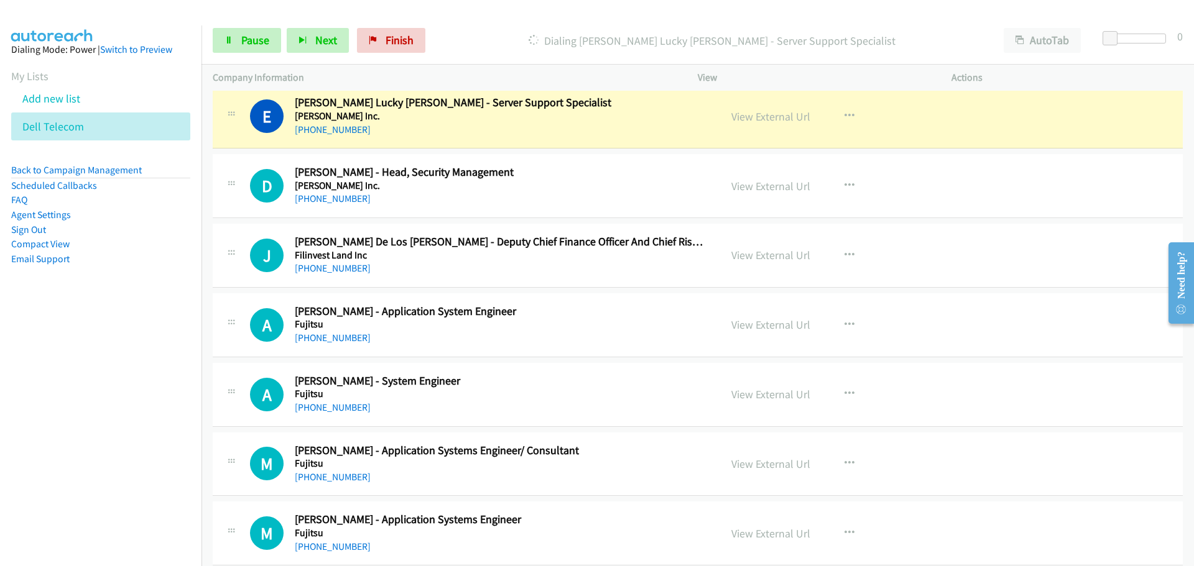
scroll to position [13051, 0]
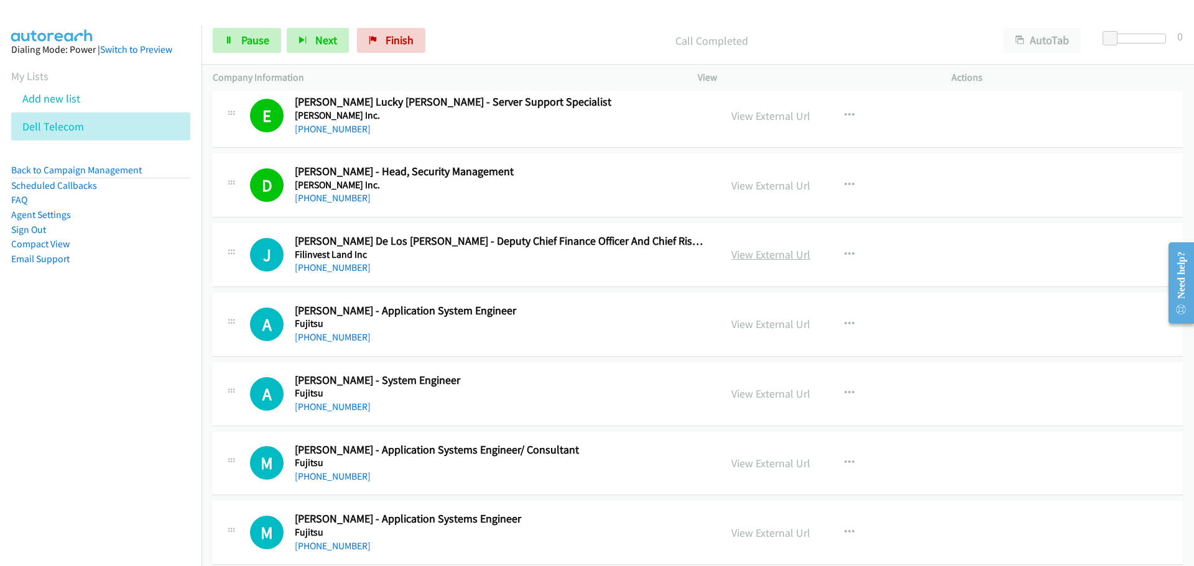
click at [772, 251] on link "View External Url" at bounding box center [770, 254] width 79 height 14
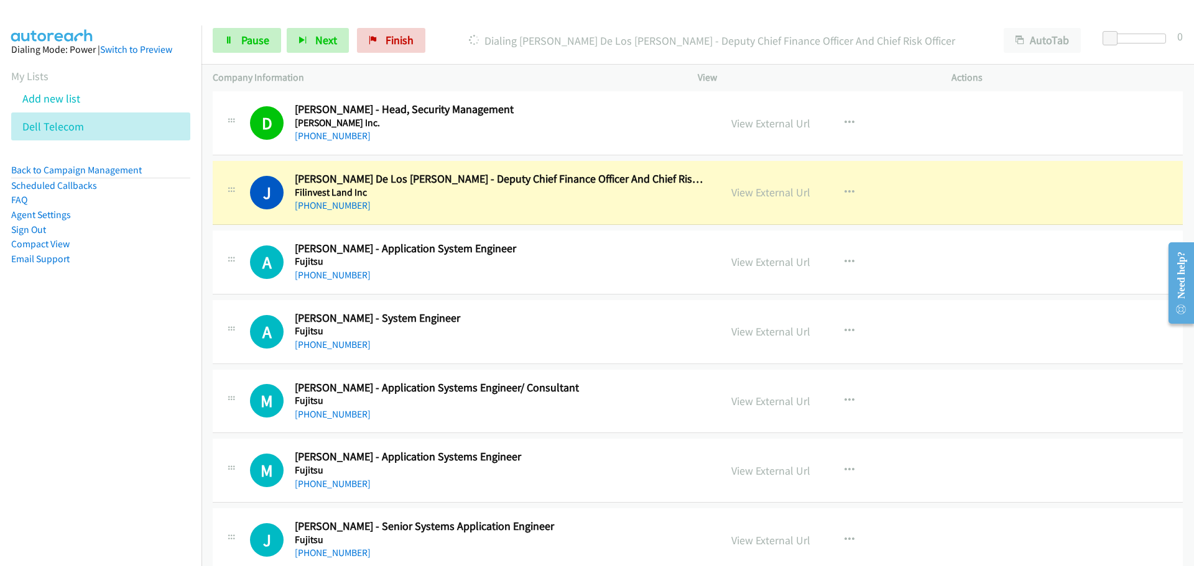
scroll to position [13175, 0]
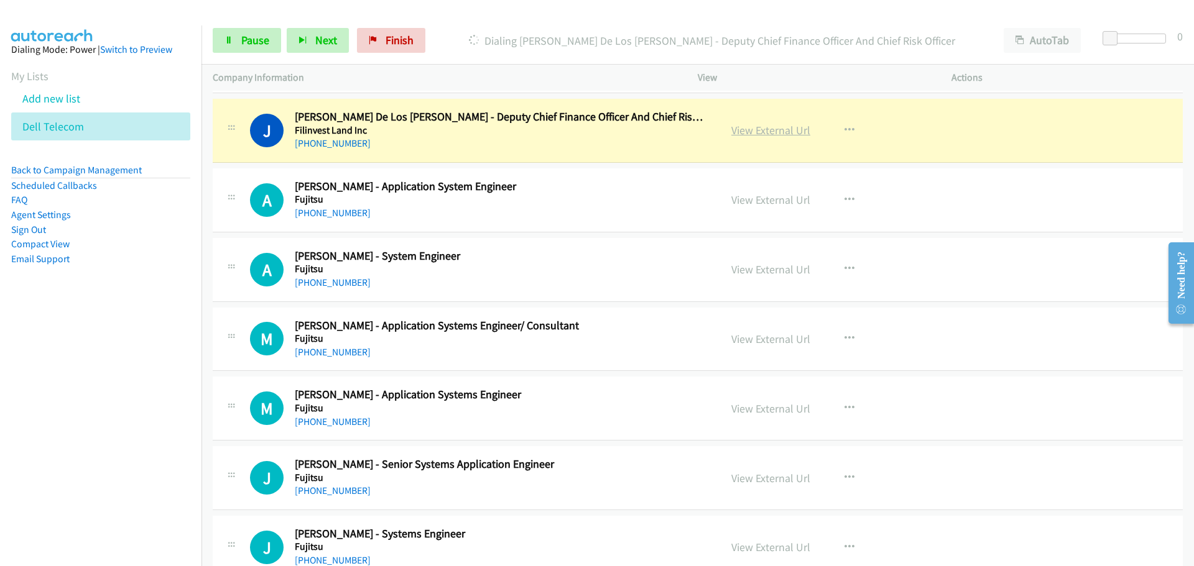
click at [753, 125] on link "View External Url" at bounding box center [770, 130] width 79 height 14
click at [259, 49] on link "Pause" at bounding box center [247, 40] width 68 height 25
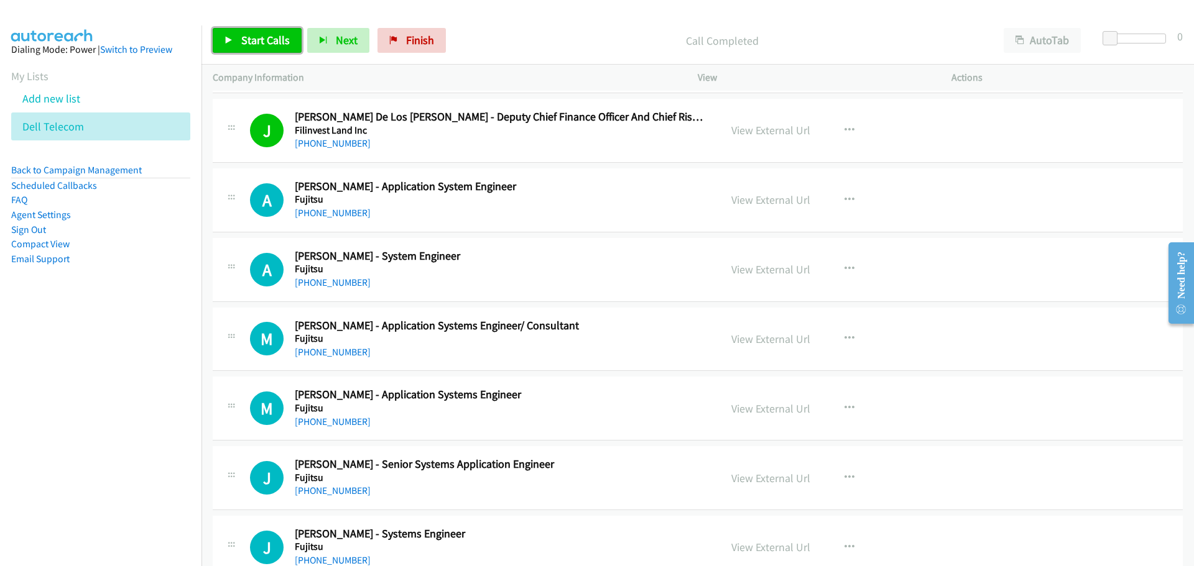
click at [247, 40] on span "Start Calls" at bounding box center [265, 40] width 49 height 14
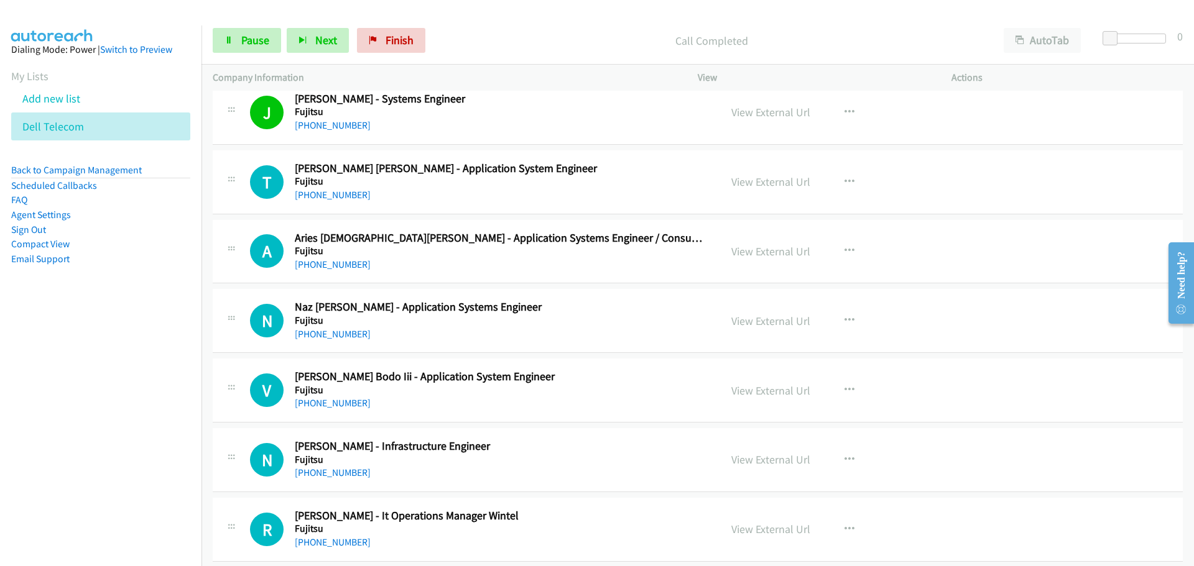
scroll to position [13673, 0]
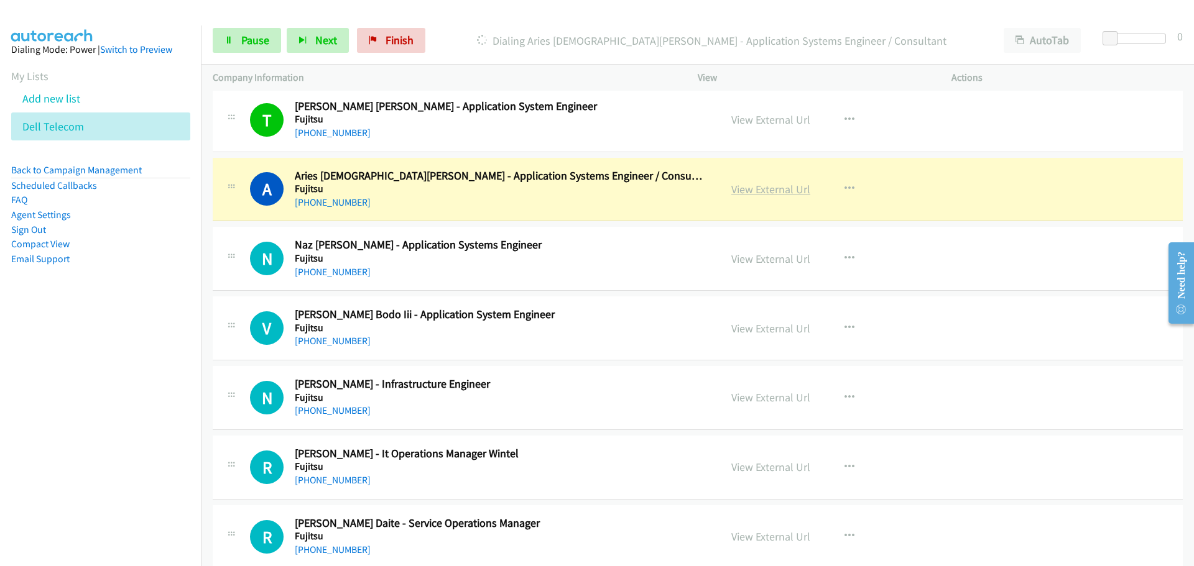
click at [752, 184] on link "View External Url" at bounding box center [770, 189] width 79 height 14
click at [256, 45] on span "Pause" at bounding box center [255, 40] width 28 height 14
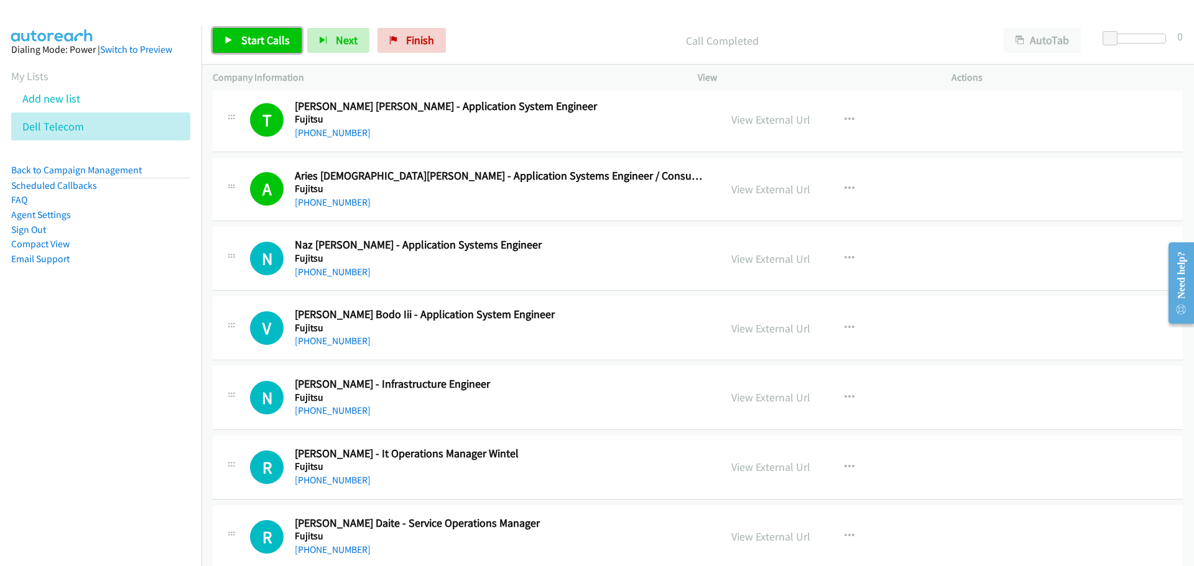
click at [247, 44] on span "Start Calls" at bounding box center [265, 40] width 49 height 14
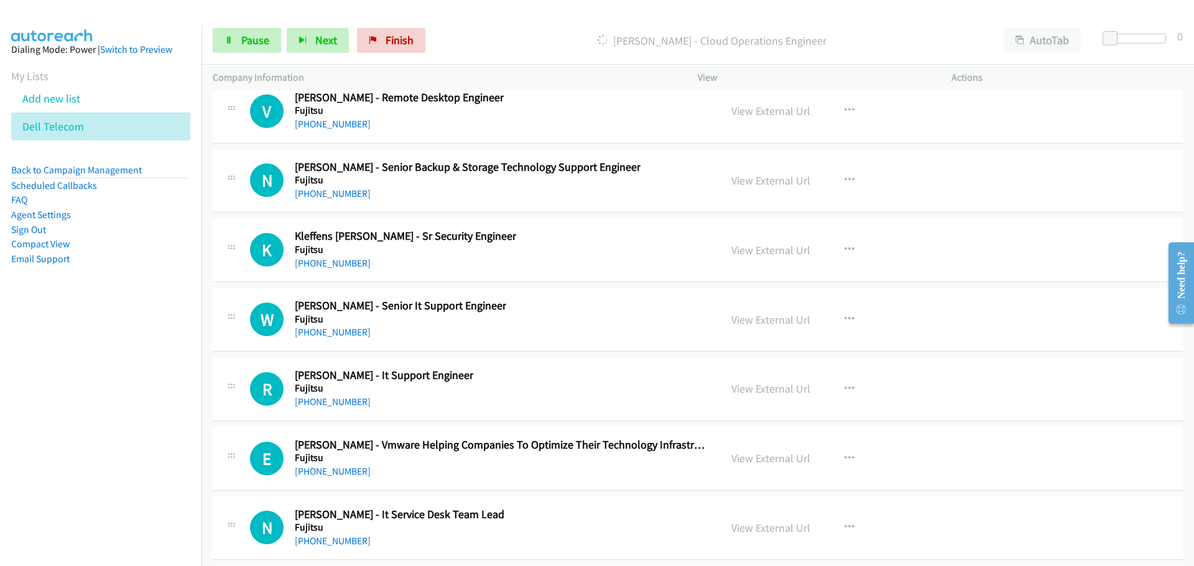
scroll to position [18958, 0]
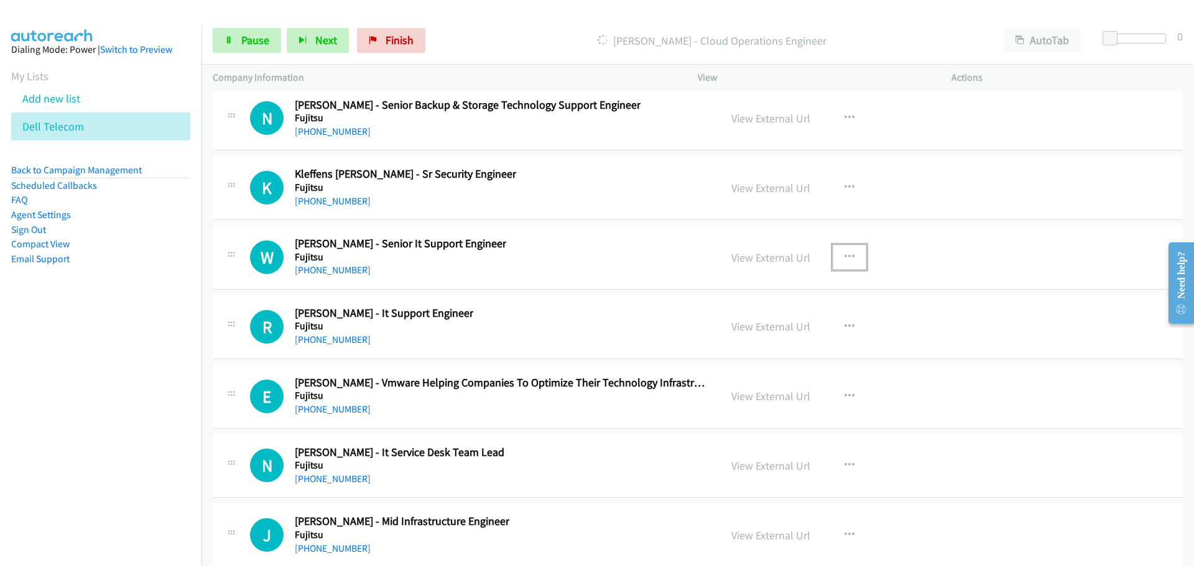
click at [849, 260] on button "button" at bounding box center [850, 257] width 34 height 25
drag, startPoint x: 737, startPoint y: 344, endPoint x: 486, endPoint y: 200, distance: 289.7
click at [166, 317] on aside "Dialing Mode: Power | Switch to Preview My Lists Add new list Dell Telecom Back…" at bounding box center [100, 173] width 201 height 297
click at [542, 233] on div at bounding box center [597, 283] width 1194 height 566
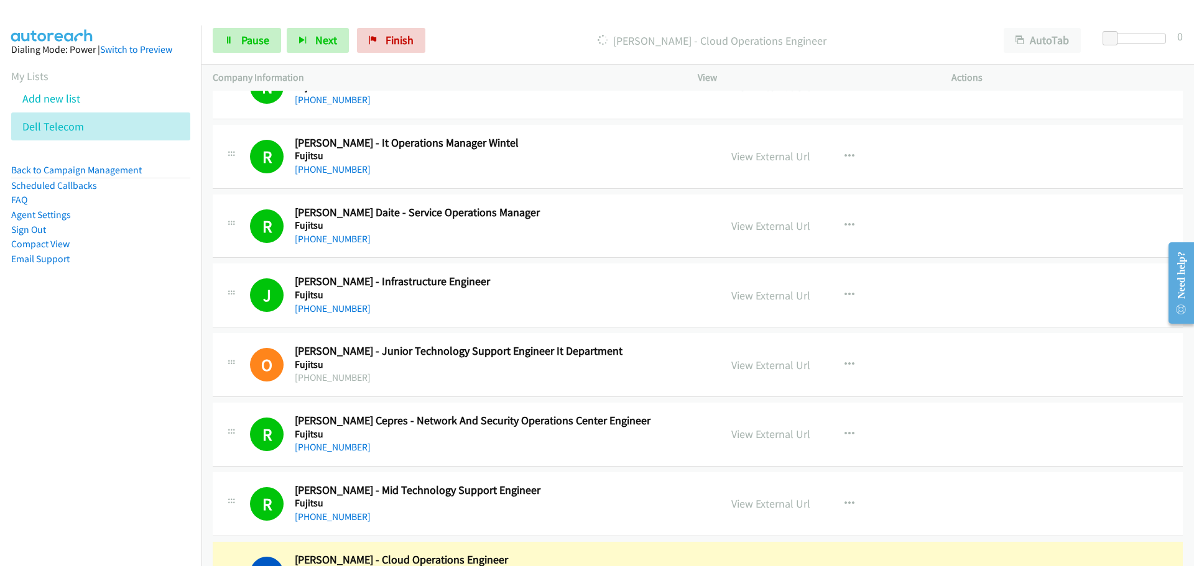
scroll to position [14294, 0]
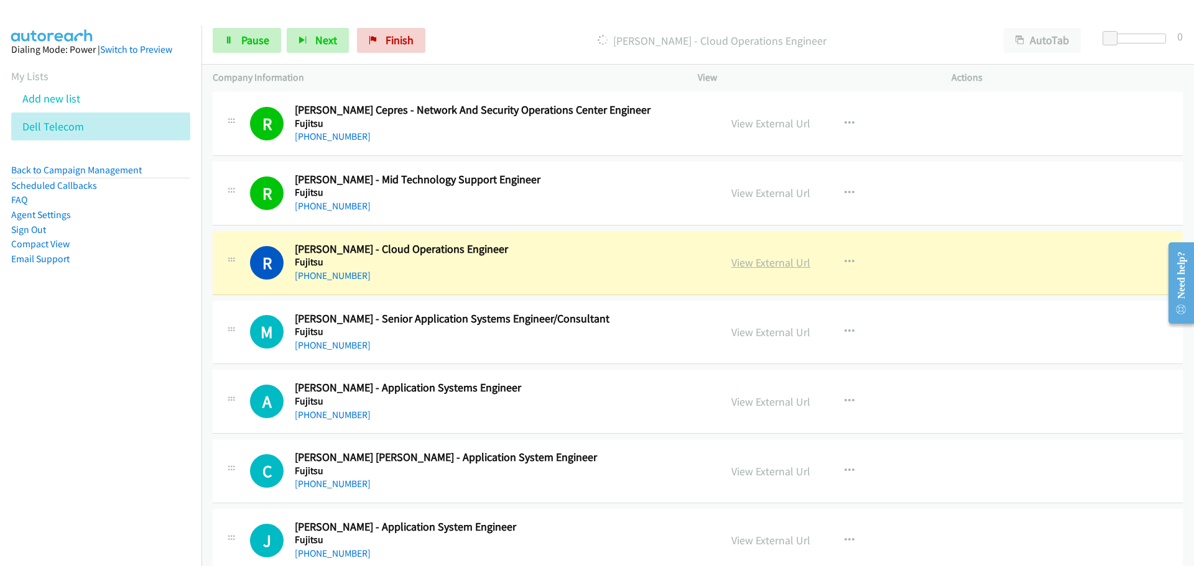
click at [766, 260] on link "View External Url" at bounding box center [770, 263] width 79 height 14
click at [255, 47] on span "Pause" at bounding box center [255, 40] width 28 height 14
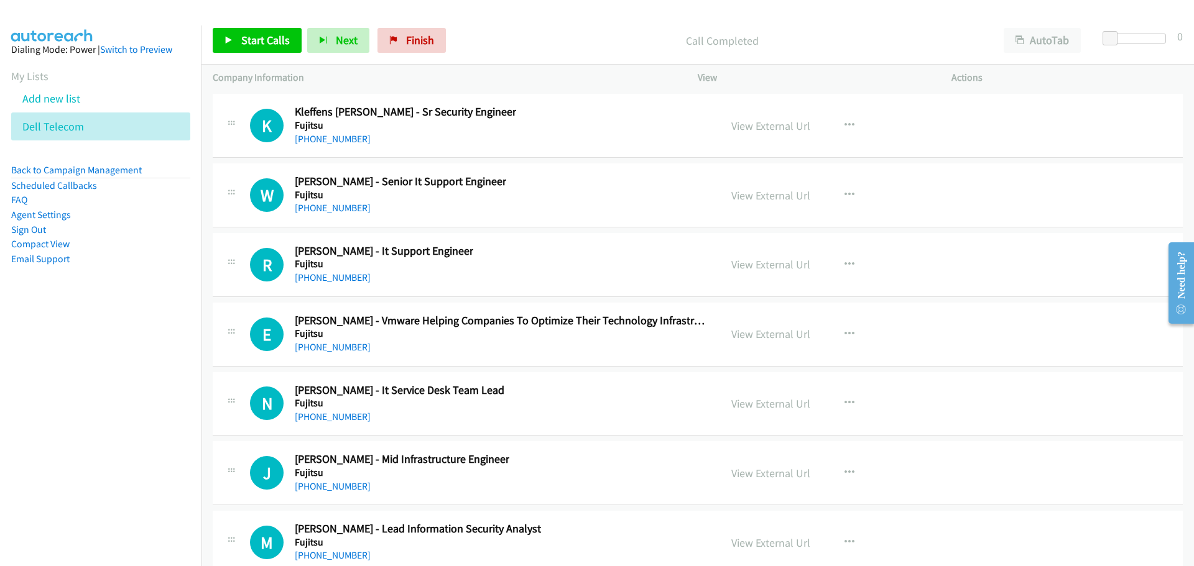
scroll to position [19082, 0]
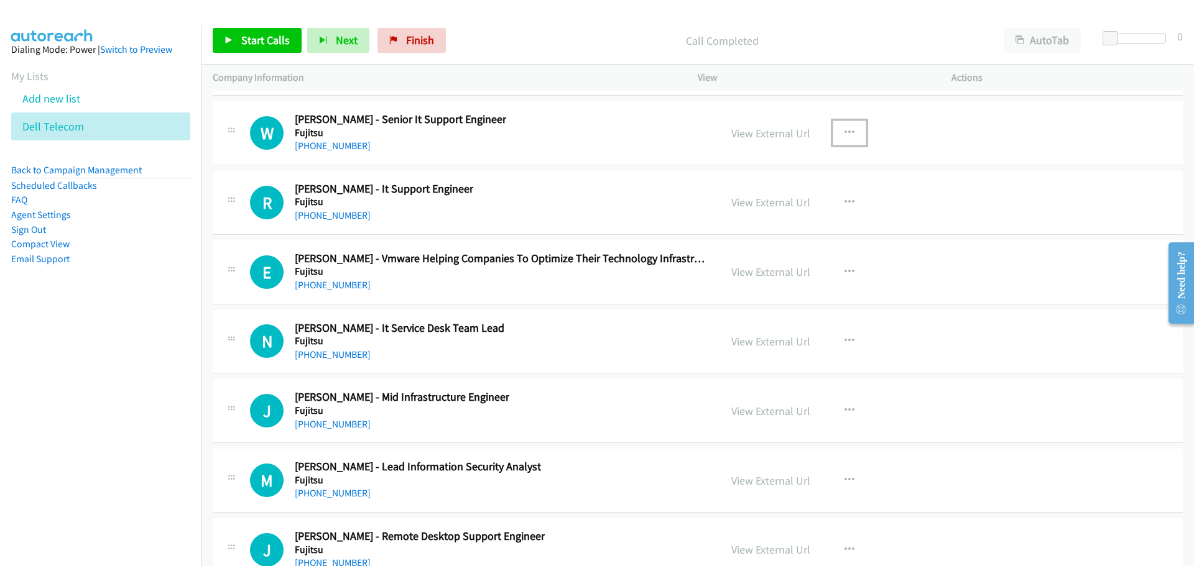
click at [838, 134] on button "button" at bounding box center [850, 133] width 34 height 25
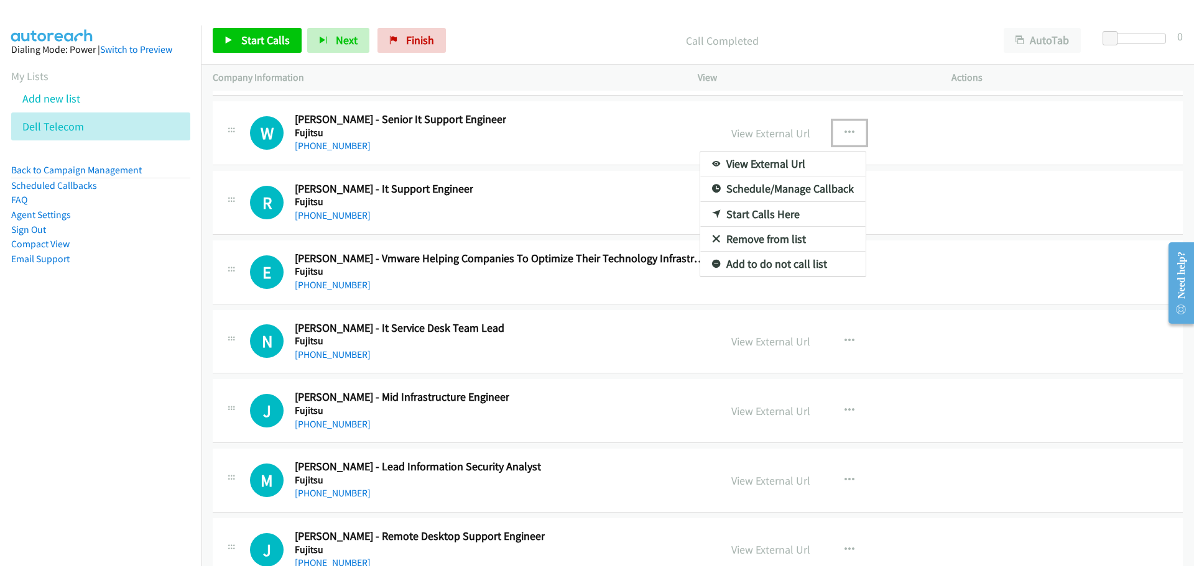
click at [764, 212] on link "Start Calls Here" at bounding box center [782, 214] width 165 height 25
click at [764, 212] on div "View External Url View External Url Schedule/Manage Callback Start Calls Here R…" at bounding box center [852, 202] width 265 height 41
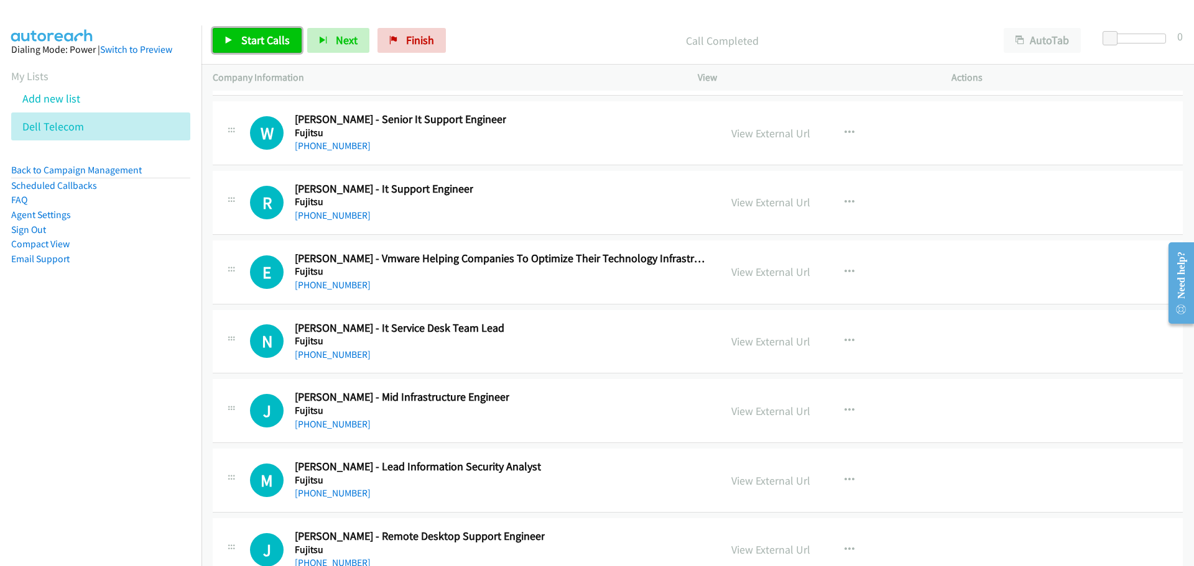
click at [228, 30] on link "Start Calls" at bounding box center [257, 40] width 89 height 25
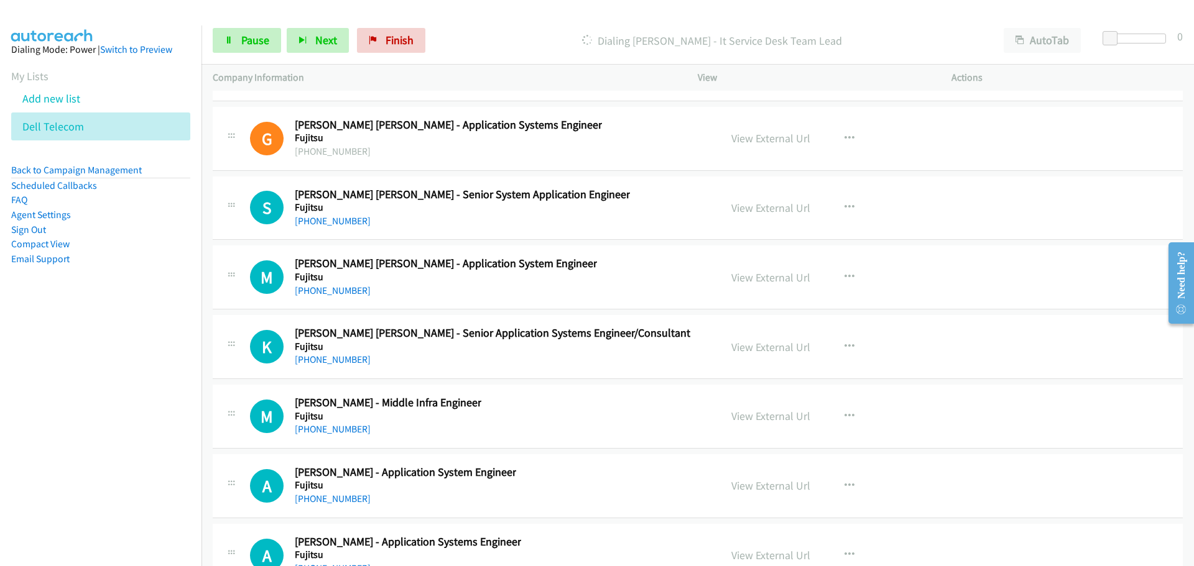
scroll to position [20388, 0]
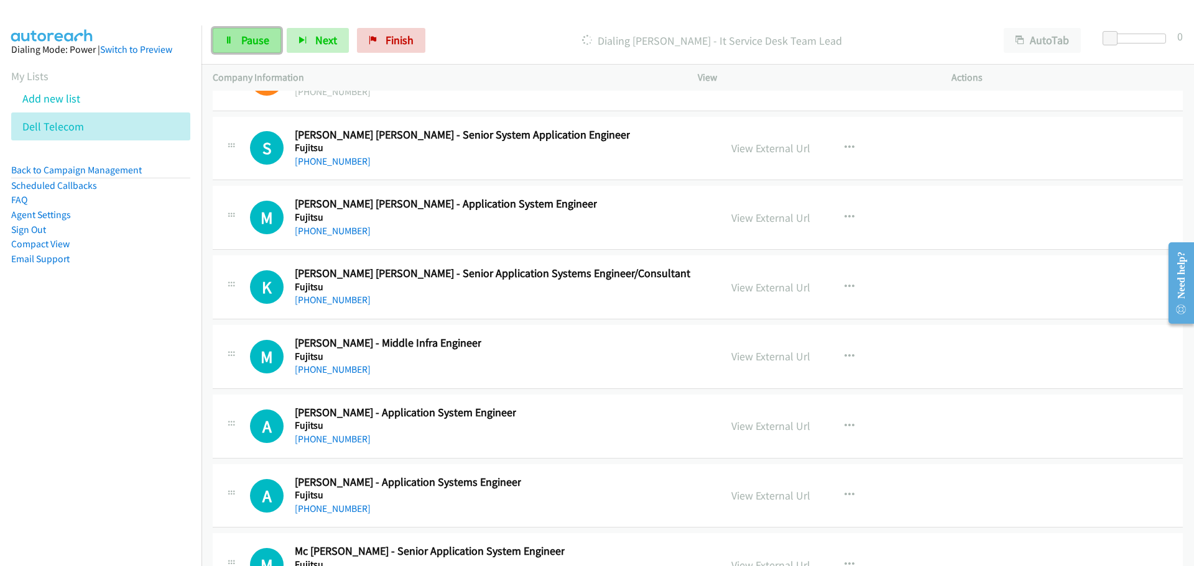
click at [243, 44] on span "Pause" at bounding box center [255, 40] width 28 height 14
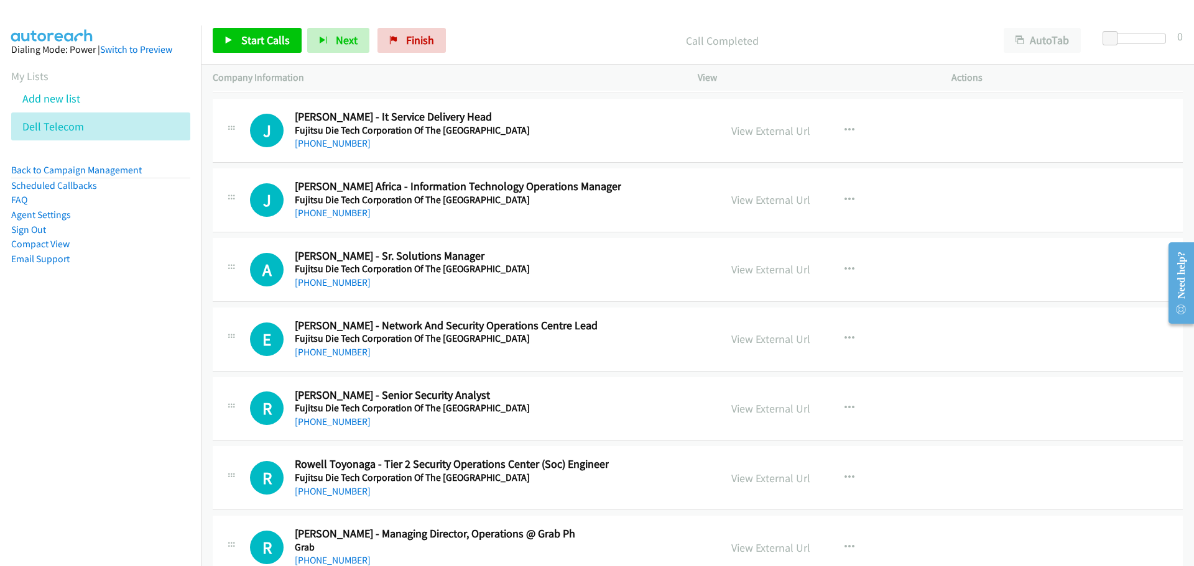
scroll to position [21943, 0]
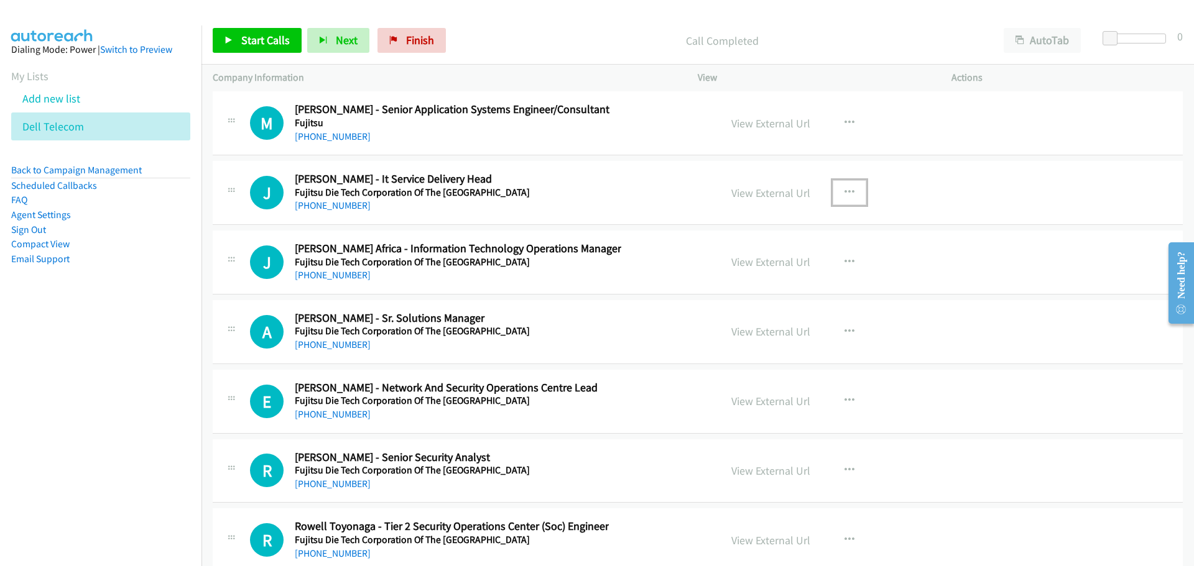
click at [844, 194] on icon "button" at bounding box center [849, 193] width 10 height 10
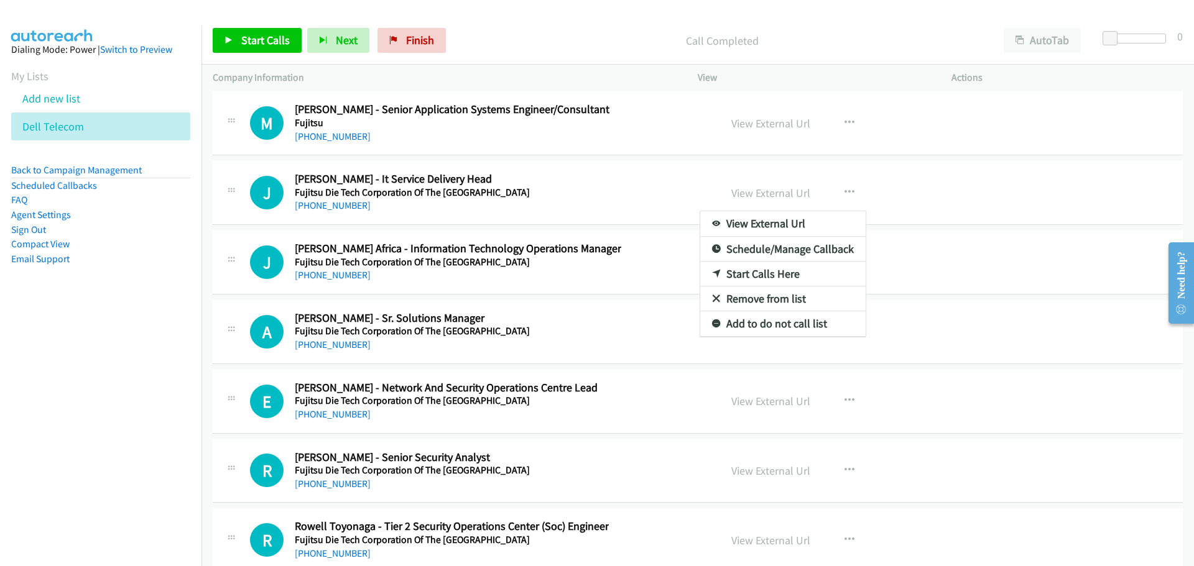
click at [744, 267] on link "Start Calls Here" at bounding box center [782, 274] width 165 height 25
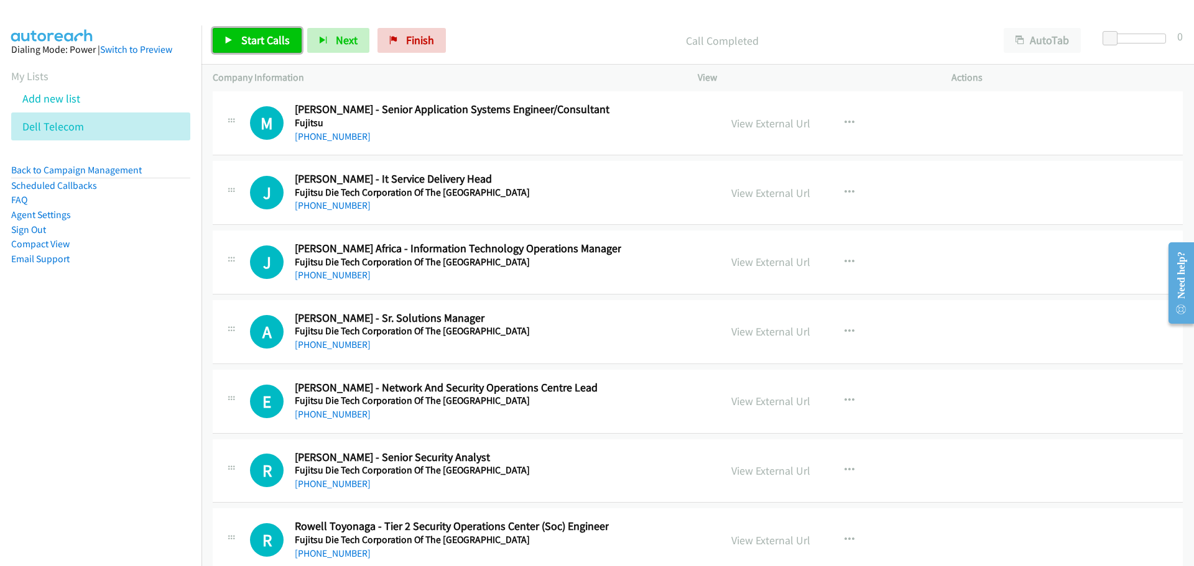
click at [254, 47] on span "Start Calls" at bounding box center [265, 40] width 49 height 14
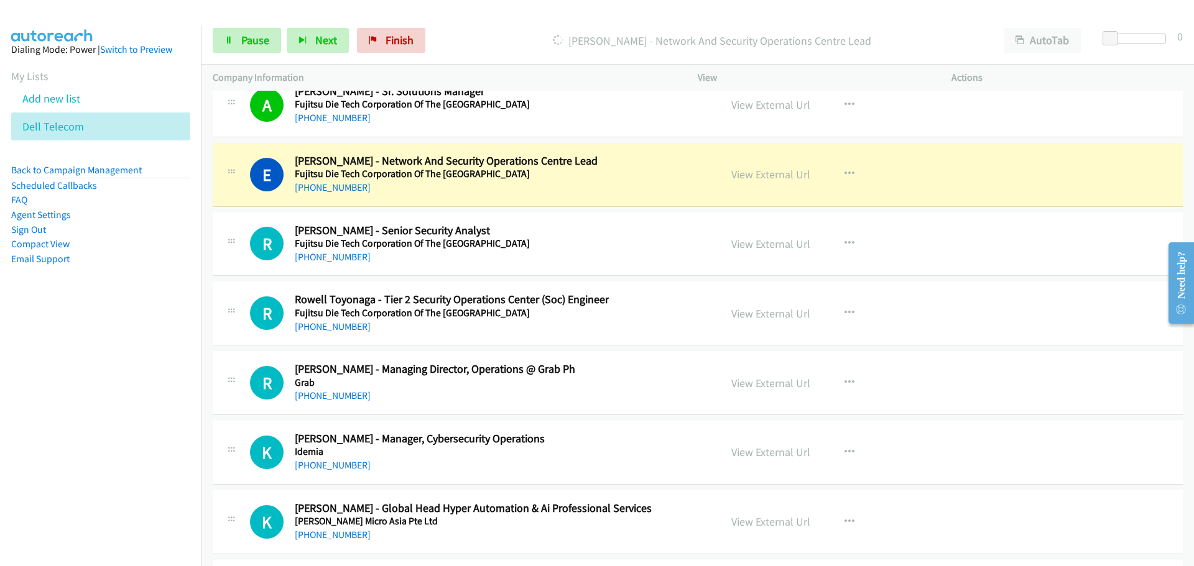
scroll to position [22192, 0]
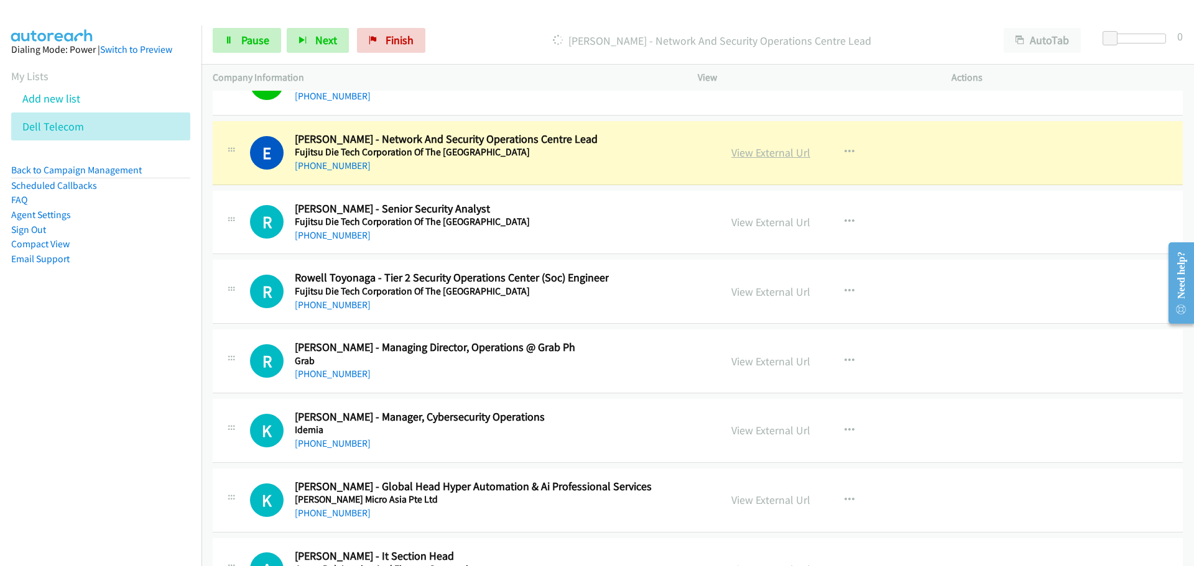
click at [779, 149] on link "View External Url" at bounding box center [770, 153] width 79 height 14
click at [762, 147] on link "View External Url" at bounding box center [770, 153] width 79 height 14
drag, startPoint x: 262, startPoint y: 45, endPoint x: 241, endPoint y: 60, distance: 25.9
click at [262, 45] on span "Pause" at bounding box center [255, 40] width 28 height 14
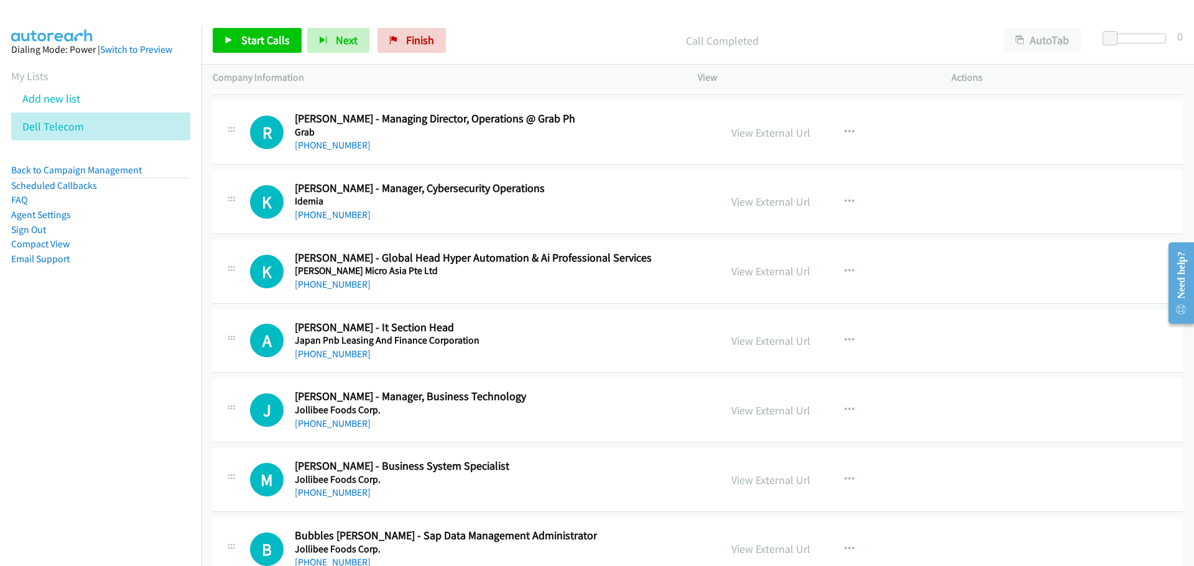
scroll to position [22440, 0]
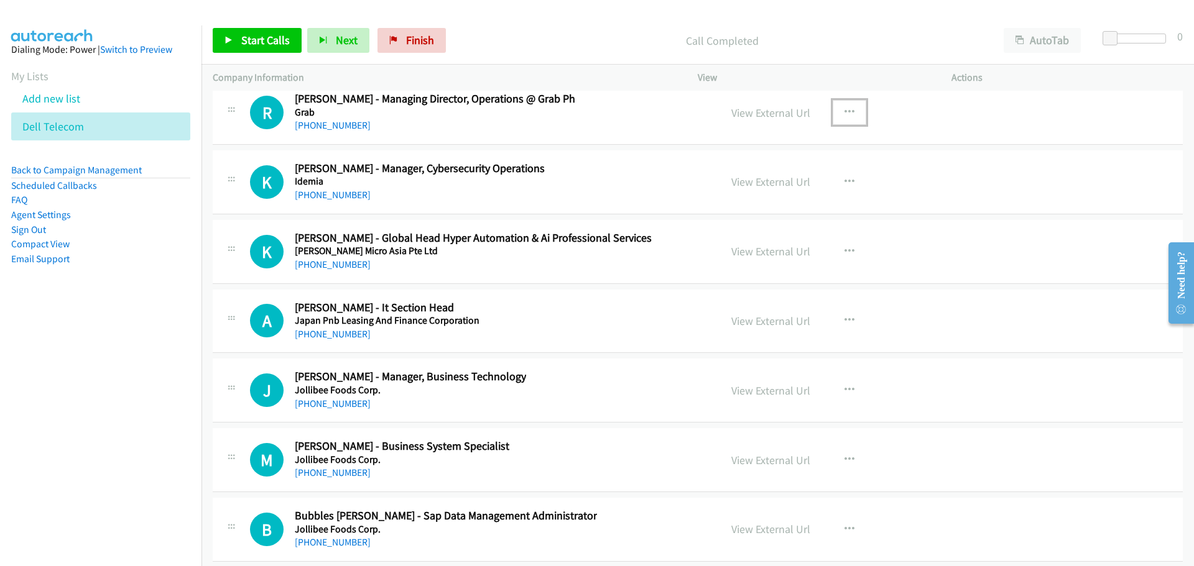
click at [837, 111] on button "button" at bounding box center [850, 112] width 34 height 25
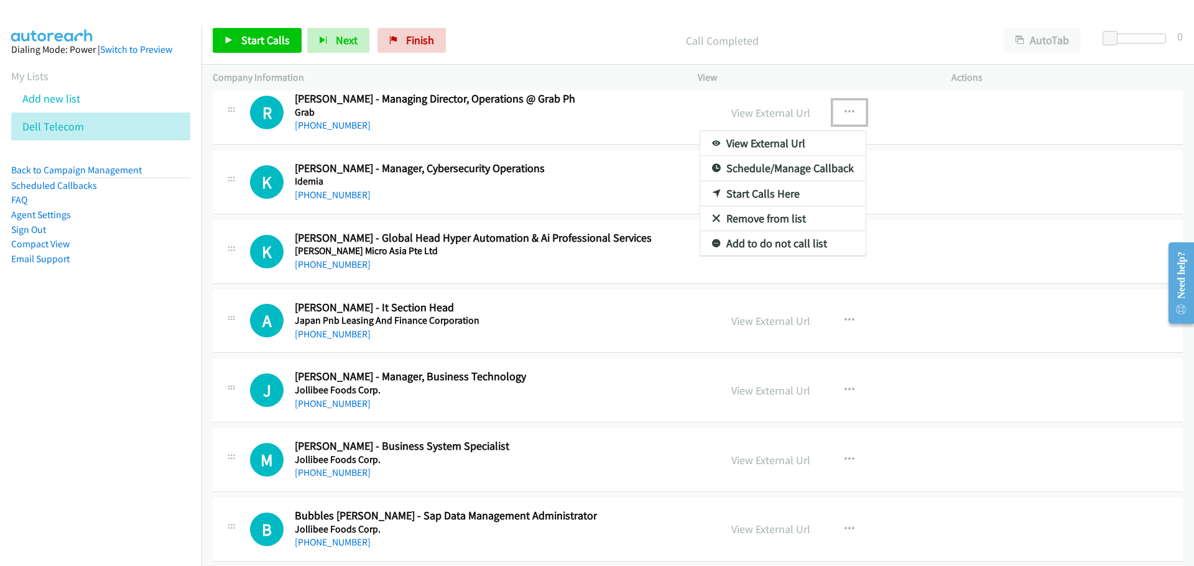
click at [737, 187] on link "Start Calls Here" at bounding box center [782, 194] width 165 height 25
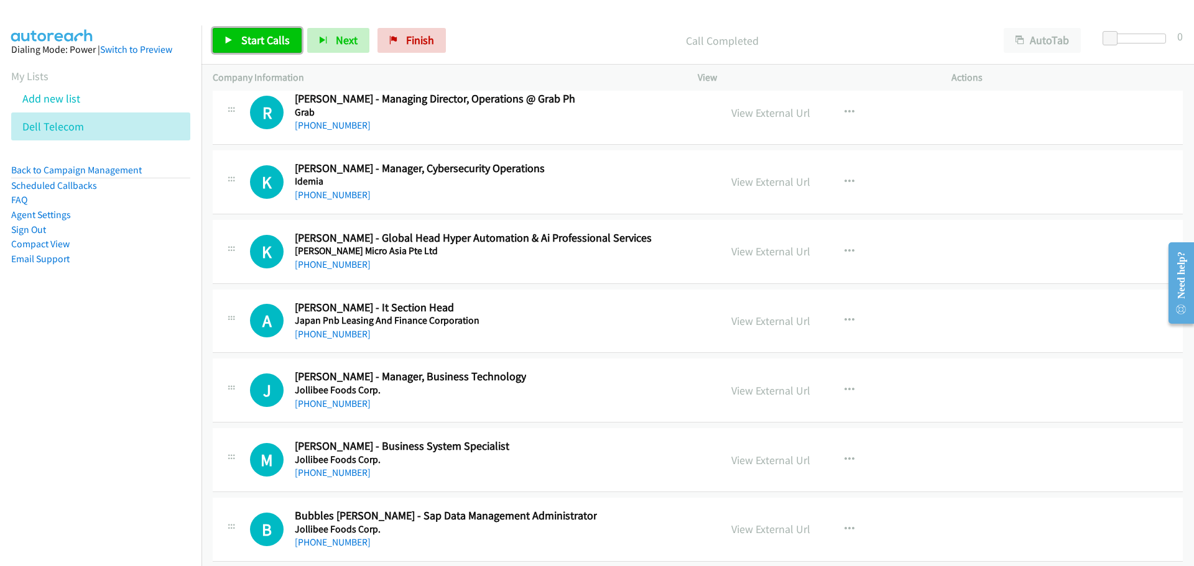
click at [259, 41] on span "Start Calls" at bounding box center [265, 40] width 49 height 14
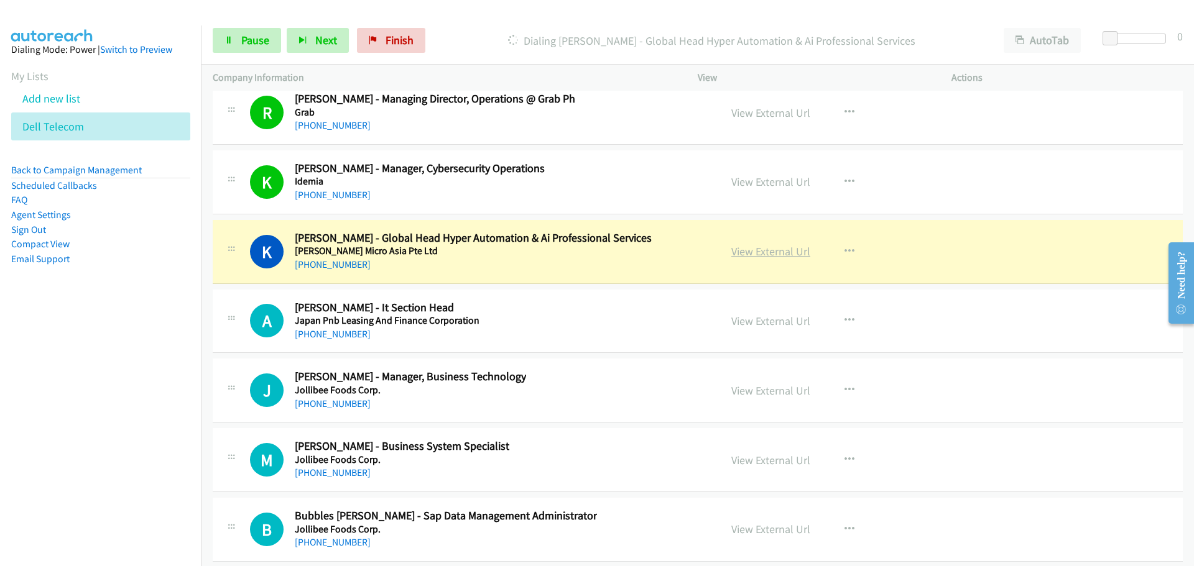
click at [764, 250] on link "View External Url" at bounding box center [770, 251] width 79 height 14
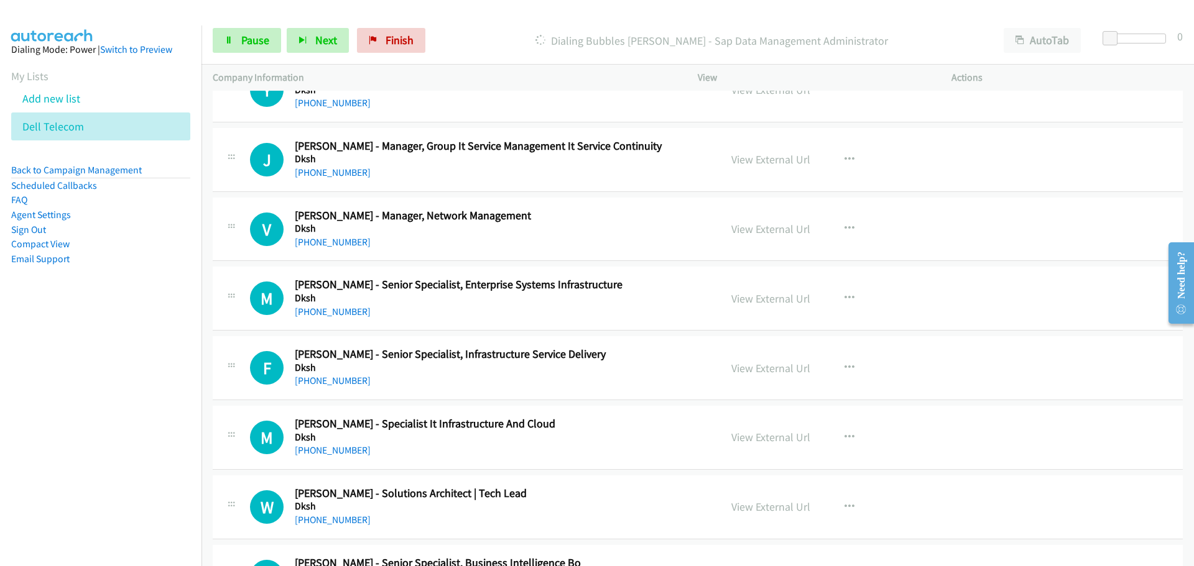
scroll to position [0, 0]
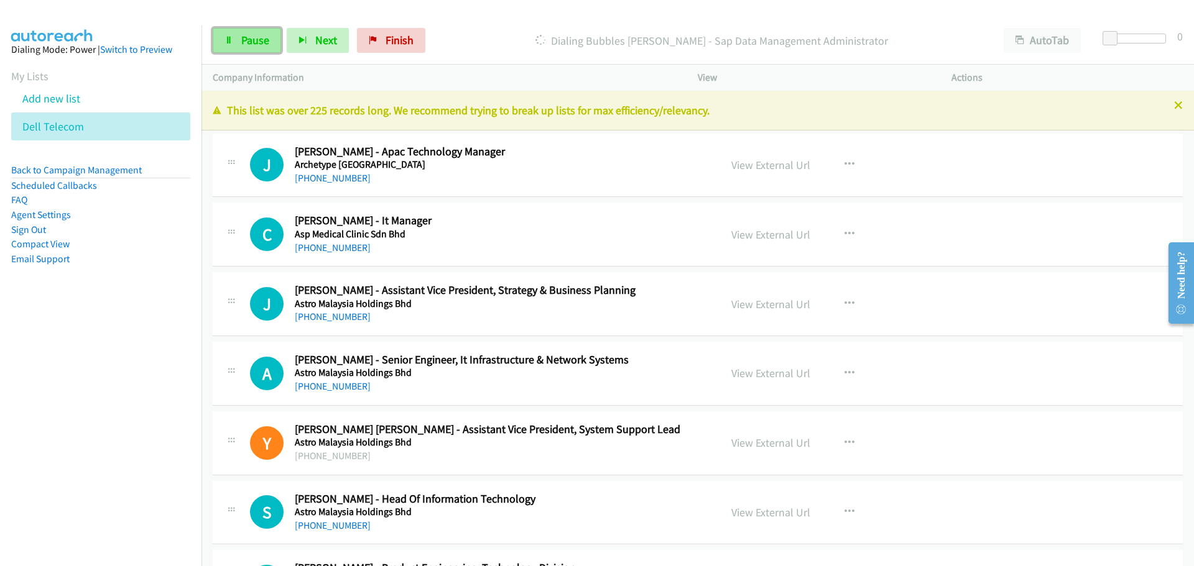
click at [245, 52] on link "Pause" at bounding box center [247, 40] width 68 height 25
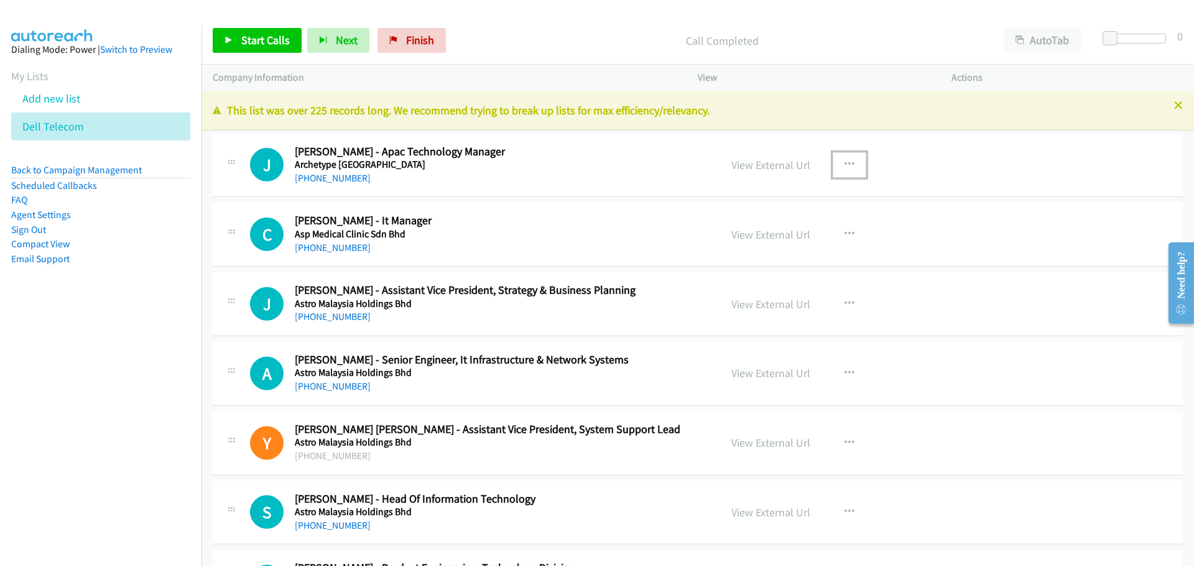
click at [844, 165] on icon "button" at bounding box center [849, 165] width 10 height 10
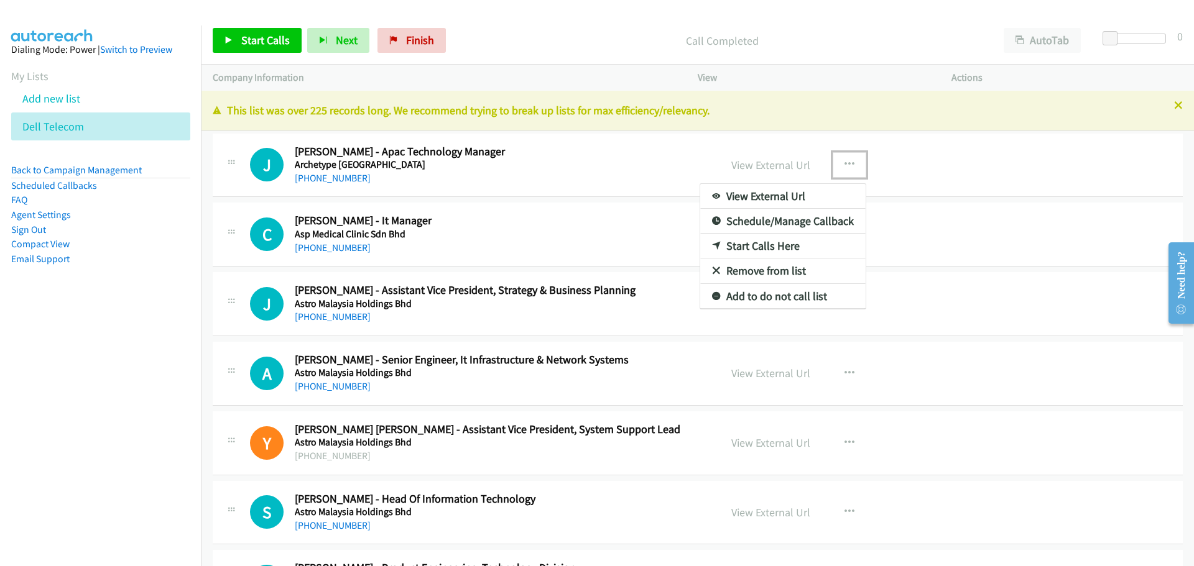
click at [747, 248] on link "Start Calls Here" at bounding box center [782, 246] width 165 height 25
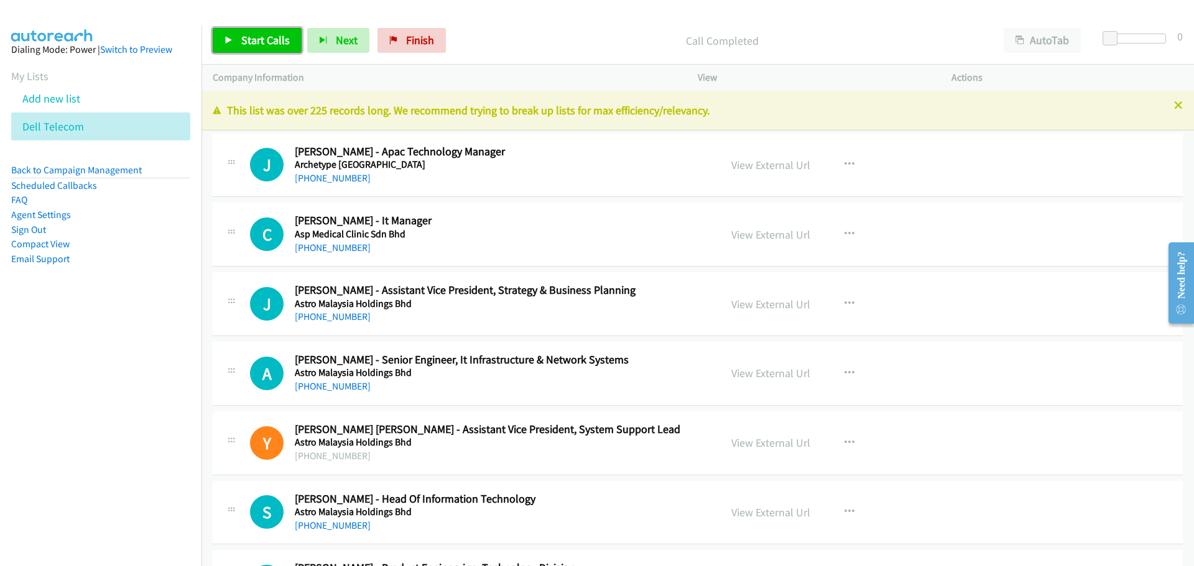
click at [244, 31] on link "Start Calls" at bounding box center [257, 40] width 89 height 25
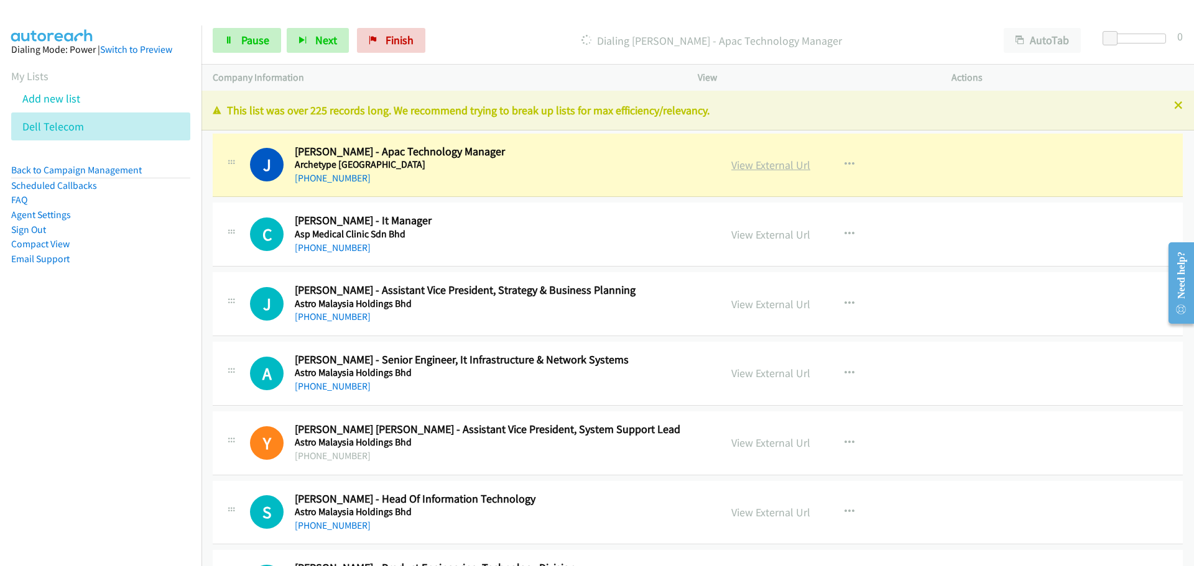
click at [774, 167] on link "View External Url" at bounding box center [770, 165] width 79 height 14
click at [266, 38] on span "Pause" at bounding box center [255, 40] width 28 height 14
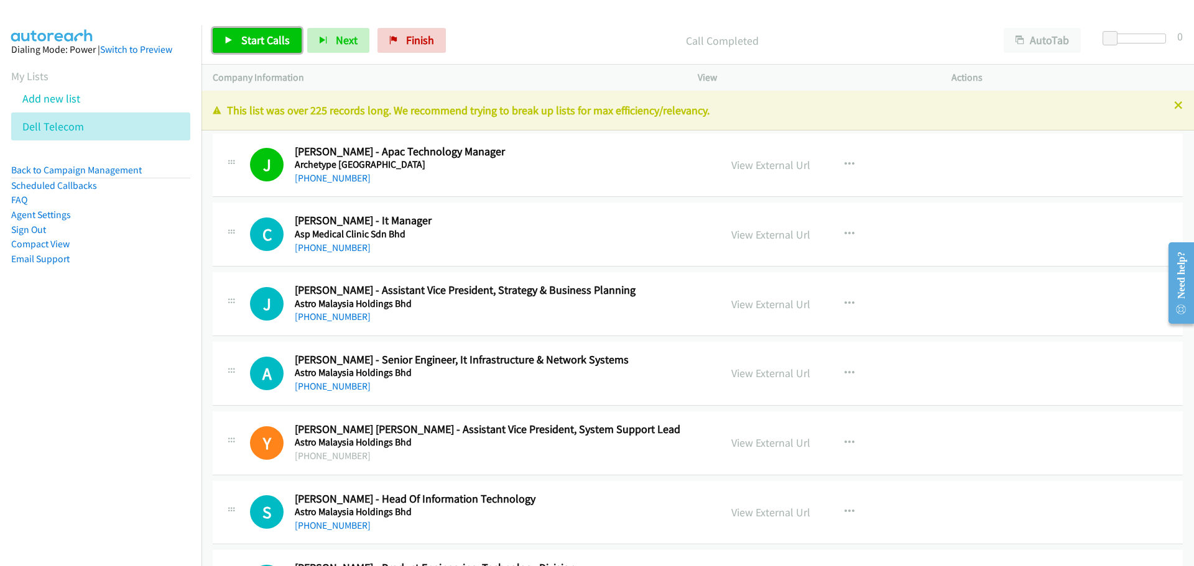
click at [244, 36] on span "Start Calls" at bounding box center [265, 40] width 49 height 14
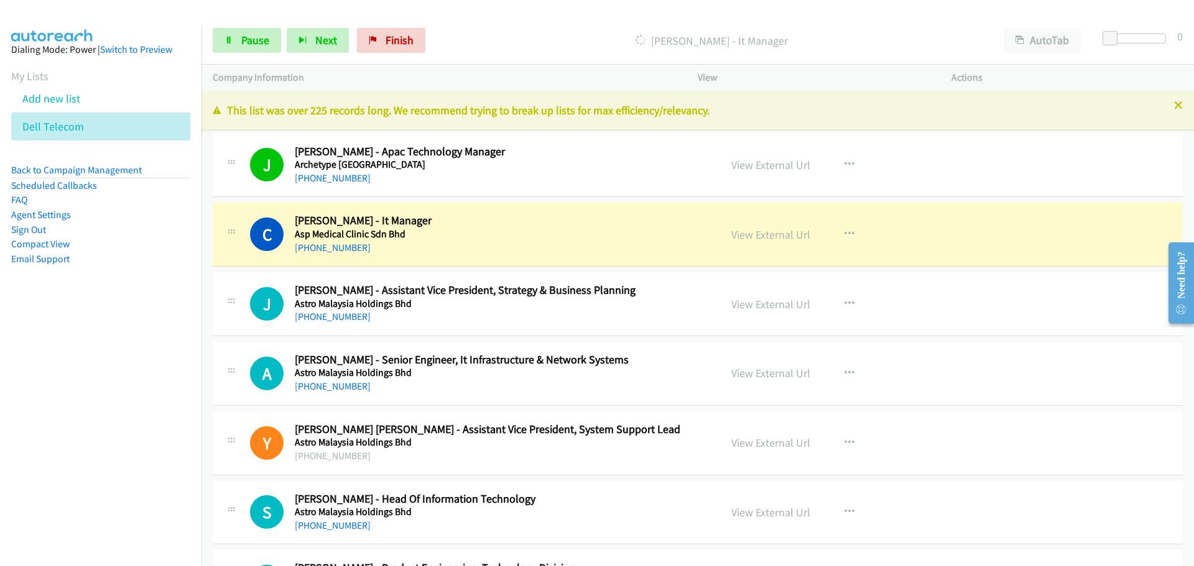
click at [748, 223] on div "View External Url View External Url Schedule/Manage Callback Start Calls Here R…" at bounding box center [852, 234] width 265 height 41
click at [754, 231] on link "View External Url" at bounding box center [770, 235] width 79 height 14
click at [254, 44] on span "Pause" at bounding box center [255, 40] width 28 height 14
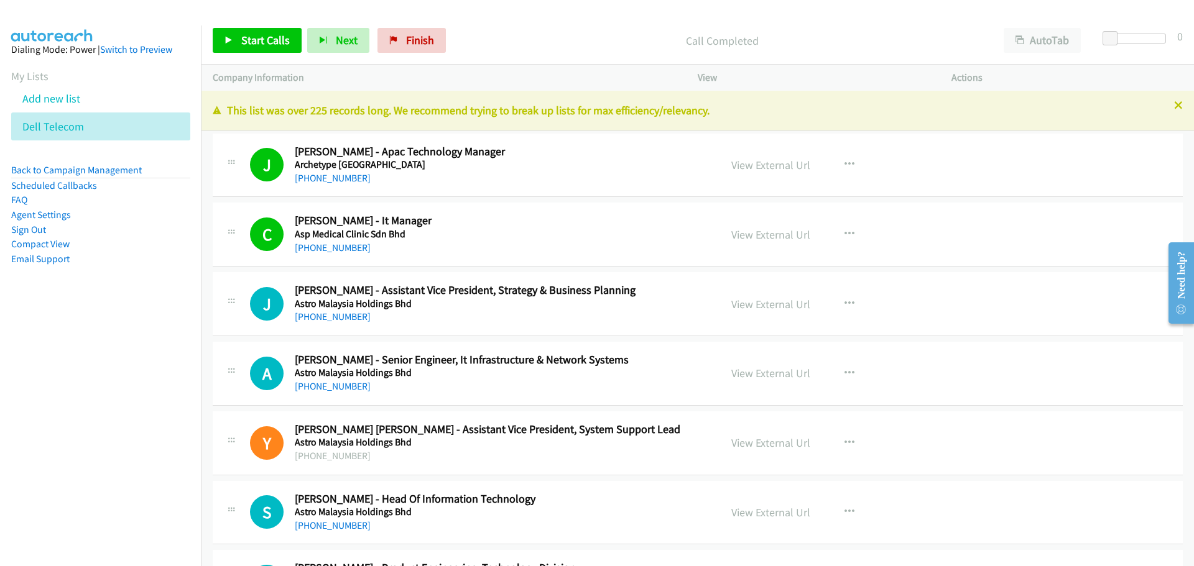
click at [249, 27] on div "Start Calls Pause Next Finish Call Completed AutoTab AutoTab 0" at bounding box center [697, 41] width 992 height 48
click at [249, 31] on link "Start Calls" at bounding box center [257, 40] width 89 height 25
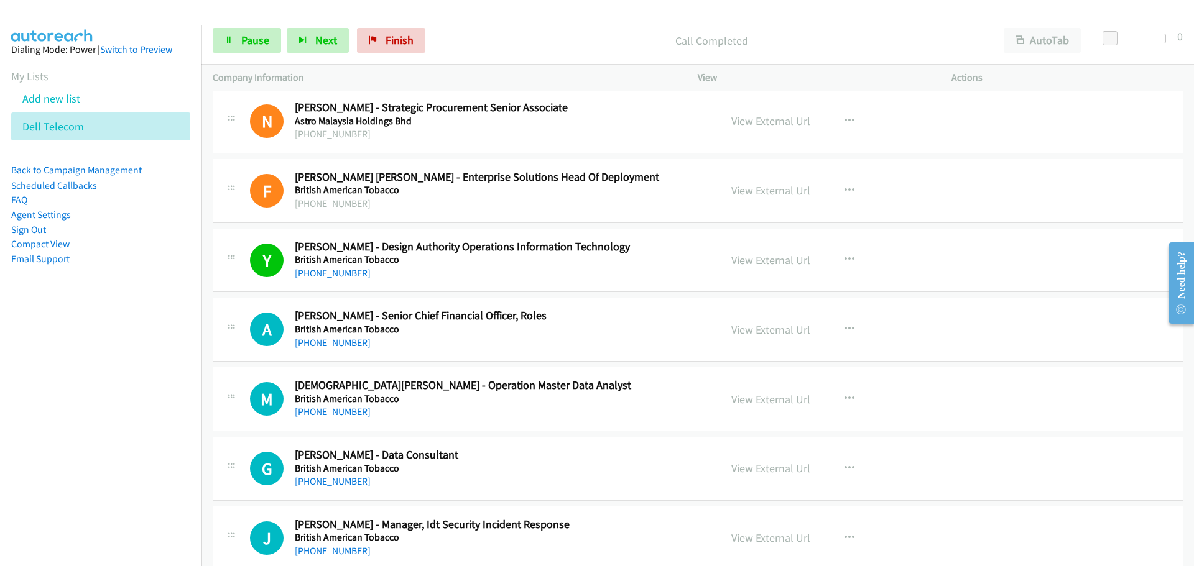
scroll to position [622, 0]
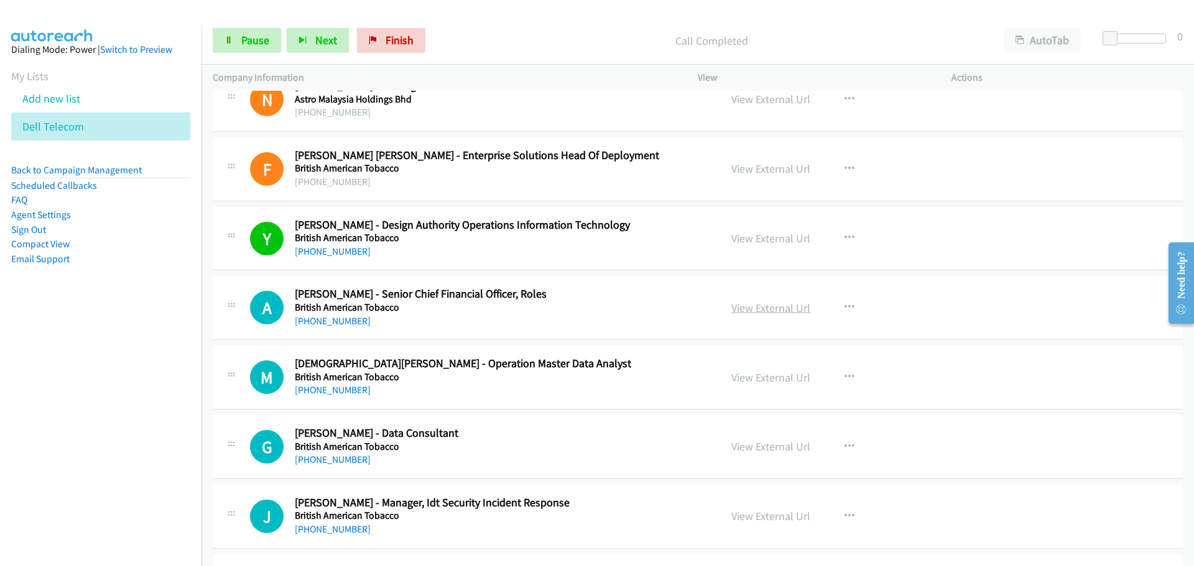
click at [769, 313] on link "View External Url" at bounding box center [770, 308] width 79 height 14
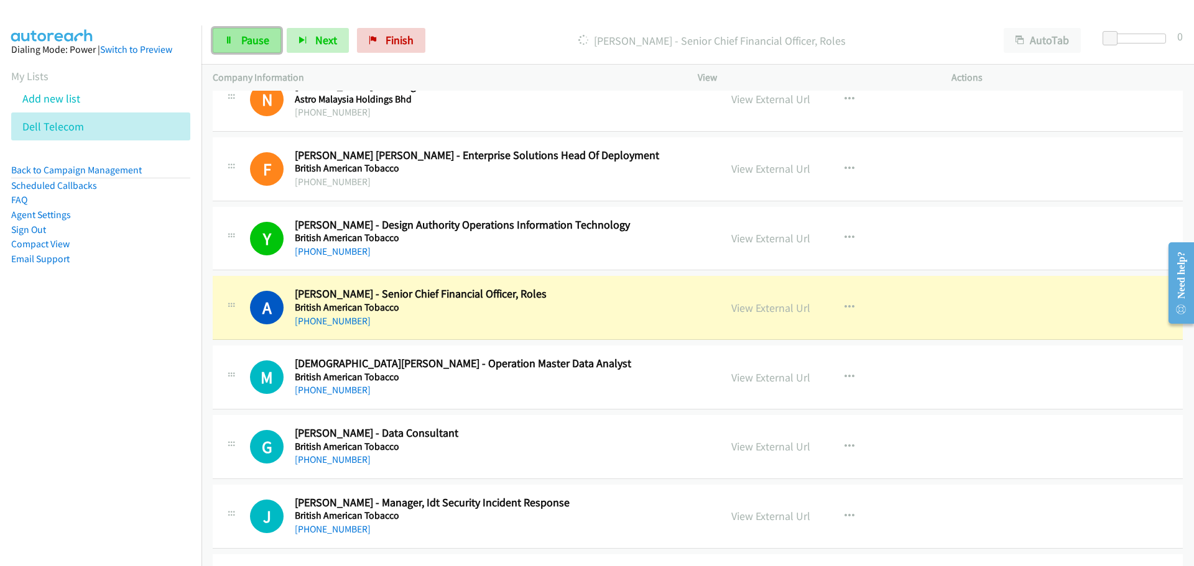
click at [236, 53] on link "Pause" at bounding box center [247, 40] width 68 height 25
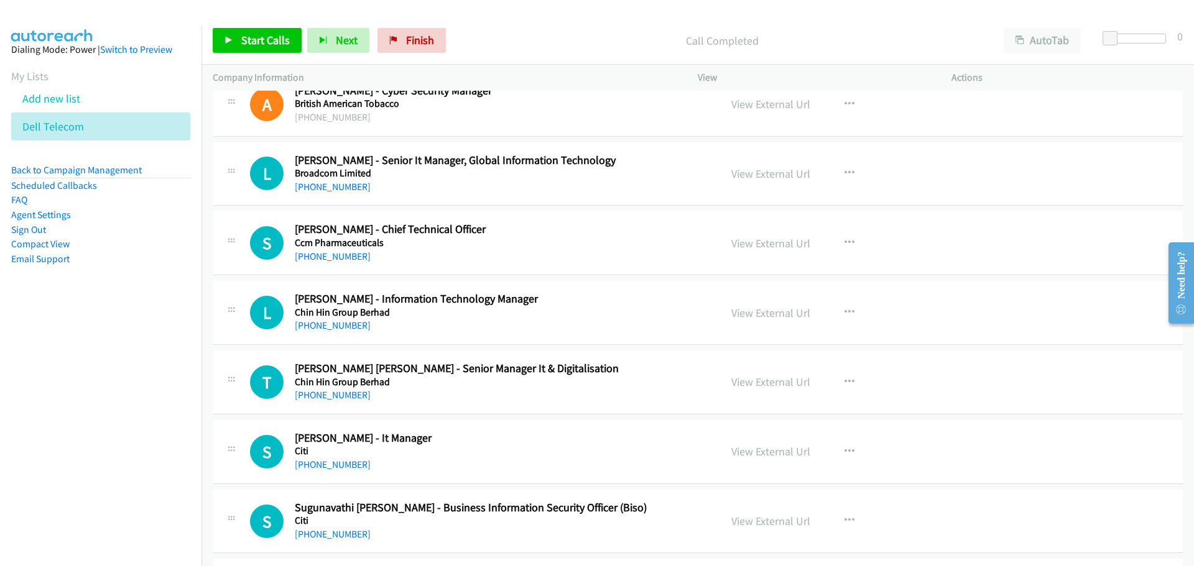
scroll to position [1430, 0]
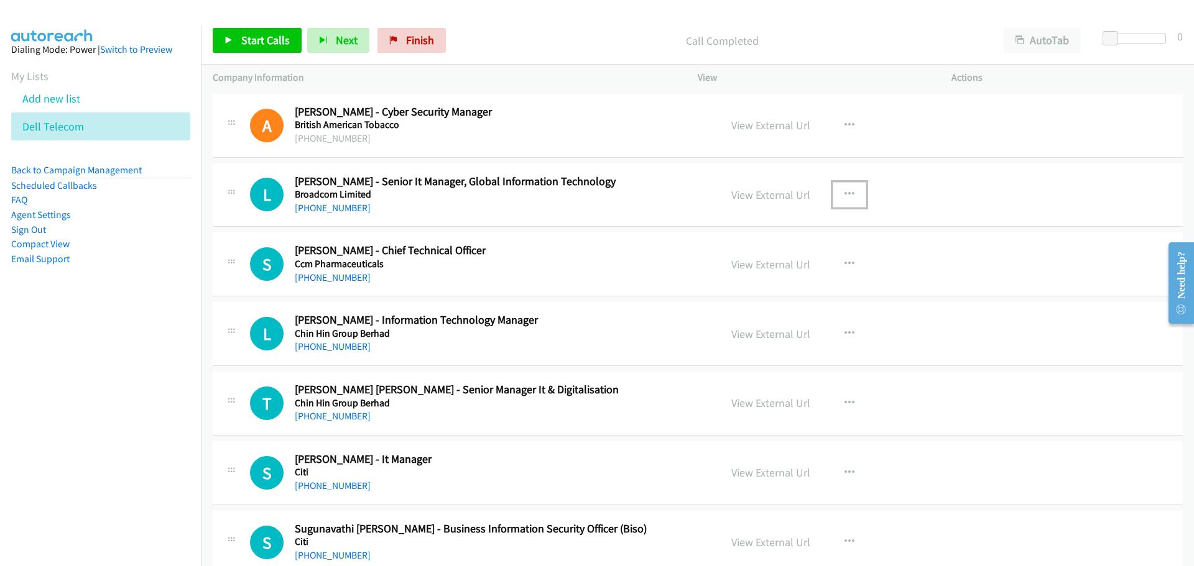
drag, startPoint x: 849, startPoint y: 194, endPoint x: 834, endPoint y: 195, distance: 15.6
click at [849, 194] on button "button" at bounding box center [850, 194] width 34 height 25
click at [747, 271] on link "Start Calls Here" at bounding box center [782, 276] width 165 height 25
click at [271, 42] on span "Start Calls" at bounding box center [265, 40] width 49 height 14
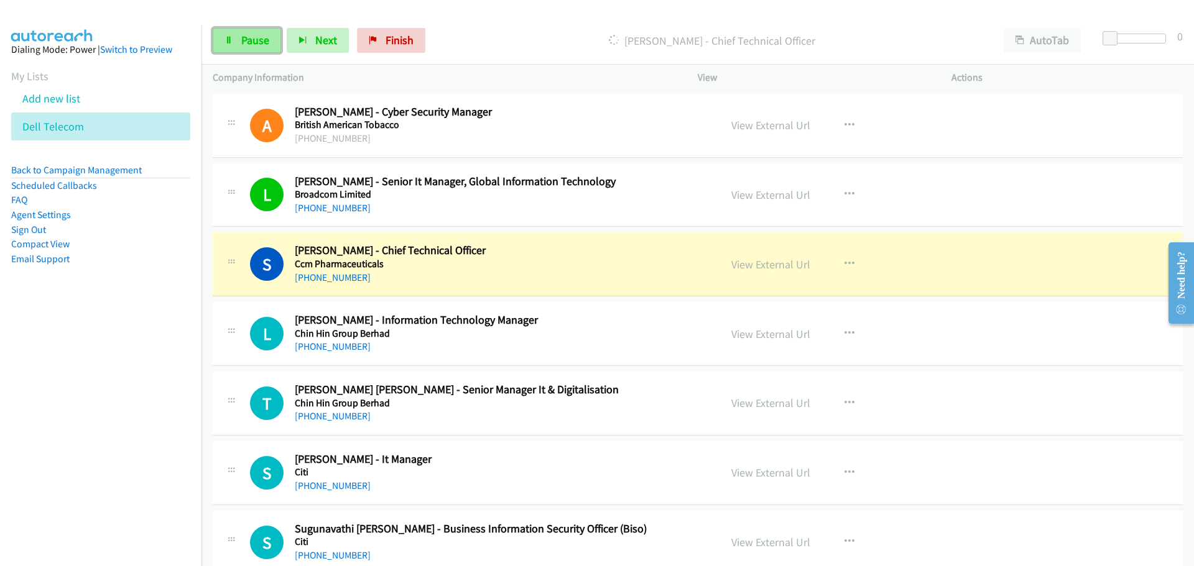
click at [241, 37] on span "Pause" at bounding box center [255, 40] width 28 height 14
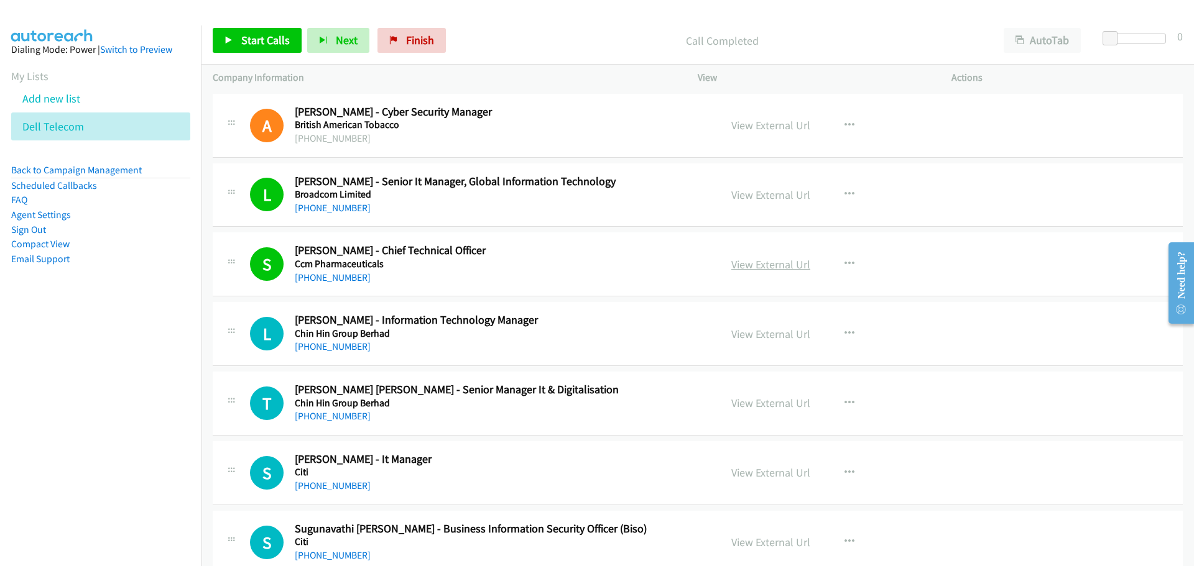
click at [751, 262] on link "View External Url" at bounding box center [770, 264] width 79 height 14
click at [249, 40] on span "Start Calls" at bounding box center [265, 40] width 49 height 14
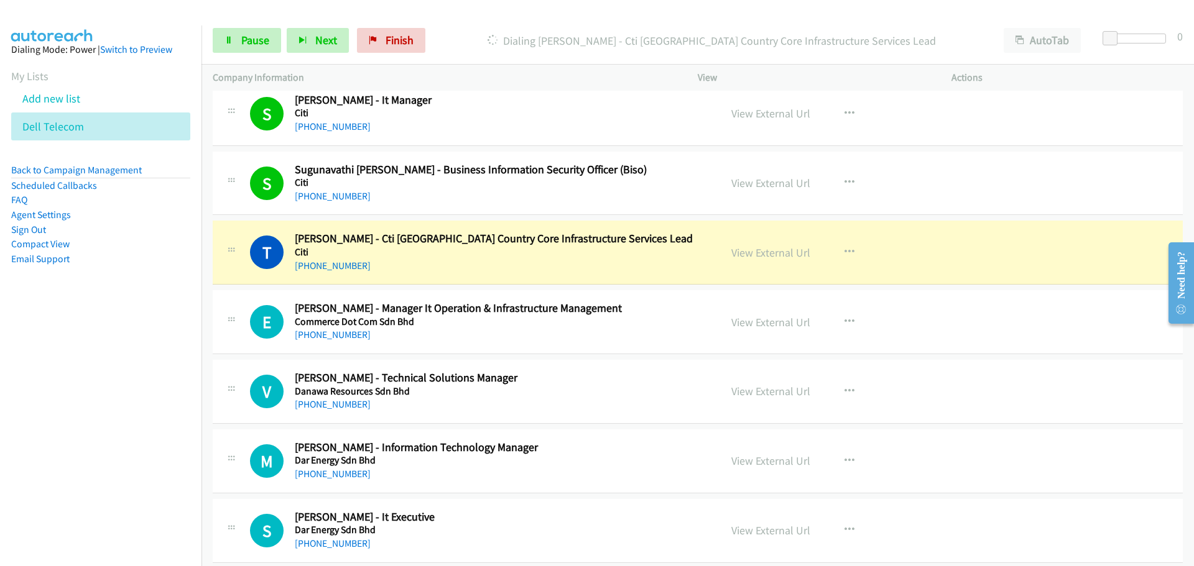
scroll to position [1803, 0]
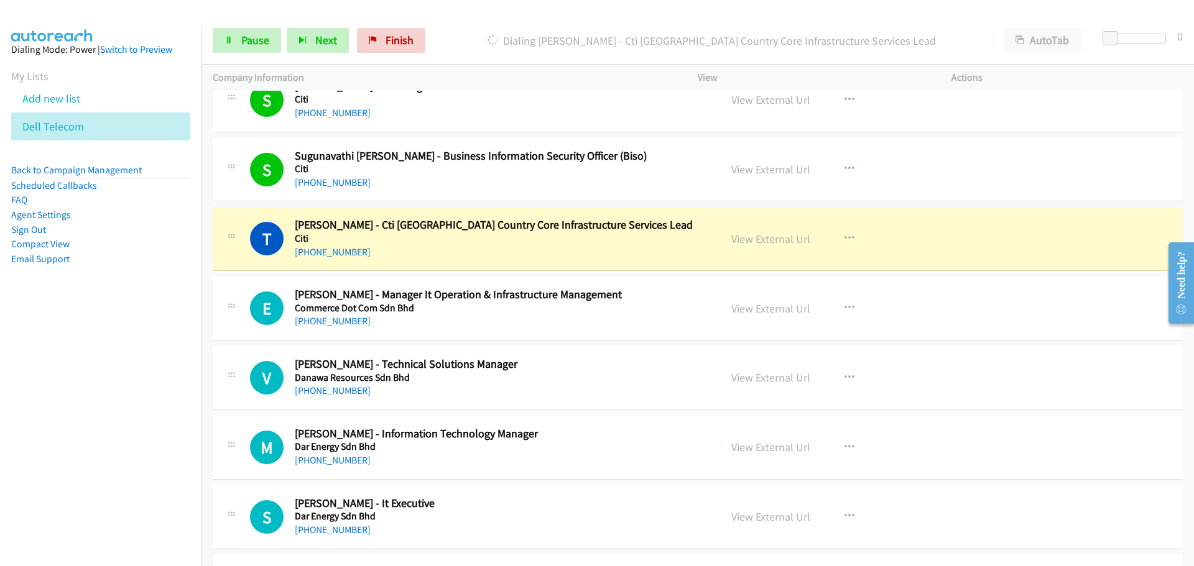
click at [764, 228] on div "View External Url View External Url Schedule/Manage Callback Start Calls Here R…" at bounding box center [852, 238] width 265 height 41
click at [762, 238] on link "View External Url" at bounding box center [770, 239] width 79 height 14
click at [245, 50] on link "Pause" at bounding box center [247, 40] width 68 height 25
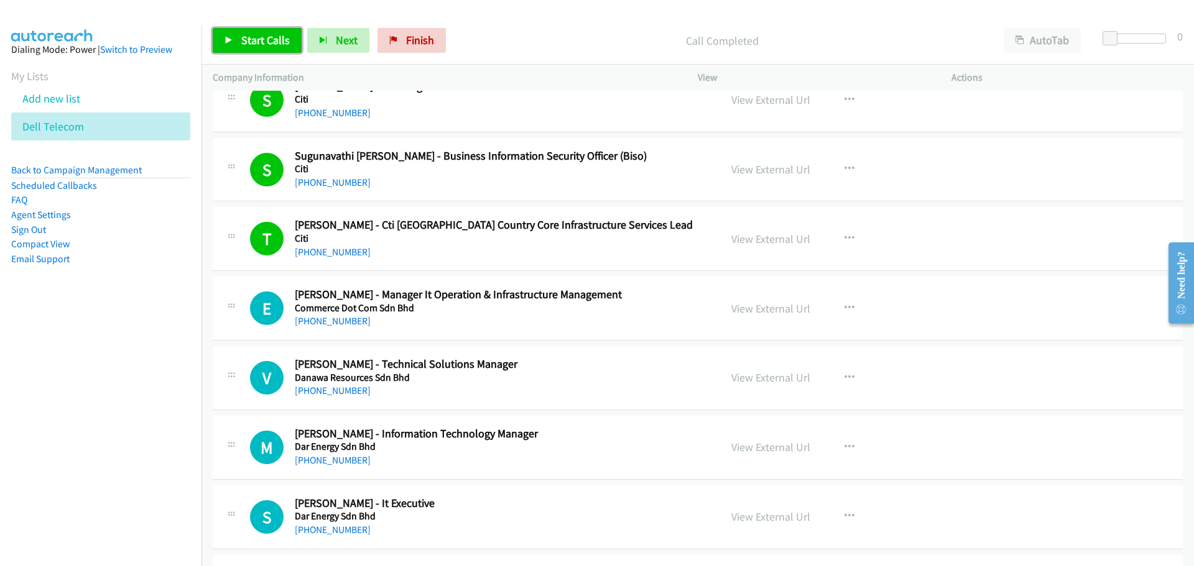
click at [277, 47] on span "Start Calls" at bounding box center [265, 40] width 49 height 14
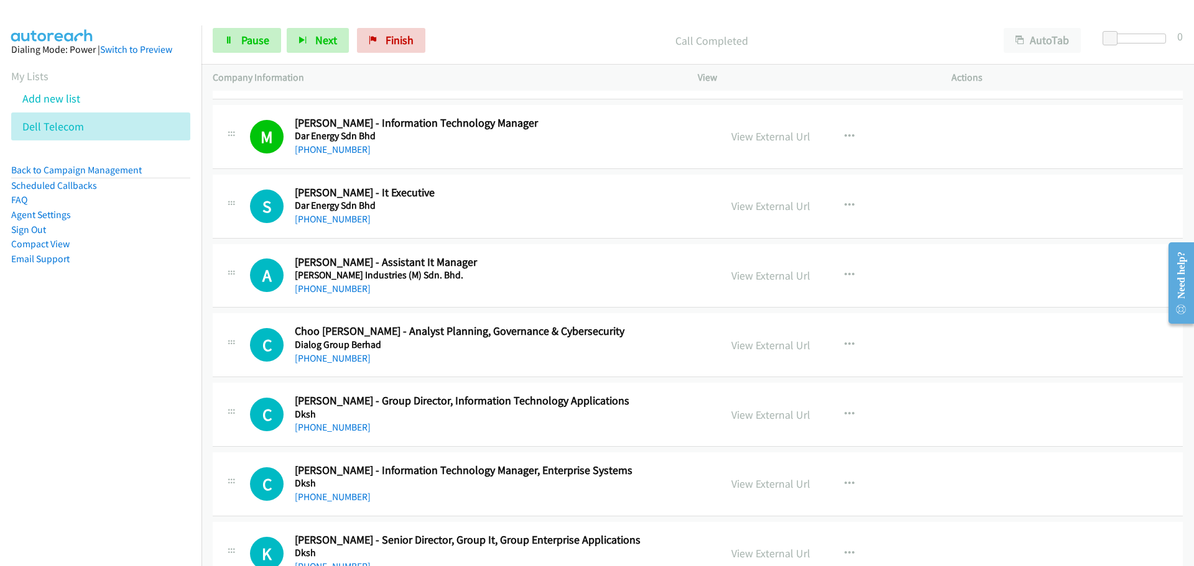
scroll to position [2176, 0]
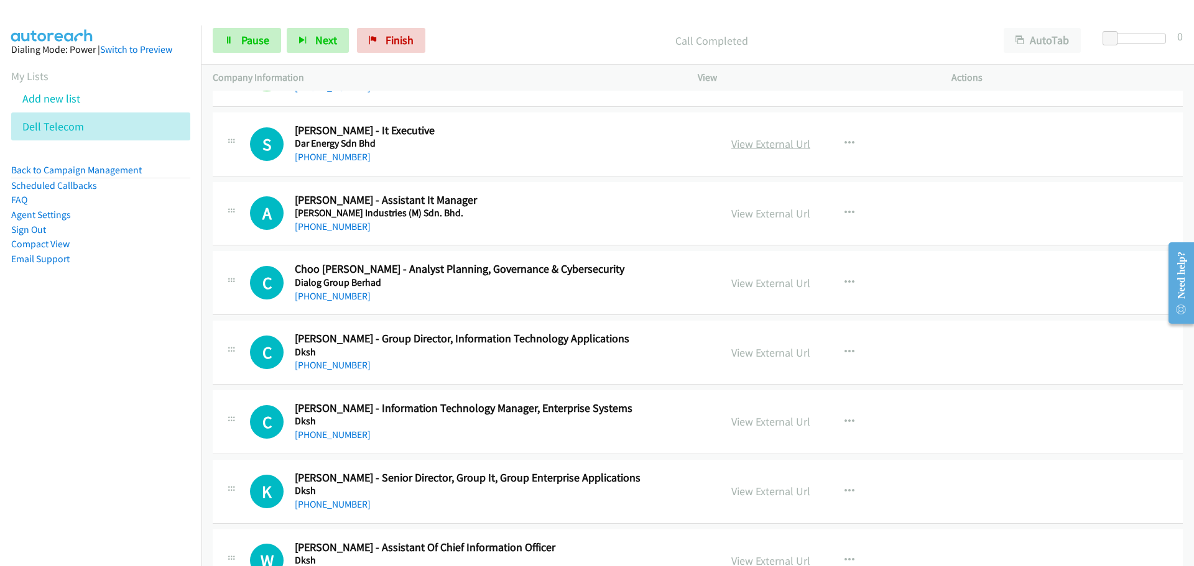
click at [758, 145] on link "View External Url" at bounding box center [770, 144] width 79 height 14
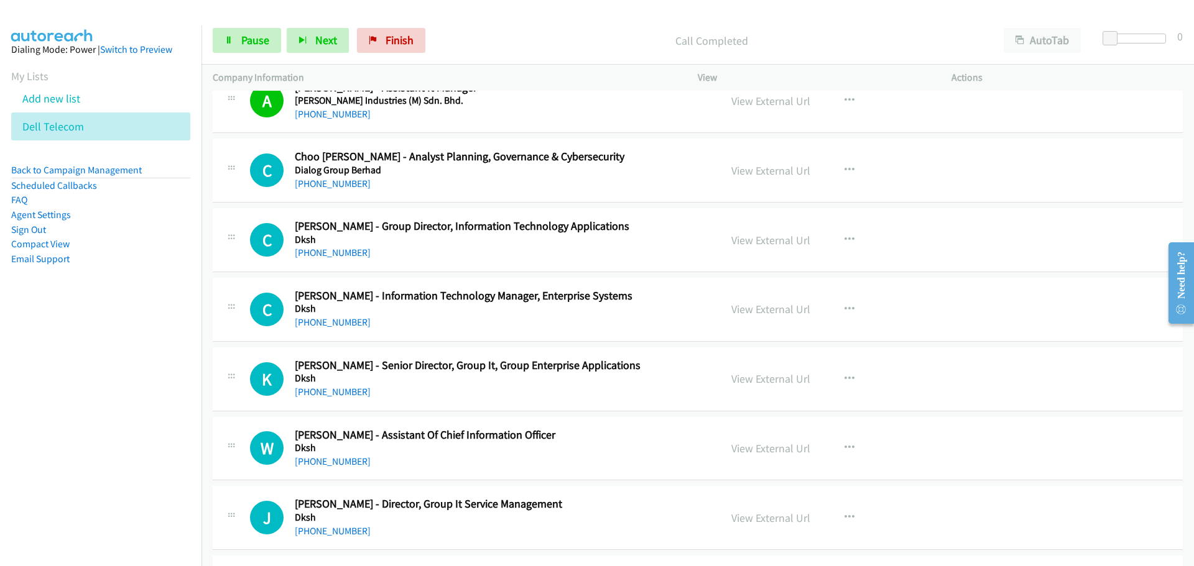
scroll to position [2301, 0]
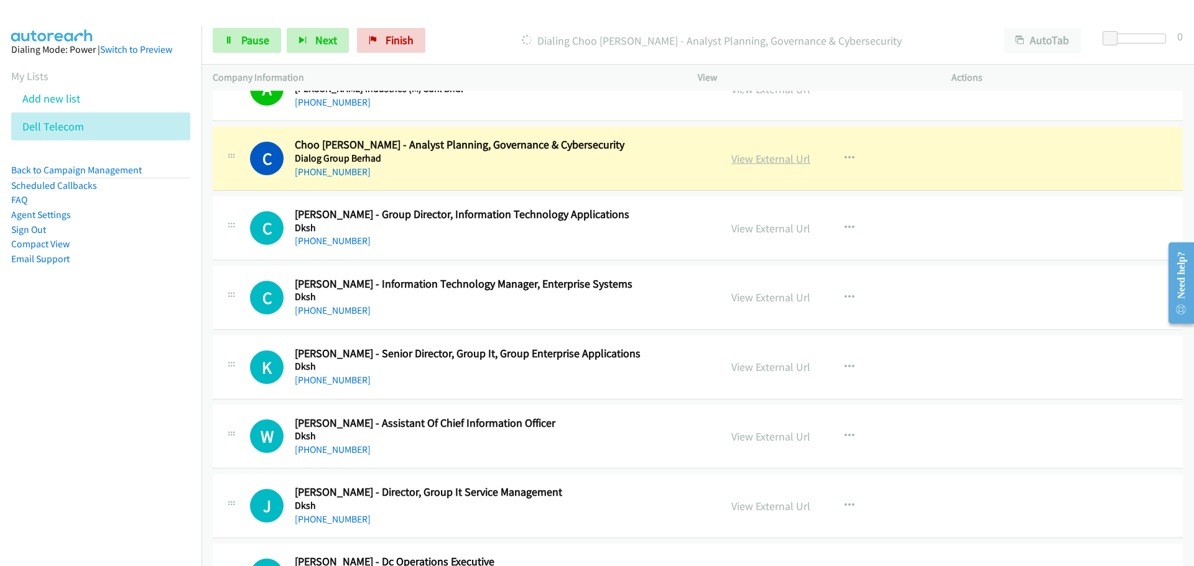
click at [777, 158] on link "View External Url" at bounding box center [770, 159] width 79 height 14
click at [267, 37] on span "Pause" at bounding box center [255, 40] width 28 height 14
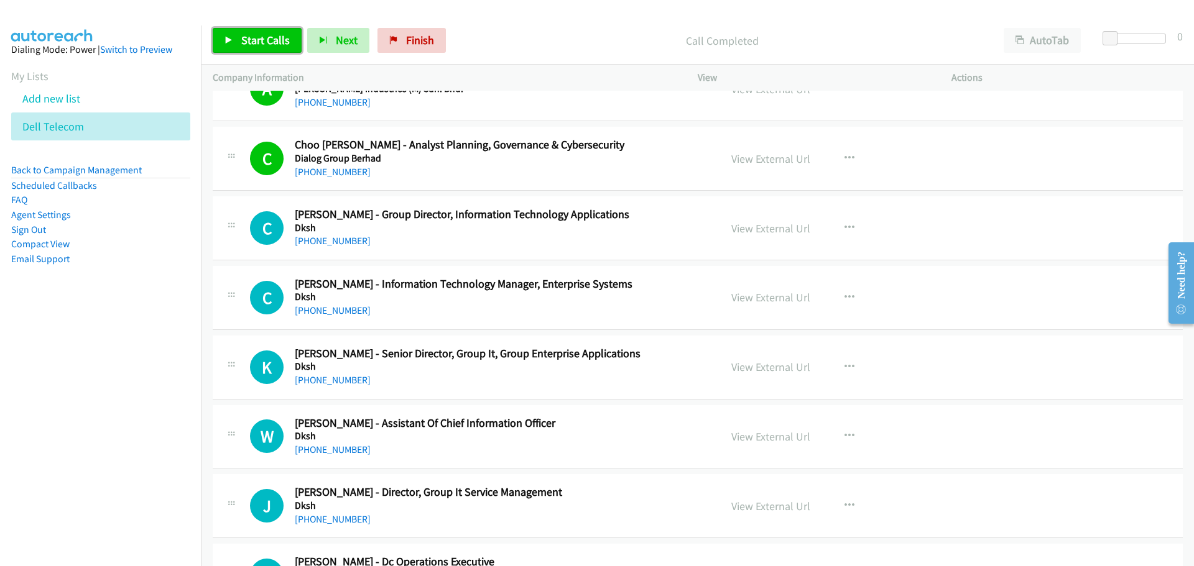
click at [280, 45] on span "Start Calls" at bounding box center [265, 40] width 49 height 14
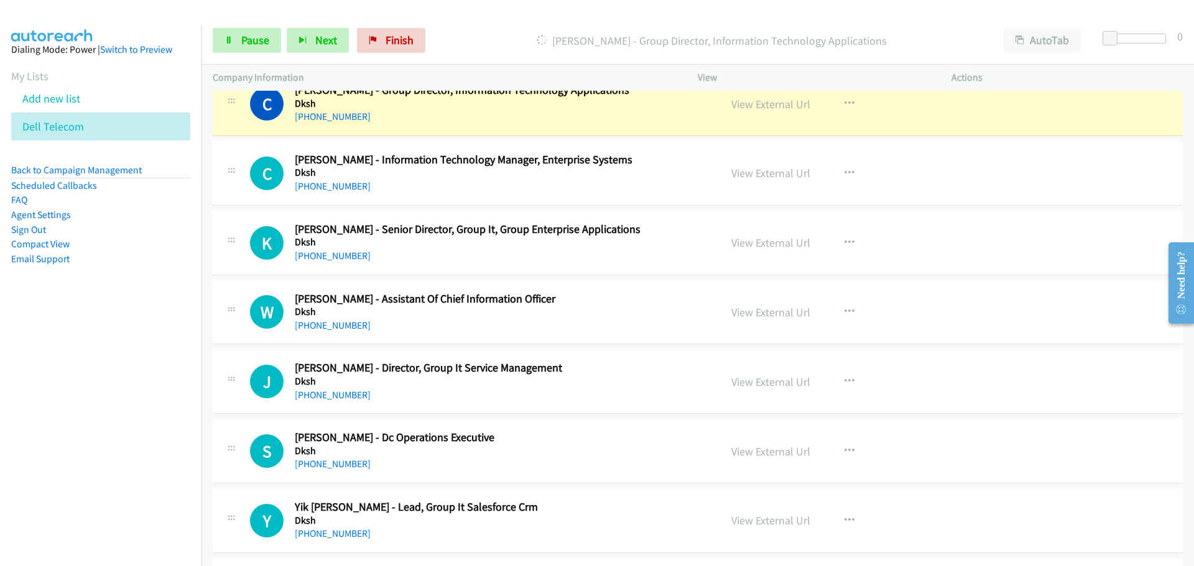
scroll to position [2363, 0]
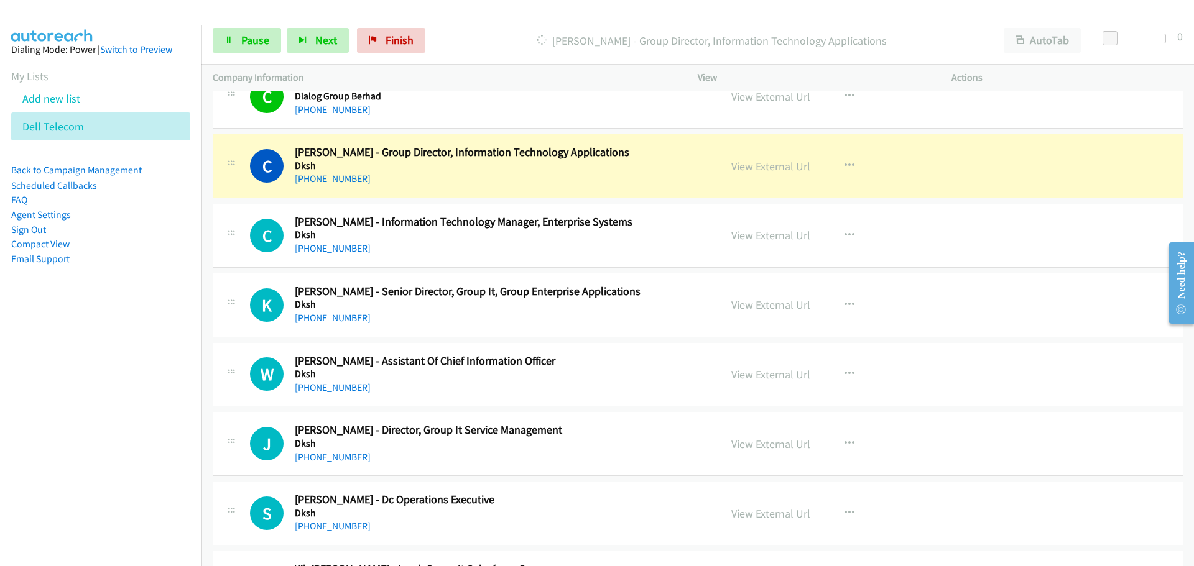
click at [766, 162] on link "View External Url" at bounding box center [770, 166] width 79 height 14
click at [243, 30] on link "Pause" at bounding box center [247, 40] width 68 height 25
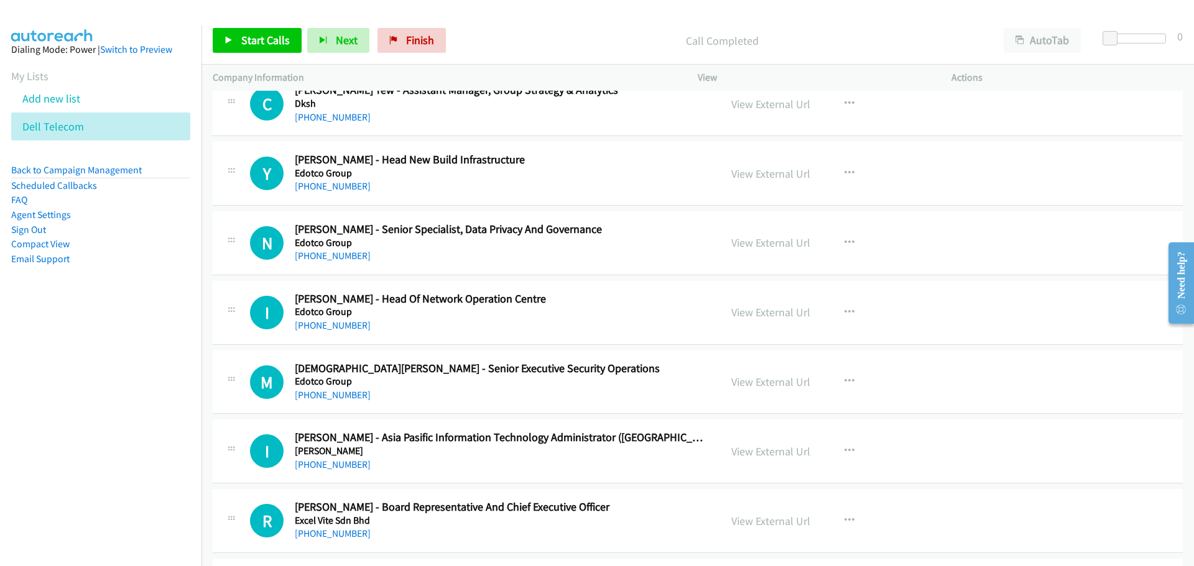
scroll to position [3793, 0]
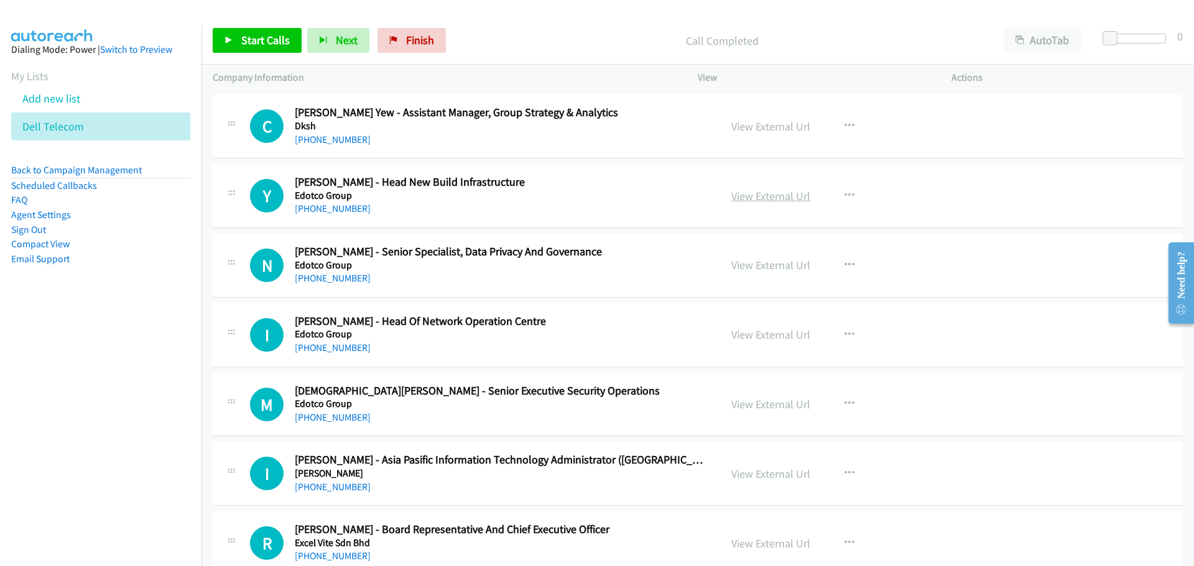
drag, startPoint x: 778, startPoint y: 193, endPoint x: 764, endPoint y: 190, distance: 14.0
click at [770, 194] on link "View External Url" at bounding box center [770, 196] width 79 height 14
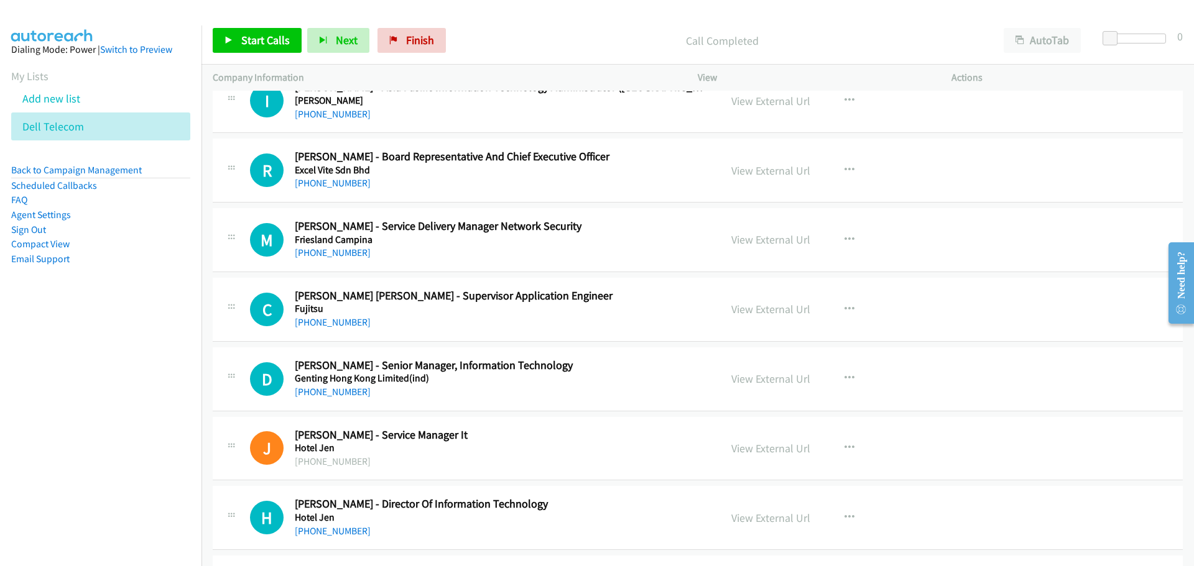
scroll to position [4104, 0]
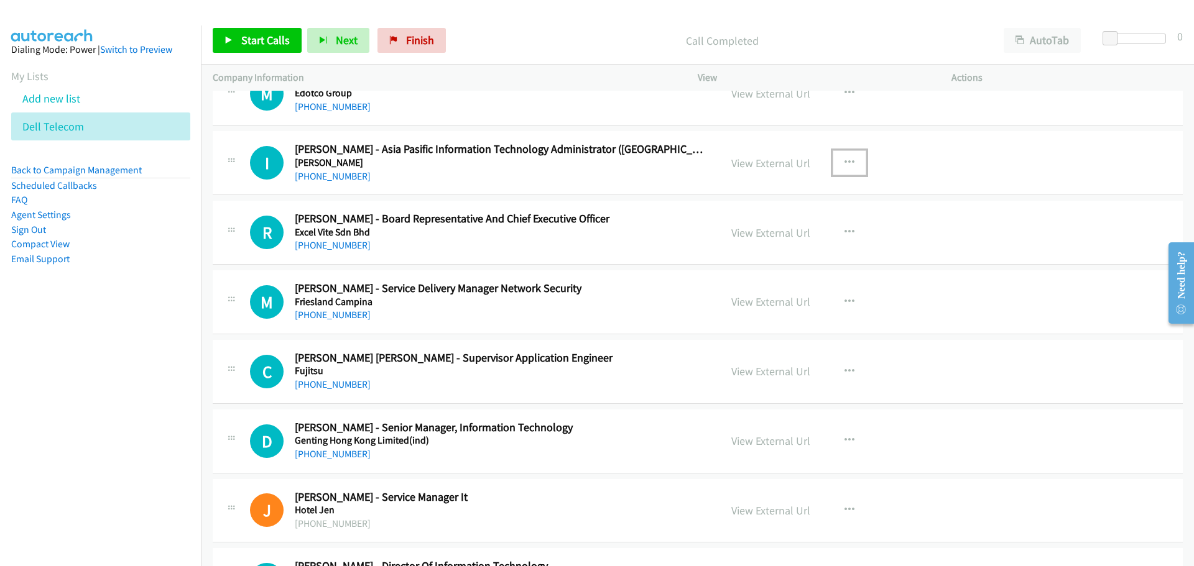
click at [857, 157] on button "button" at bounding box center [850, 162] width 34 height 25
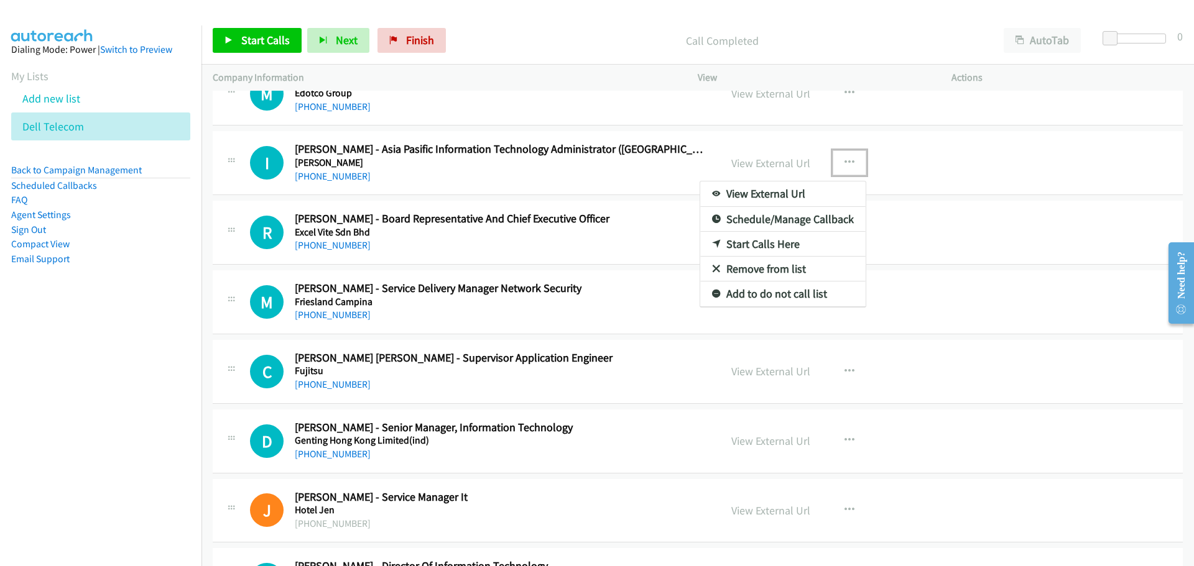
click at [720, 241] on link "Start Calls Here" at bounding box center [782, 244] width 165 height 25
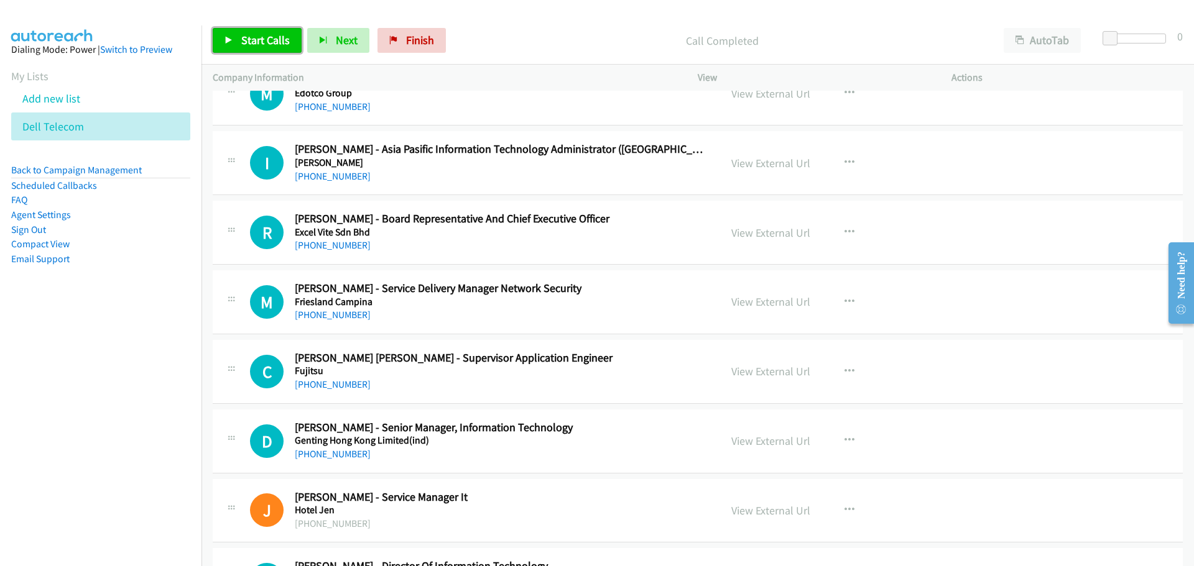
click at [244, 34] on span "Start Calls" at bounding box center [265, 40] width 49 height 14
click at [762, 167] on link "View External Url" at bounding box center [770, 163] width 79 height 14
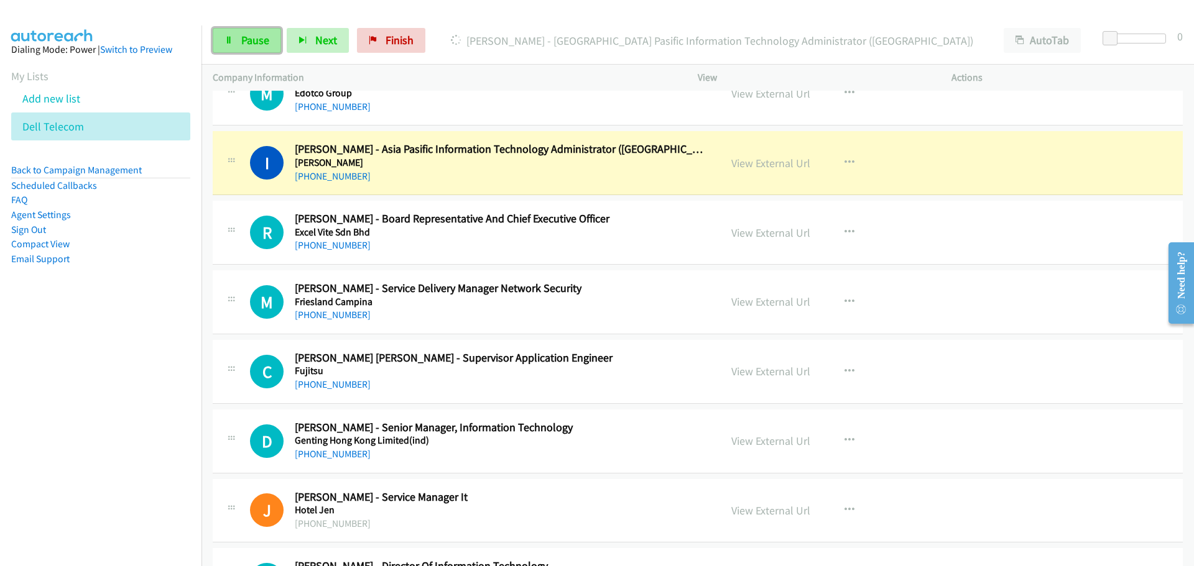
click at [252, 42] on span "Pause" at bounding box center [255, 40] width 28 height 14
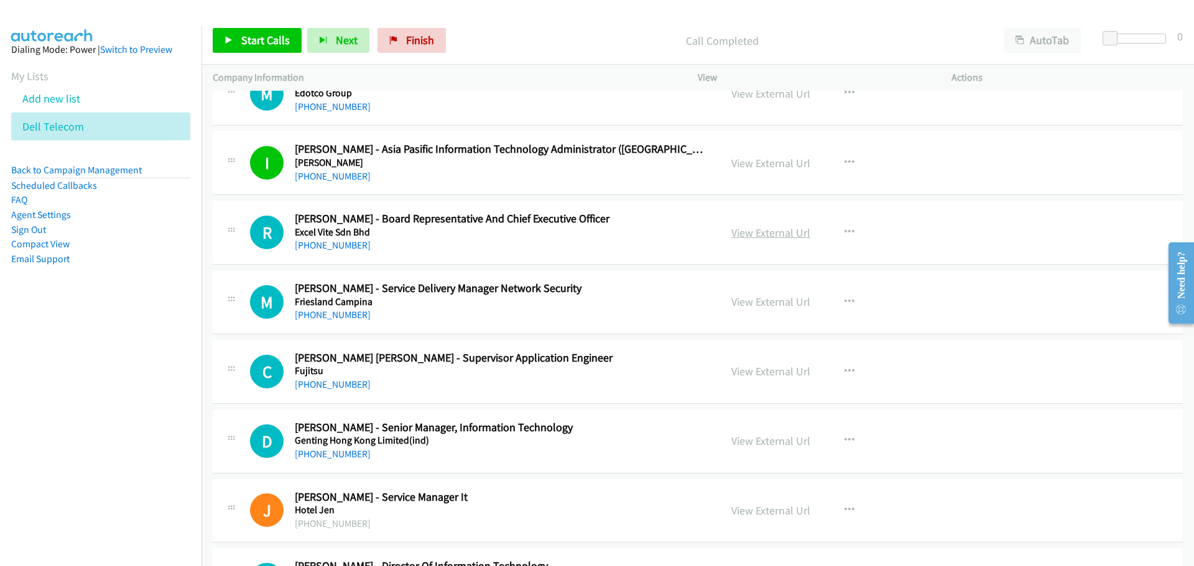
click at [754, 234] on link "View External Url" at bounding box center [770, 233] width 79 height 14
click at [272, 31] on link "Start Calls" at bounding box center [257, 40] width 89 height 25
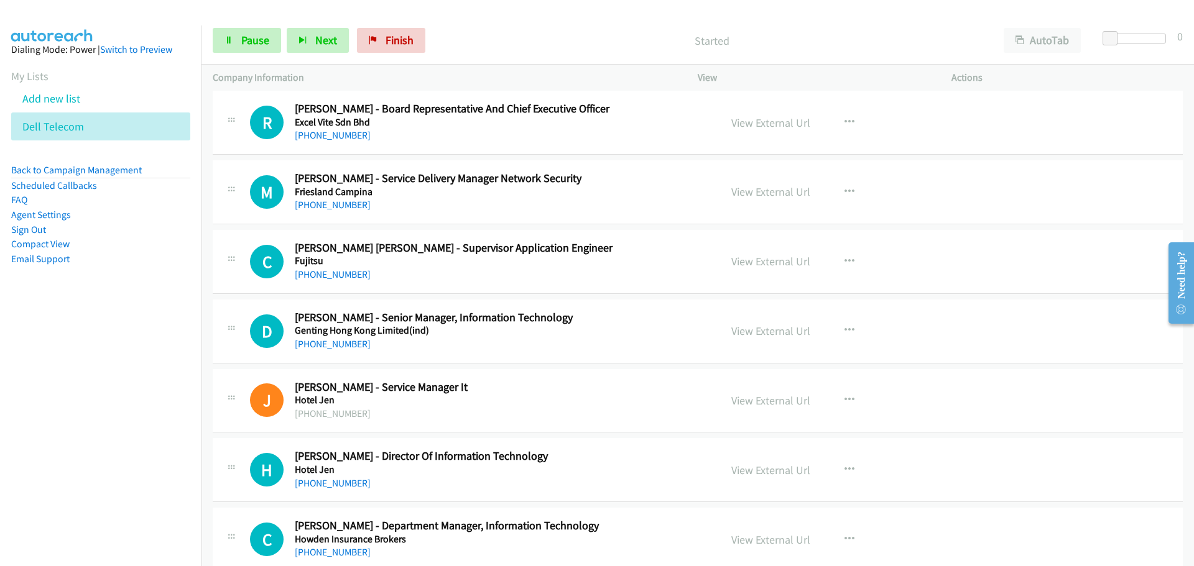
scroll to position [4228, 0]
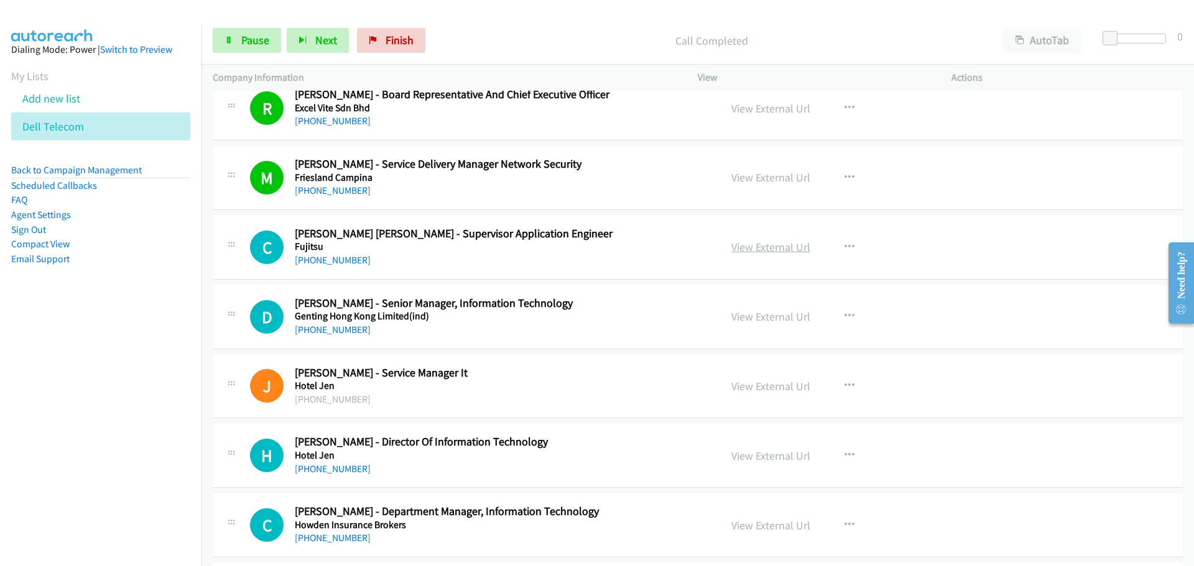
click at [760, 246] on link "View External Url" at bounding box center [770, 247] width 79 height 14
click at [770, 244] on link "View External Url" at bounding box center [770, 247] width 79 height 14
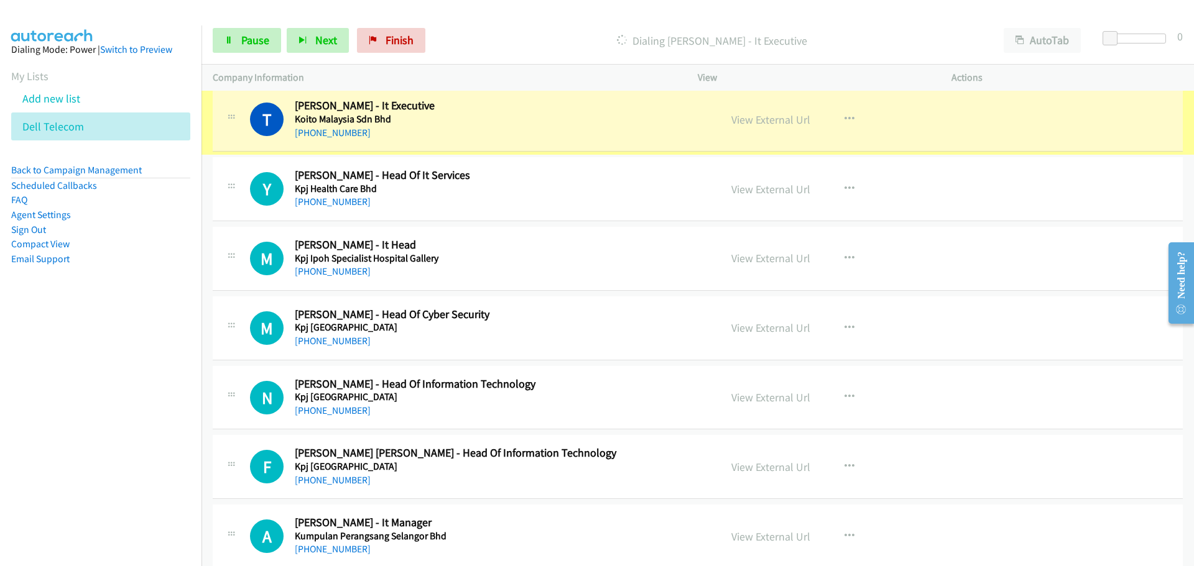
scroll to position [4912, 0]
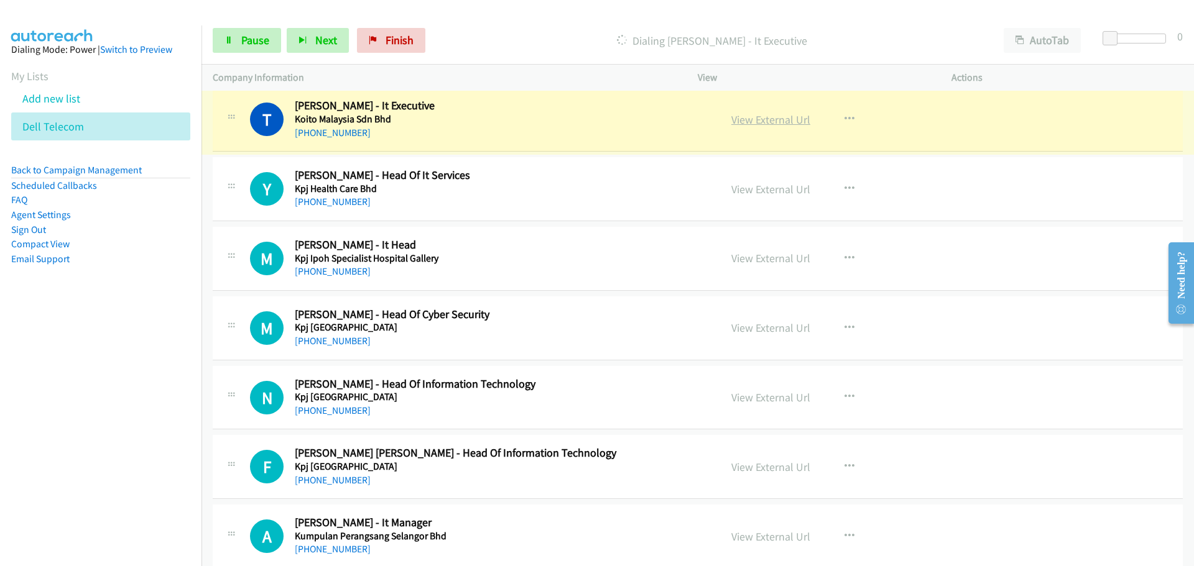
click at [771, 121] on link "View External Url" at bounding box center [770, 120] width 79 height 14
click at [244, 44] on span "Pause" at bounding box center [255, 40] width 28 height 14
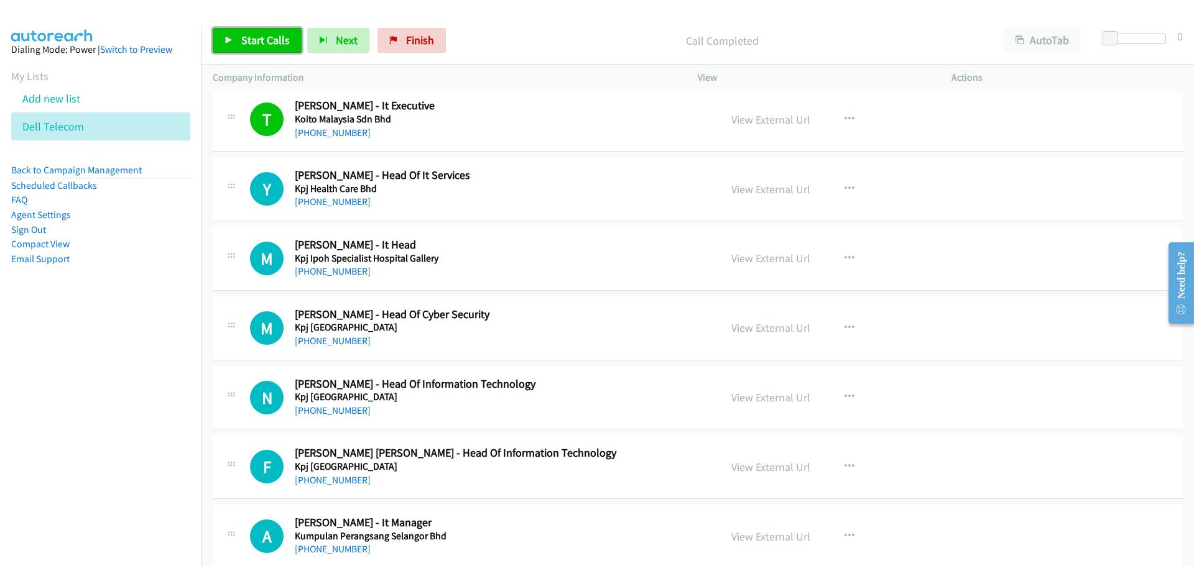
click at [233, 35] on link "Start Calls" at bounding box center [257, 40] width 89 height 25
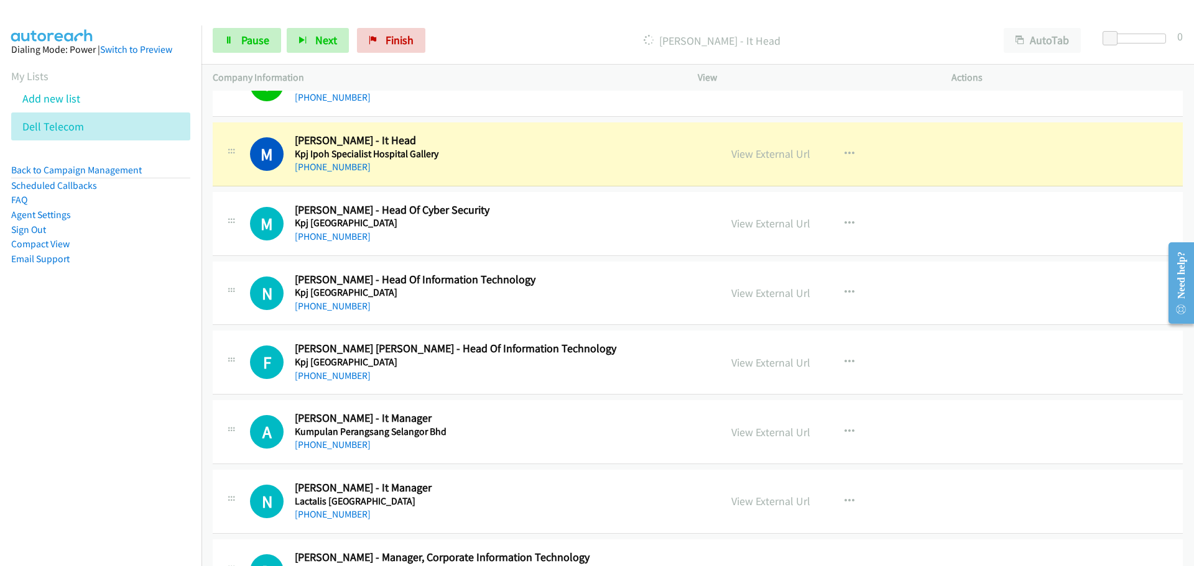
scroll to position [5037, 0]
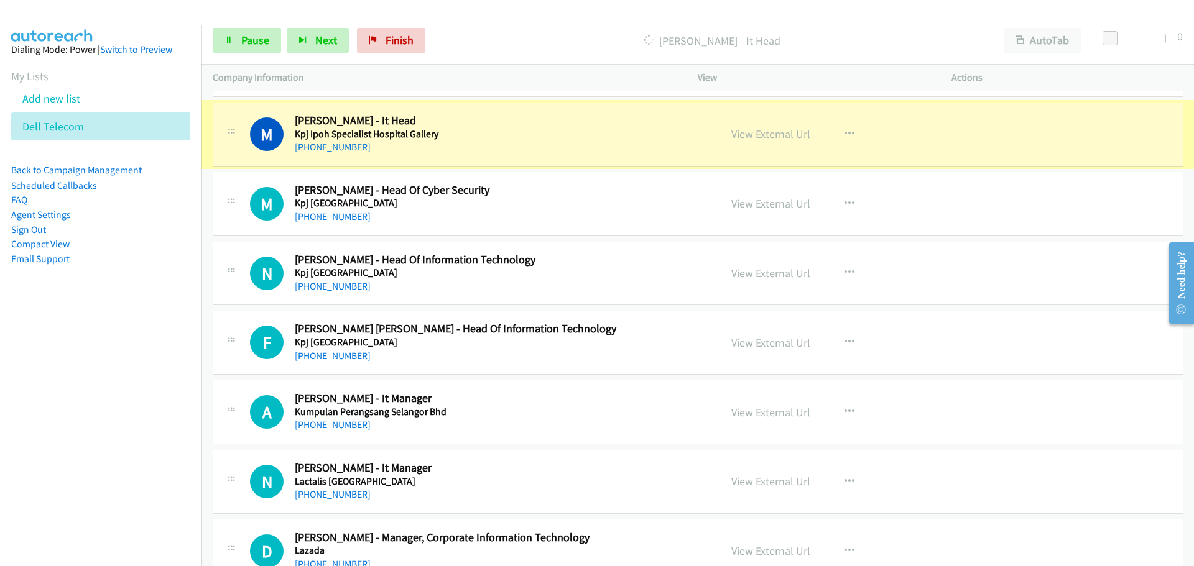
click at [742, 136] on link "View External Url" at bounding box center [770, 134] width 79 height 14
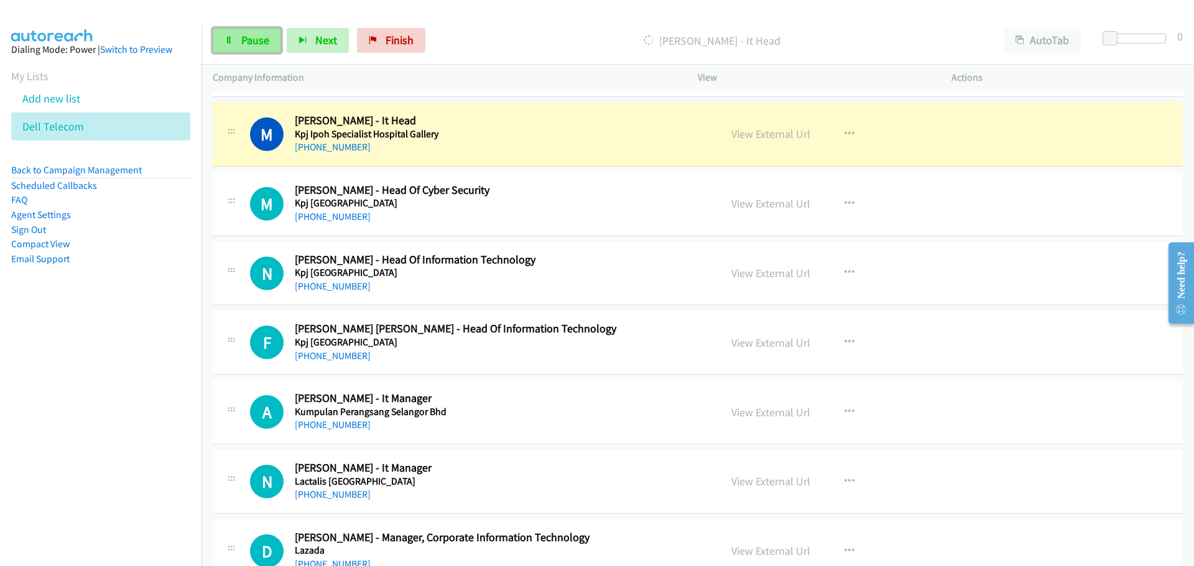
click at [238, 49] on link "Pause" at bounding box center [247, 40] width 68 height 25
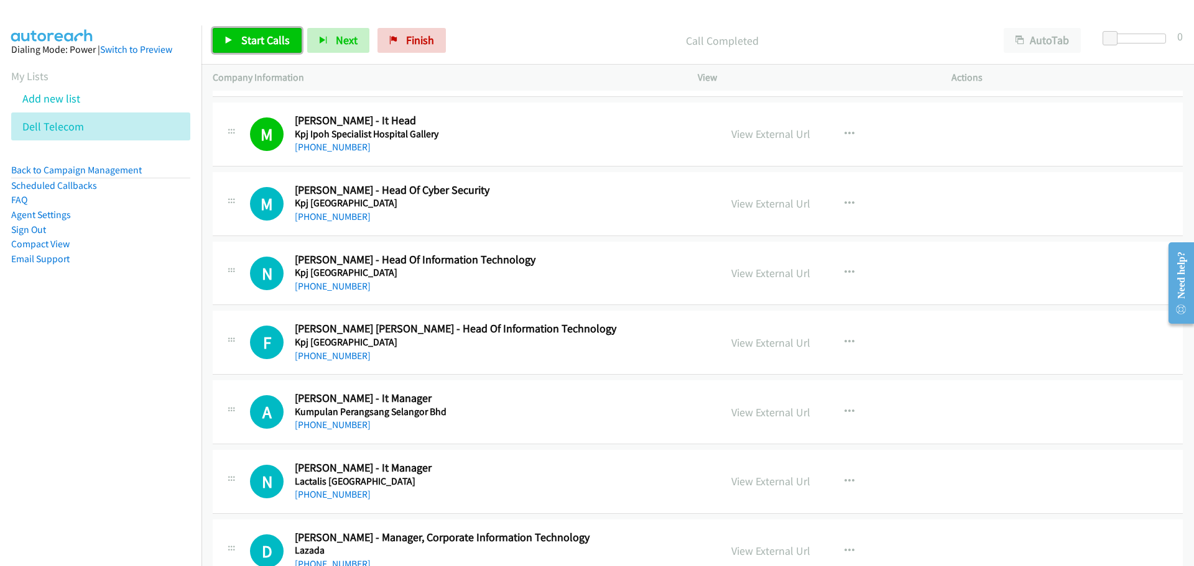
click at [276, 36] on span "Start Calls" at bounding box center [265, 40] width 49 height 14
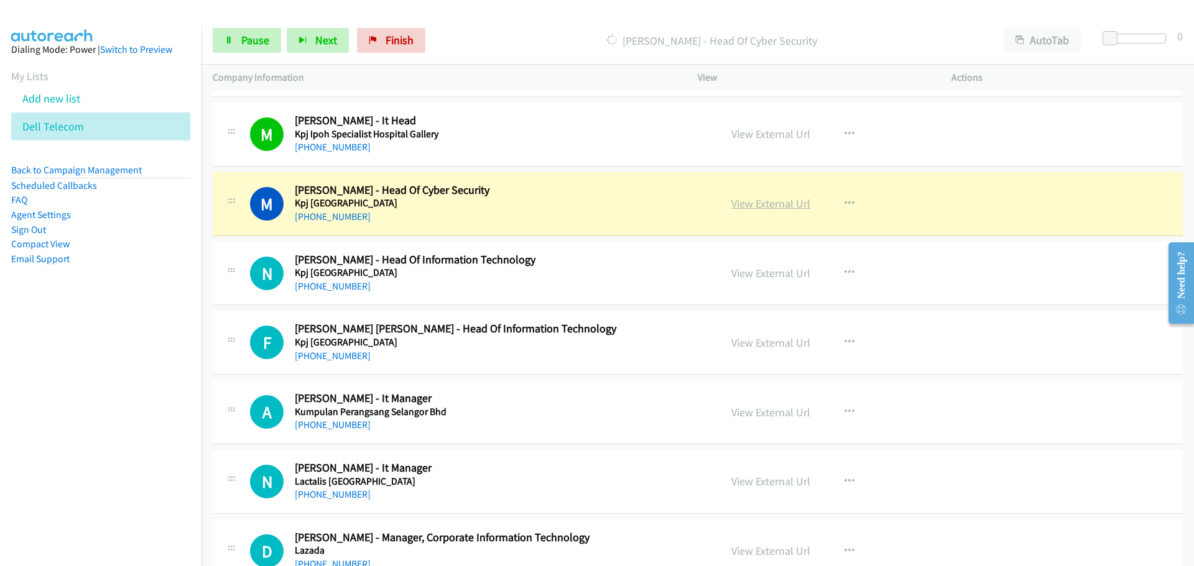
click at [753, 200] on link "View External Url" at bounding box center [770, 203] width 79 height 14
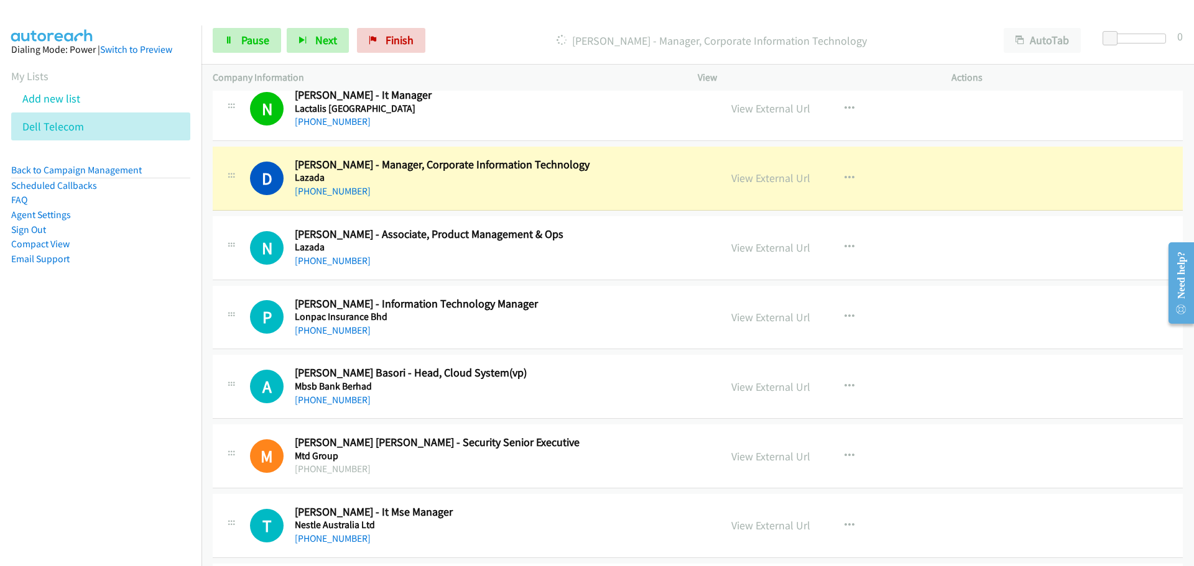
scroll to position [5472, 0]
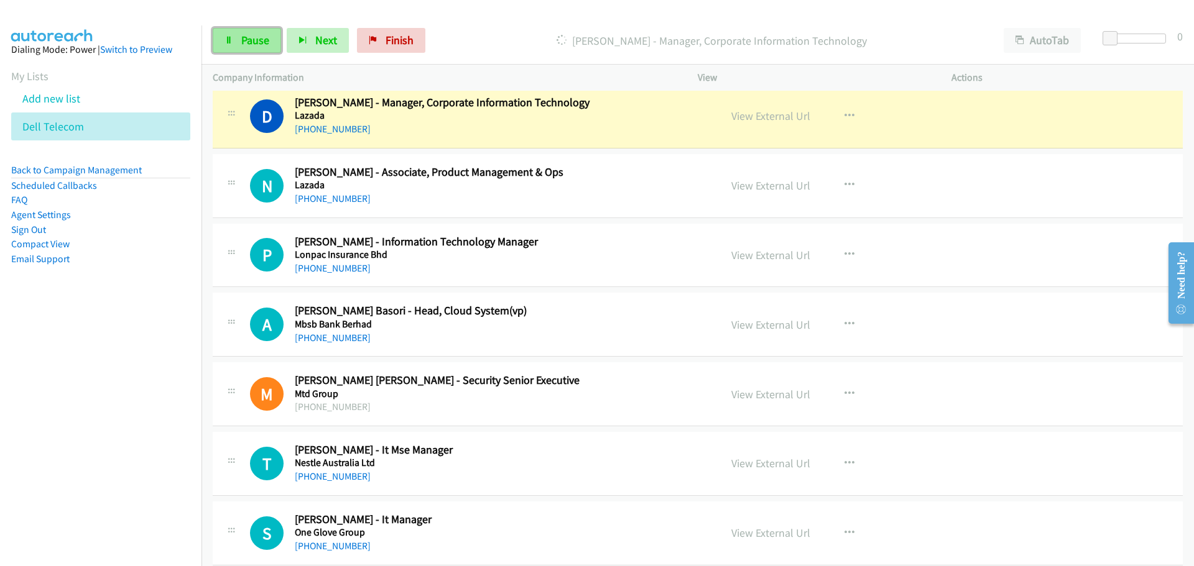
click at [223, 53] on link "Pause" at bounding box center [247, 40] width 68 height 25
click at [746, 111] on link "View External Url" at bounding box center [770, 116] width 79 height 14
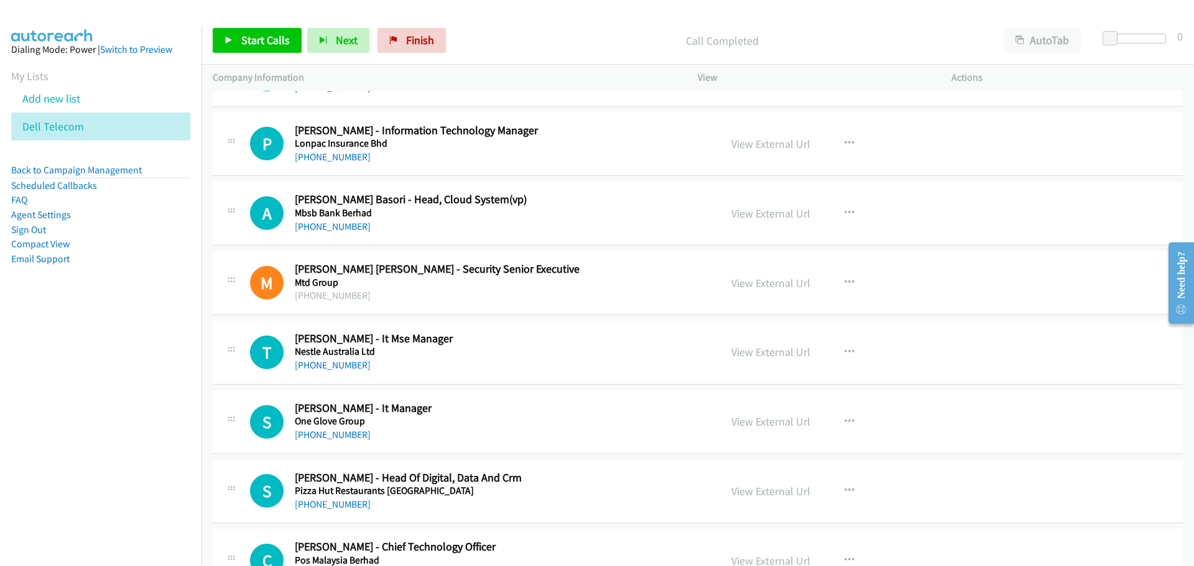
scroll to position [5596, 0]
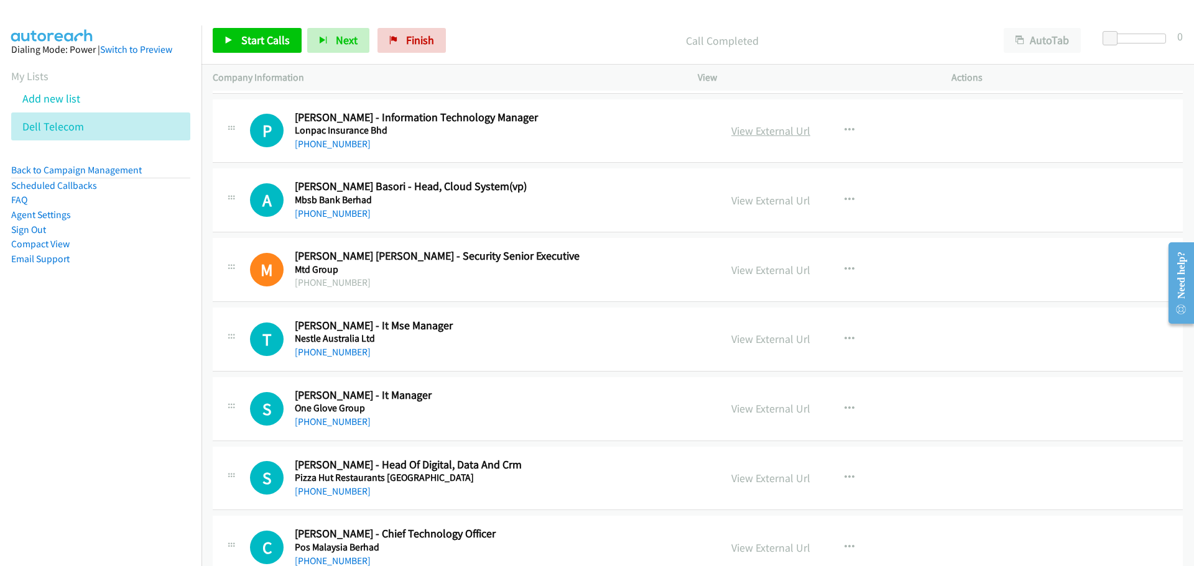
click at [754, 129] on link "View External Url" at bounding box center [770, 131] width 79 height 14
click at [844, 132] on icon "button" at bounding box center [849, 131] width 10 height 10
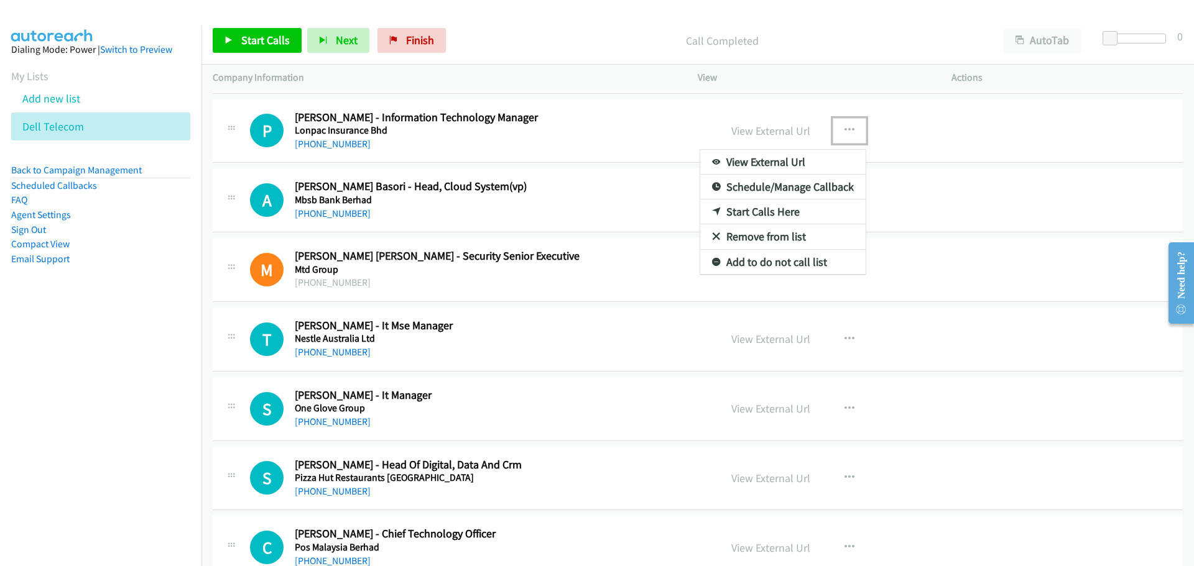
click at [724, 213] on link "Start Calls Here" at bounding box center [782, 212] width 165 height 25
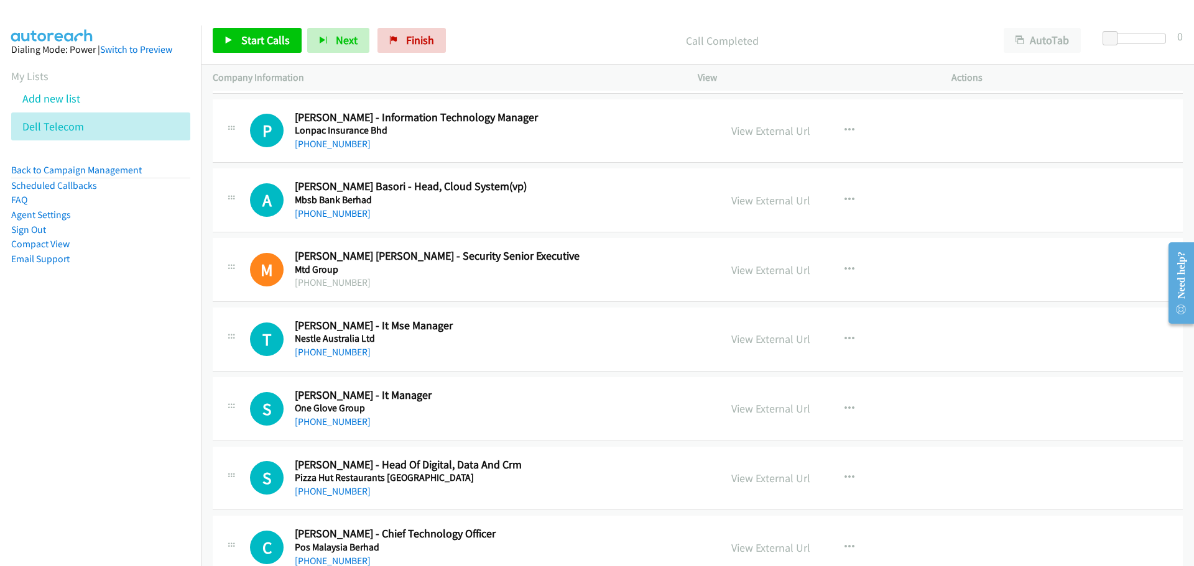
click at [241, 27] on div "Start Calls Pause Next Finish Call Completed AutoTab AutoTab 0" at bounding box center [697, 41] width 992 height 48
click at [243, 38] on span "Start Calls" at bounding box center [265, 40] width 49 height 14
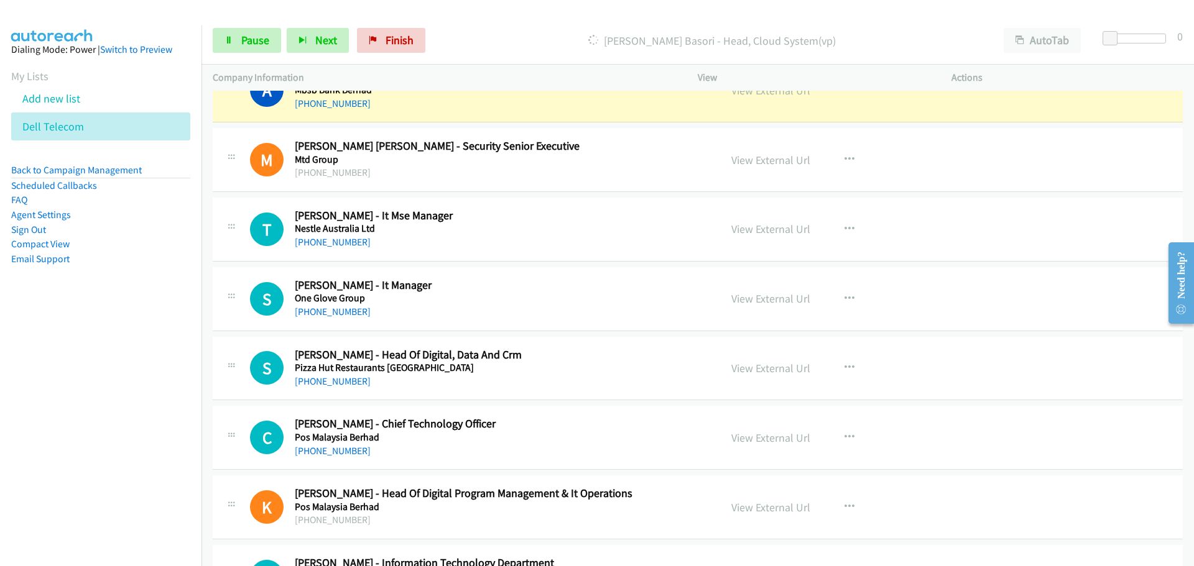
scroll to position [5721, 0]
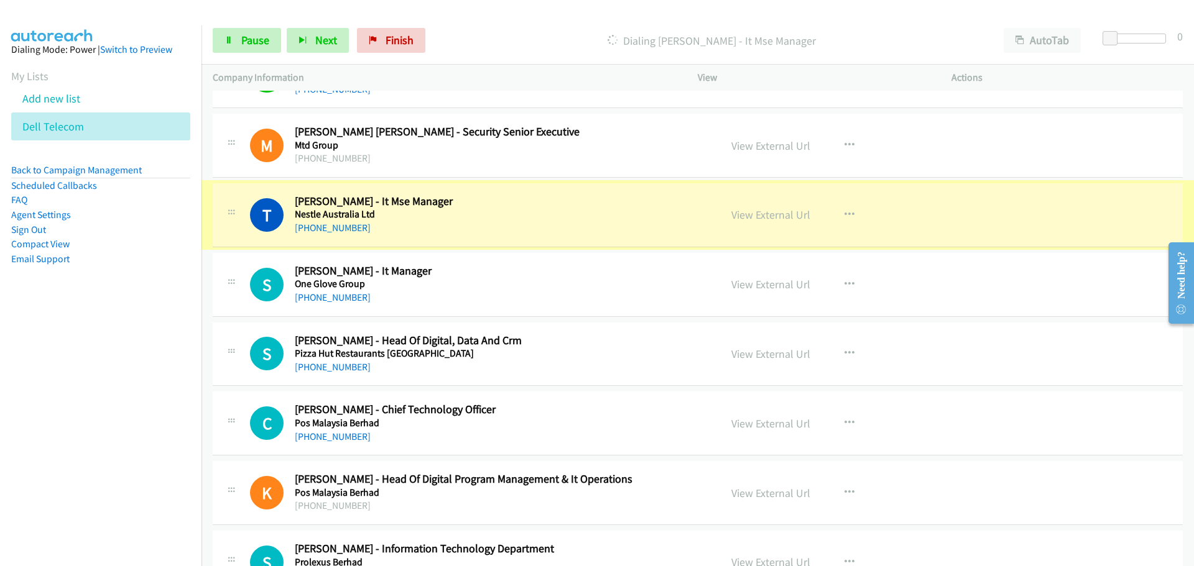
click at [783, 213] on link "View External Url" at bounding box center [770, 215] width 79 height 14
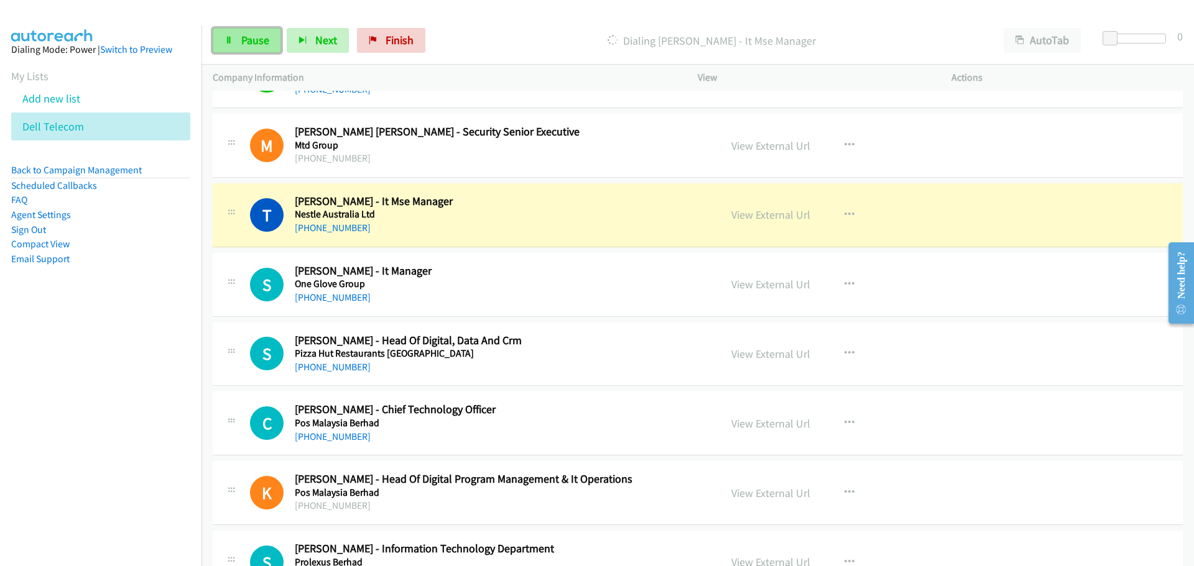
click at [256, 37] on span "Pause" at bounding box center [255, 40] width 28 height 14
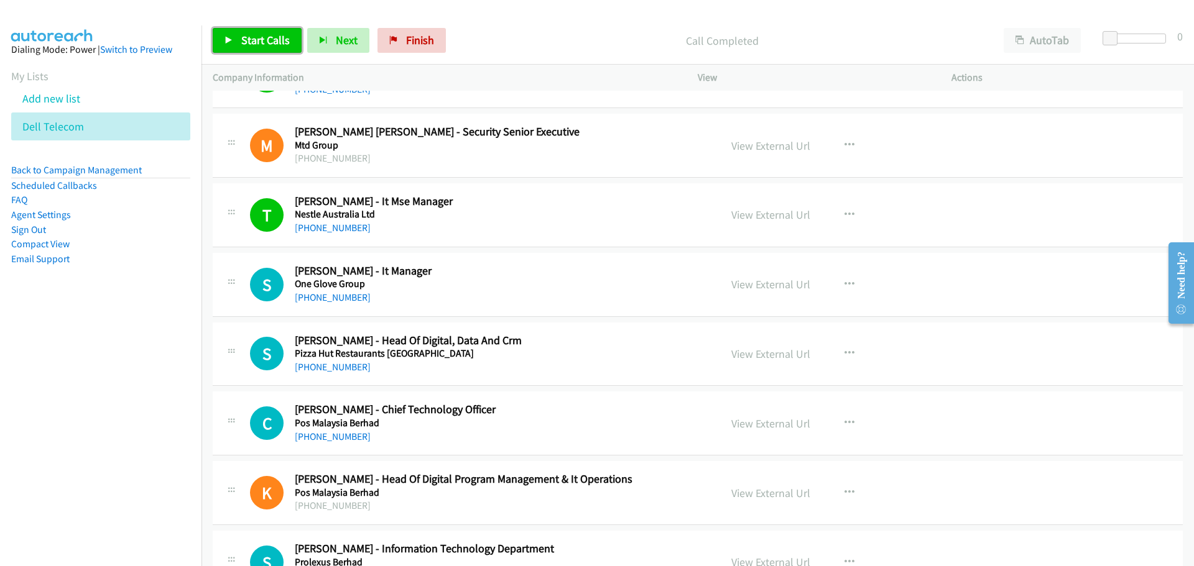
click at [280, 40] on span "Start Calls" at bounding box center [265, 40] width 49 height 14
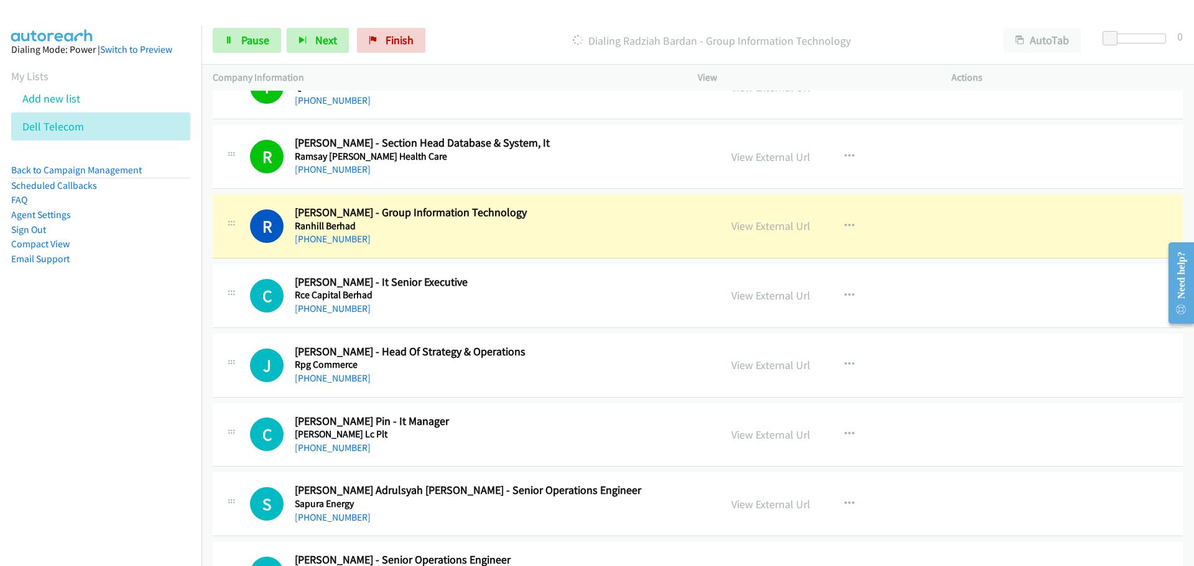
scroll to position [6529, 0]
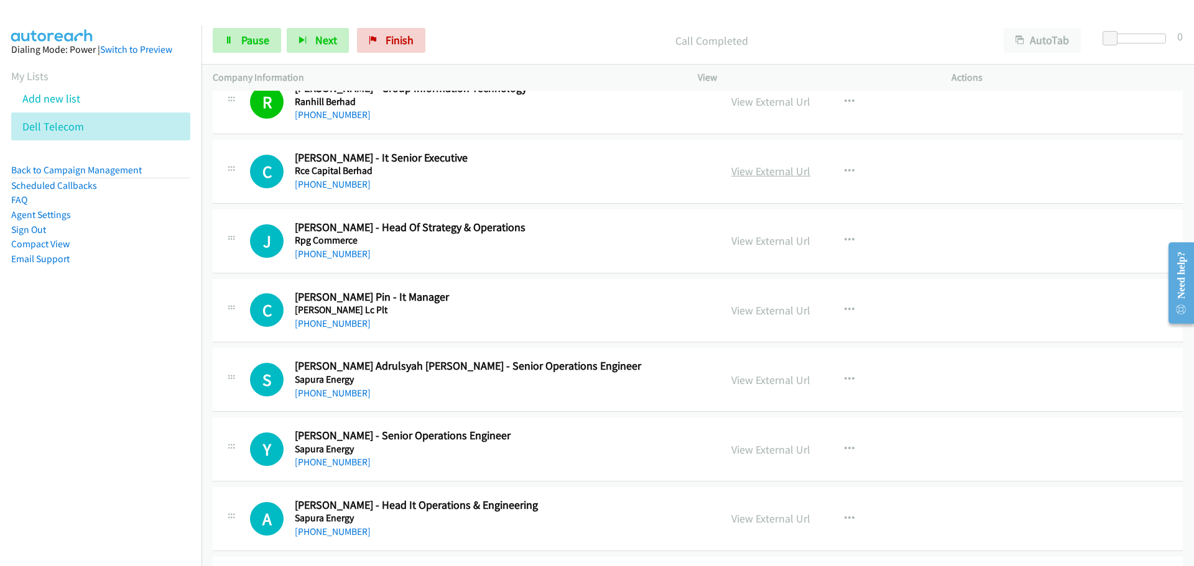
click at [747, 165] on link "View External Url" at bounding box center [770, 171] width 79 height 14
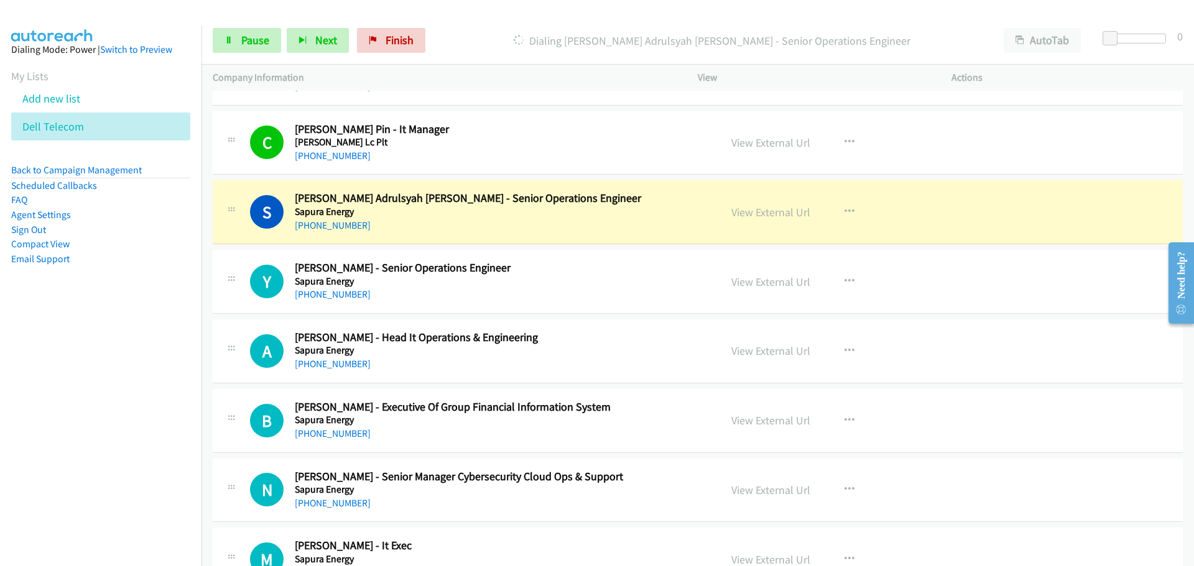
scroll to position [6716, 0]
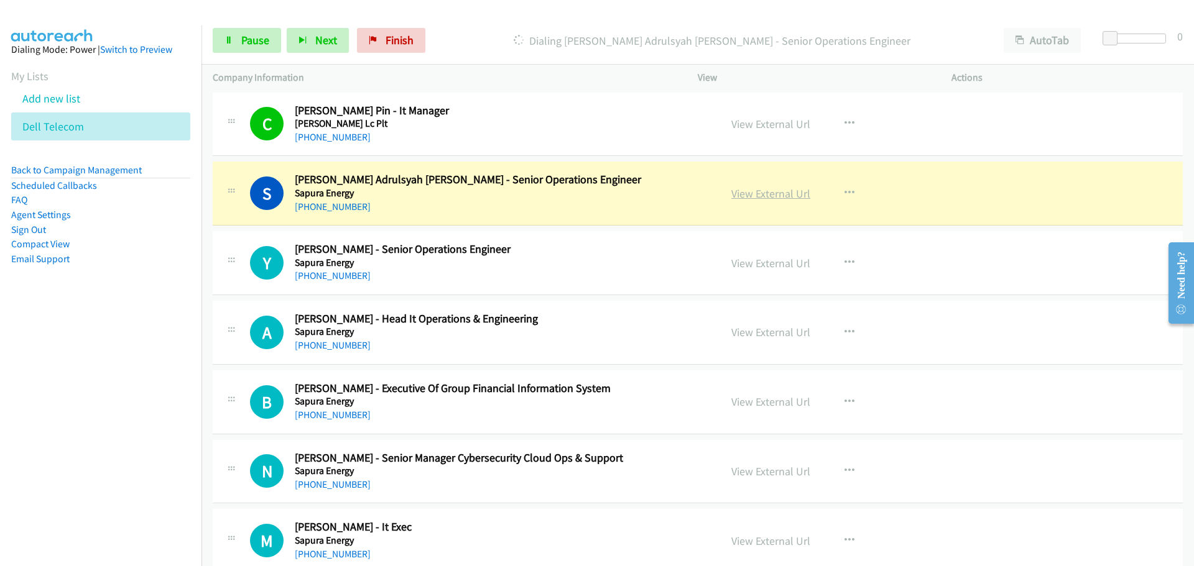
click at [750, 193] on link "View External Url" at bounding box center [770, 194] width 79 height 14
click at [266, 40] on span "Pause" at bounding box center [255, 40] width 28 height 14
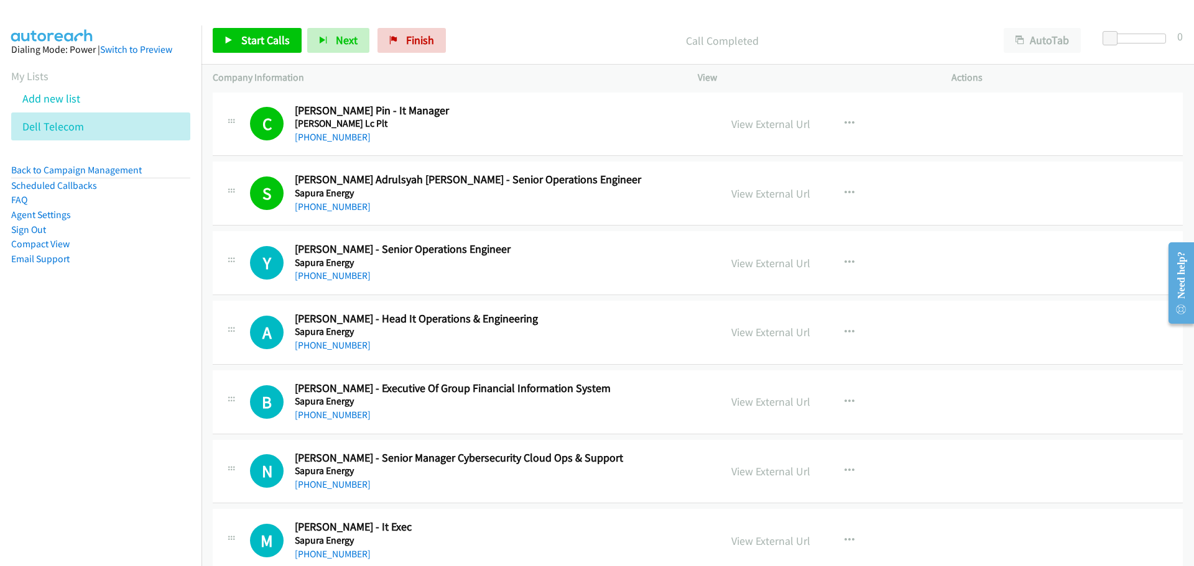
click at [273, 25] on div "Start Calls Pause Next Finish Call Completed AutoTab AutoTab 0" at bounding box center [697, 41] width 992 height 48
click at [273, 26] on div "Start Calls Pause Next Finish Call Completed AutoTab AutoTab 0" at bounding box center [697, 41] width 992 height 48
click at [273, 32] on link "Start Calls" at bounding box center [257, 40] width 89 height 25
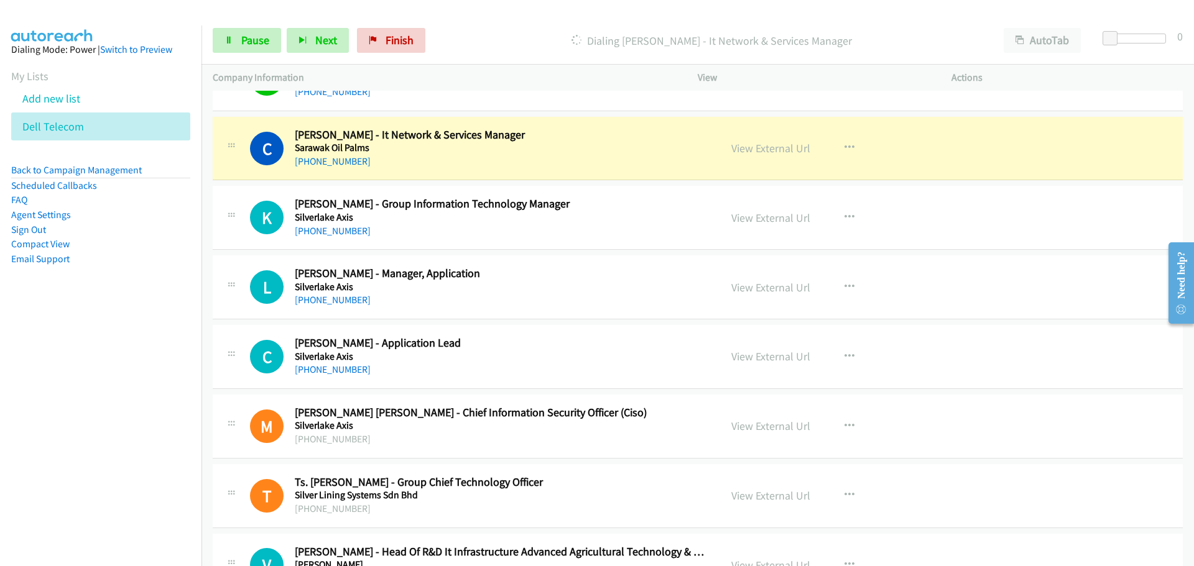
scroll to position [7400, 0]
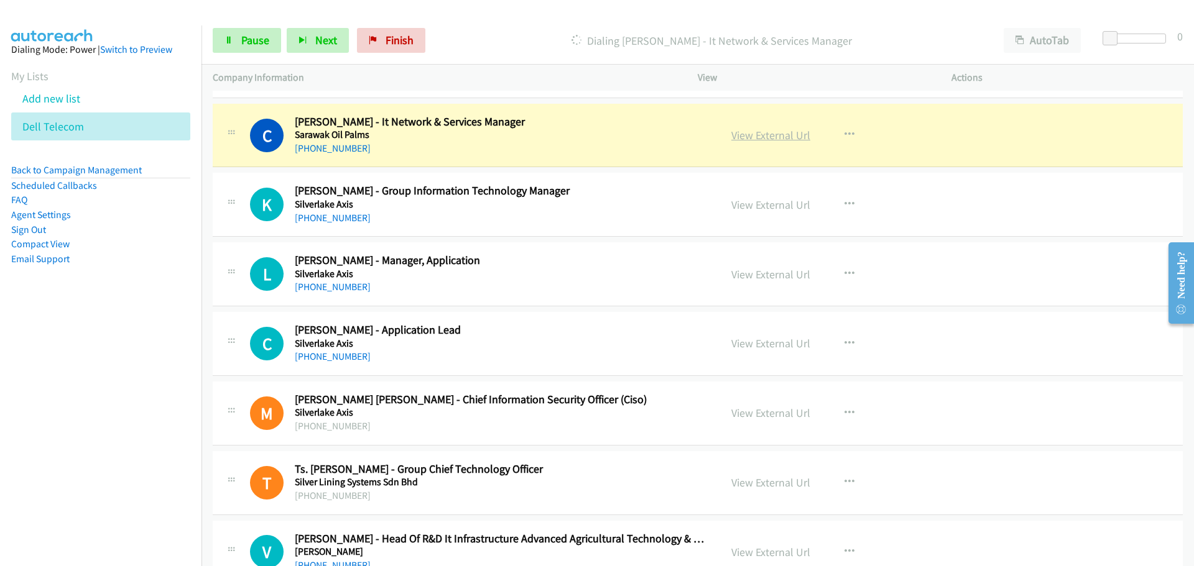
click at [762, 136] on link "View External Url" at bounding box center [770, 135] width 79 height 14
click at [243, 35] on span "Pause" at bounding box center [255, 40] width 28 height 14
